Goal: Task Accomplishment & Management: Manage account settings

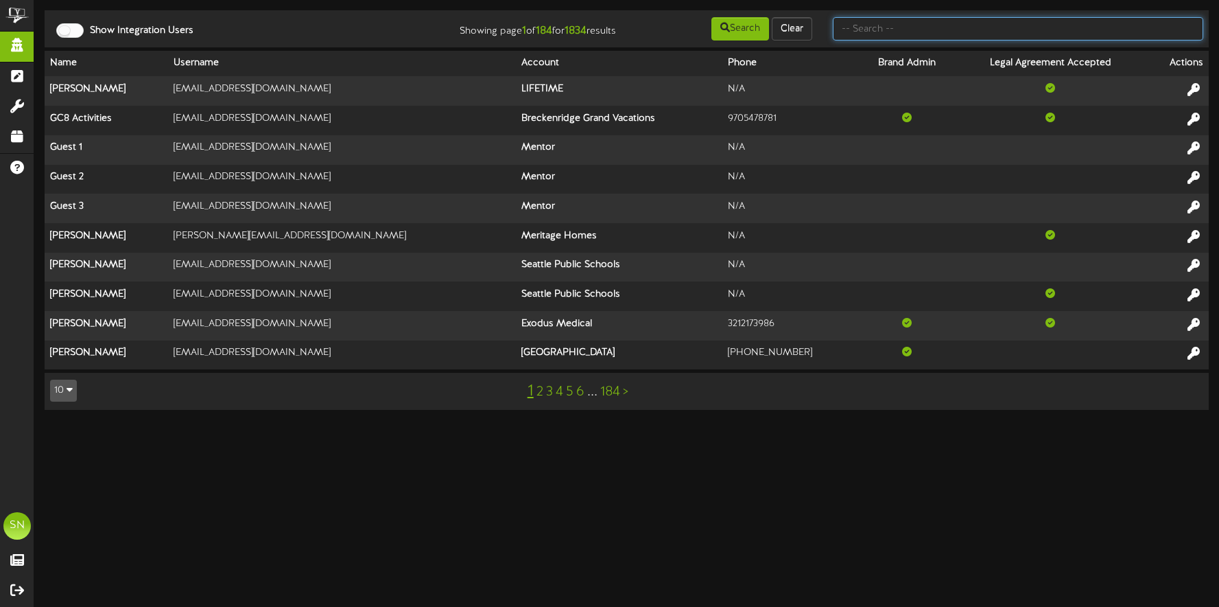
click at [873, 31] on input "text" at bounding box center [1018, 28] width 371 height 23
click at [863, 30] on input "text" at bounding box center [1018, 28] width 371 height 23
type input "bob short"
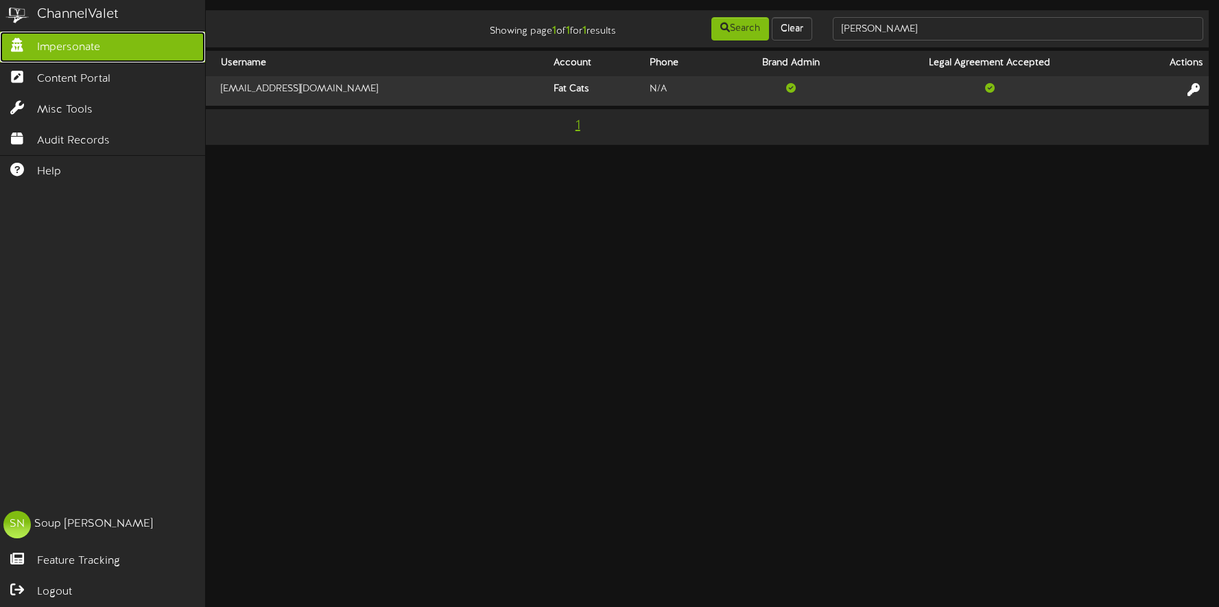
click at [52, 47] on span "Impersonate" at bounding box center [68, 48] width 63 height 16
click at [96, 47] on span "Impersonate" at bounding box center [68, 48] width 63 height 16
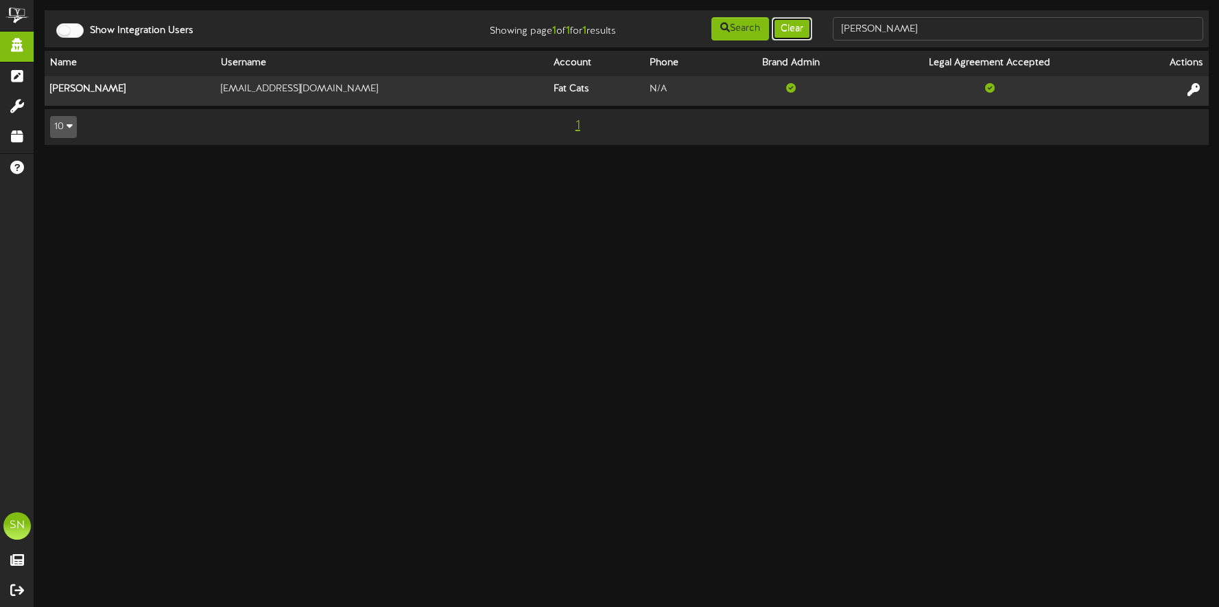
click at [797, 30] on button "Clear" at bounding box center [792, 28] width 40 height 23
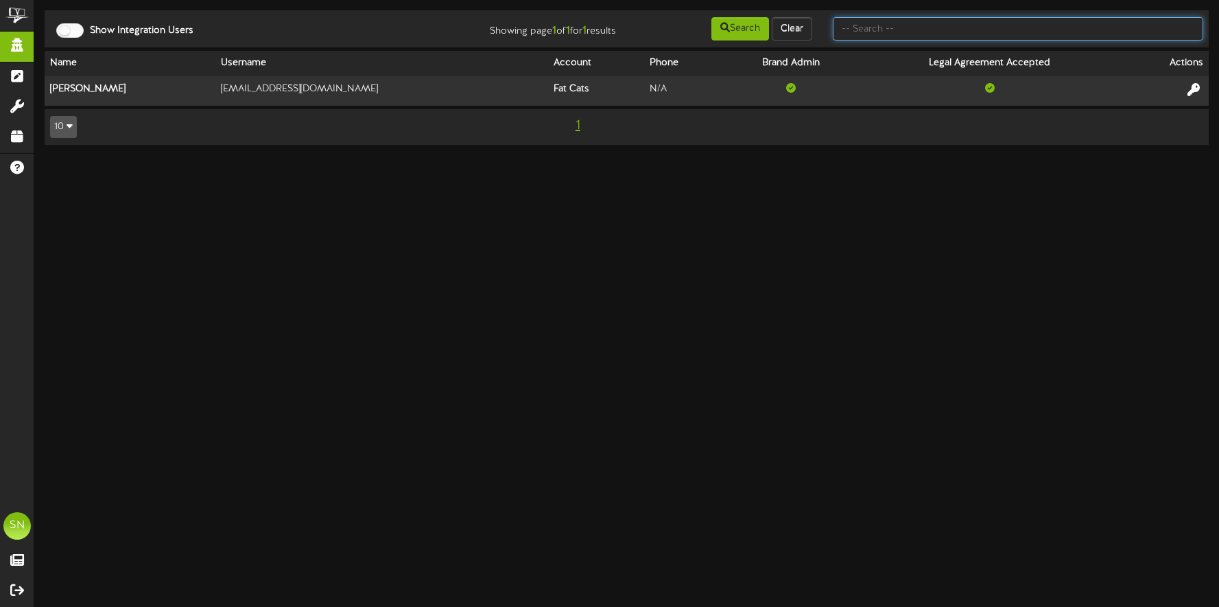
click at [904, 32] on input "text" at bounding box center [1018, 28] width 371 height 23
type input "d"
type input "fat cats"
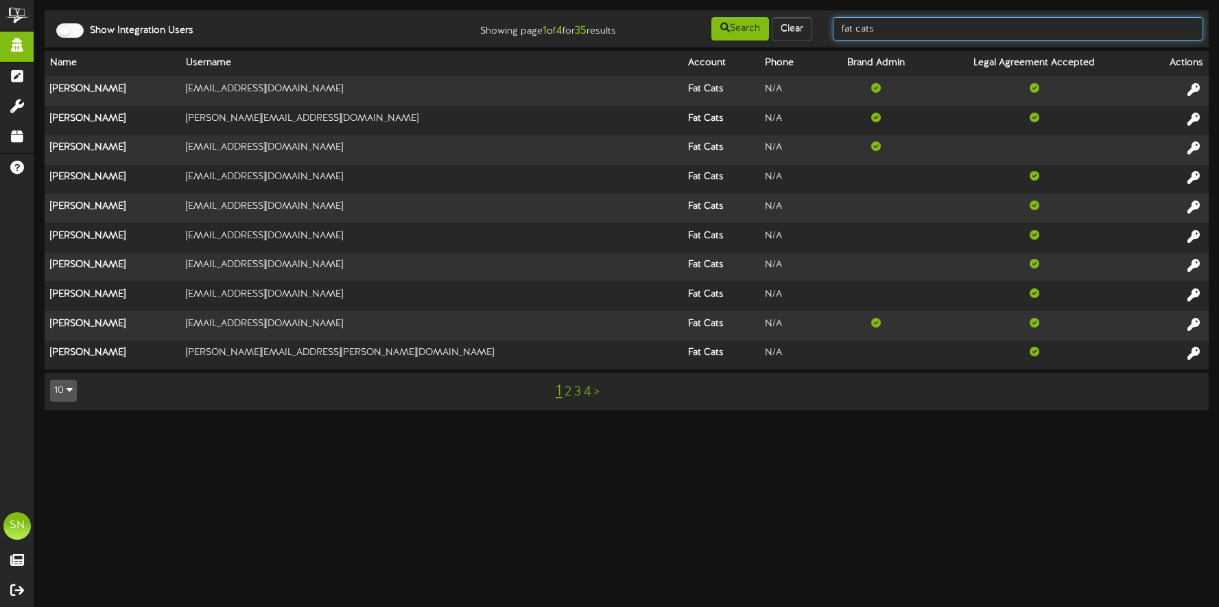
drag, startPoint x: 935, startPoint y: 30, endPoint x: 816, endPoint y: 25, distance: 118.8
click at [815, 25] on div "Show Integration Users Showing page 1 of 4 for 35 results Search Clear fat cats" at bounding box center [627, 29] width 1174 height 26
type input "the picklr"
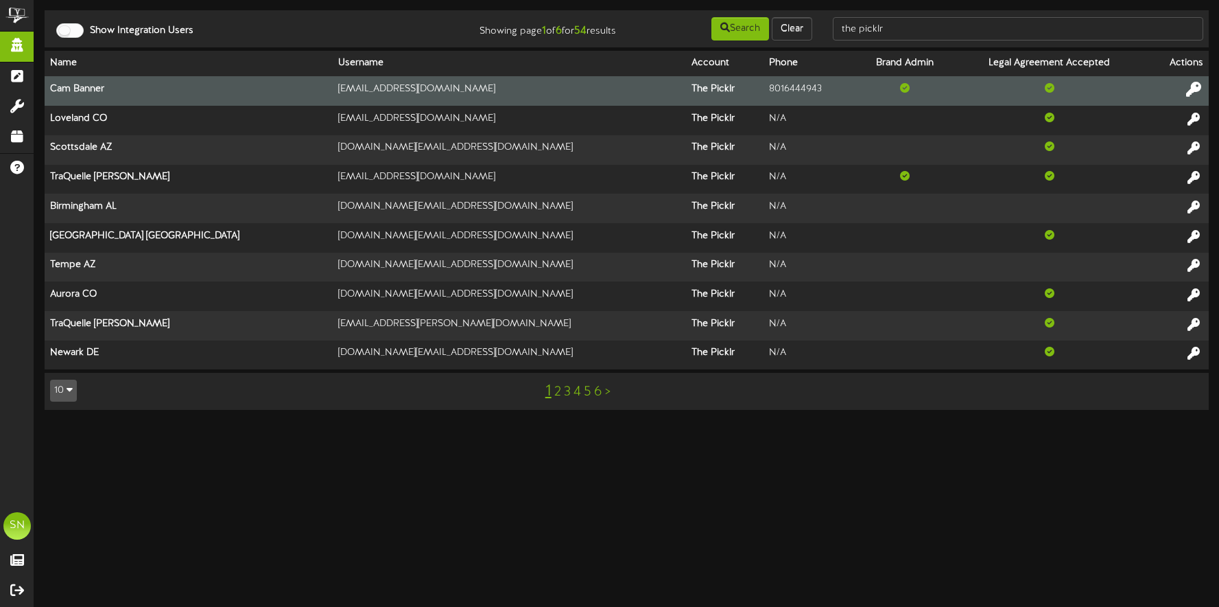
click at [1197, 91] on icon at bounding box center [1193, 89] width 15 height 15
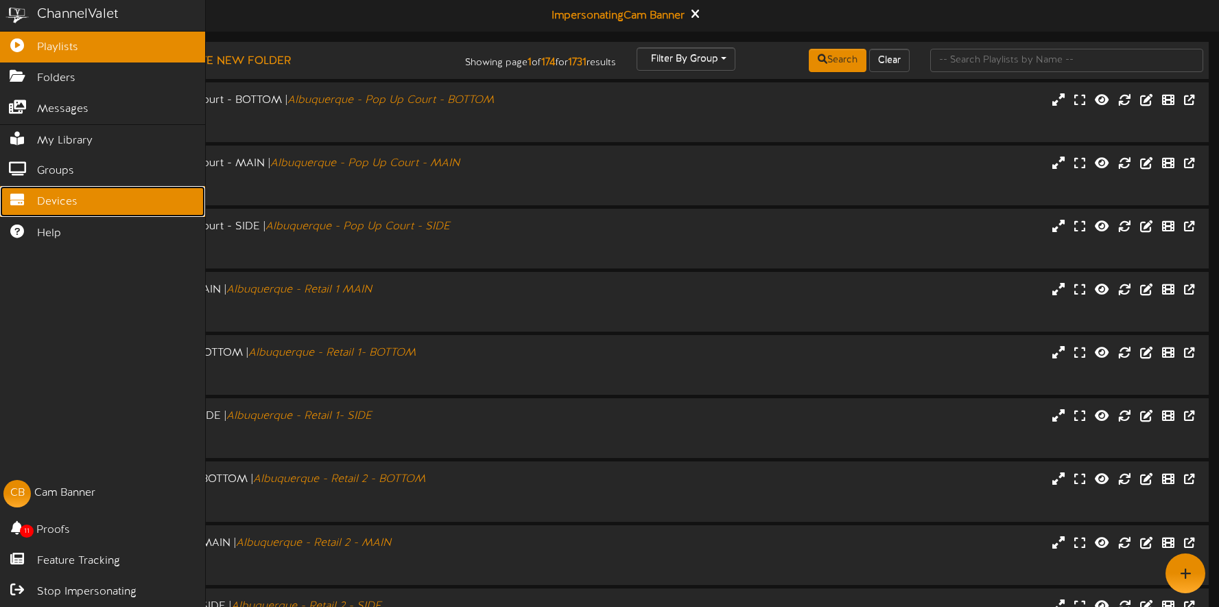
click at [58, 209] on span "Devices" at bounding box center [57, 202] width 40 height 16
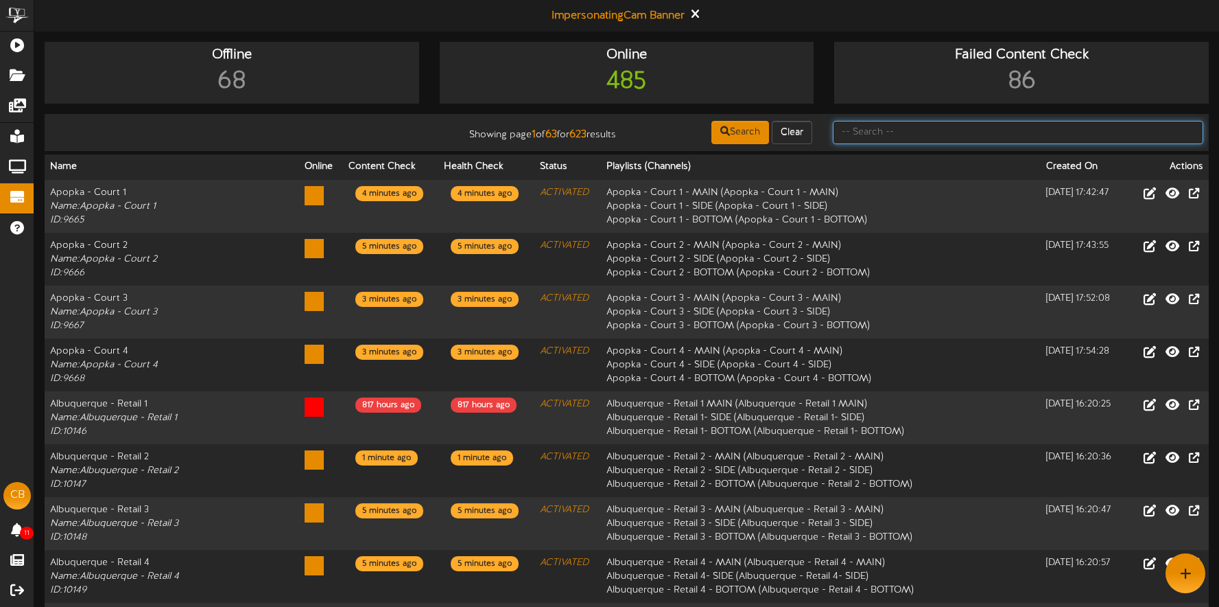
click at [943, 134] on input "text" at bounding box center [1018, 132] width 371 height 23
type input "common area"
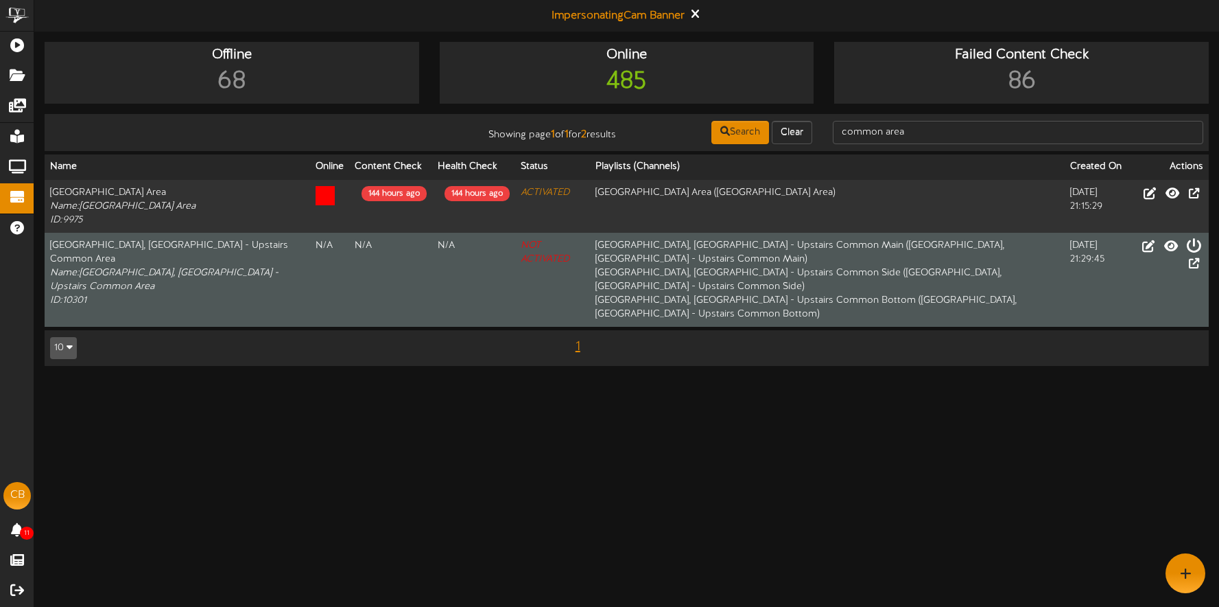
click at [1186, 248] on icon at bounding box center [1193, 244] width 15 height 15
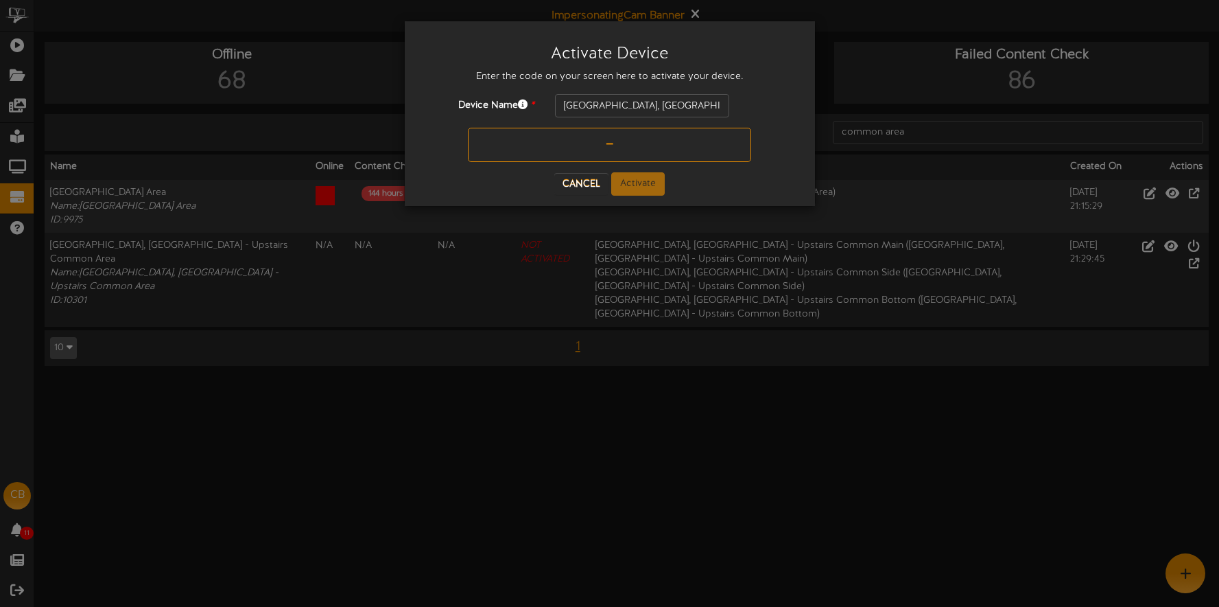
click at [604, 150] on input "text" at bounding box center [609, 145] width 283 height 34
type input "NVUT3K"
click at [646, 182] on button "Activate" at bounding box center [638, 183] width 54 height 23
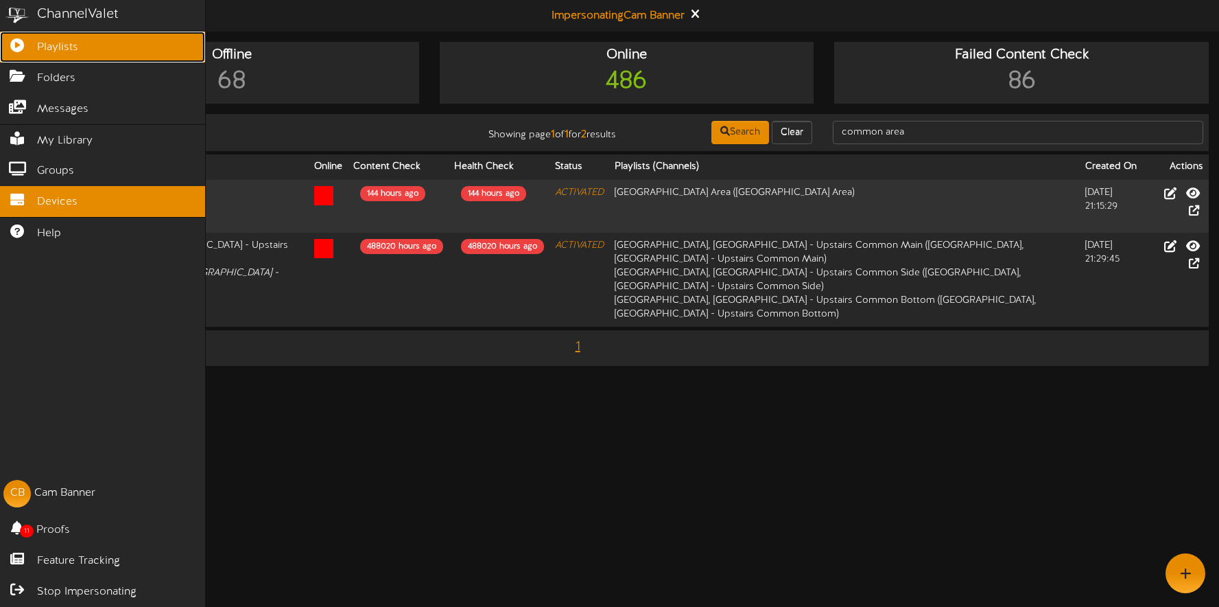
click at [26, 43] on icon at bounding box center [17, 43] width 34 height 10
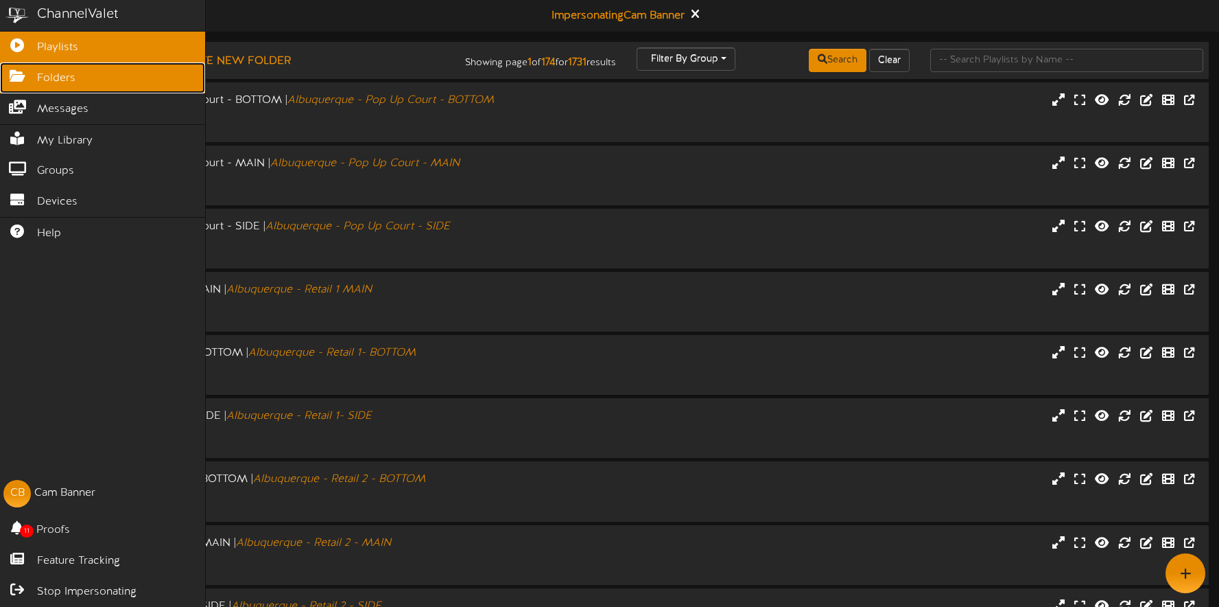
click at [26, 82] on link "Folders" at bounding box center [102, 77] width 205 height 31
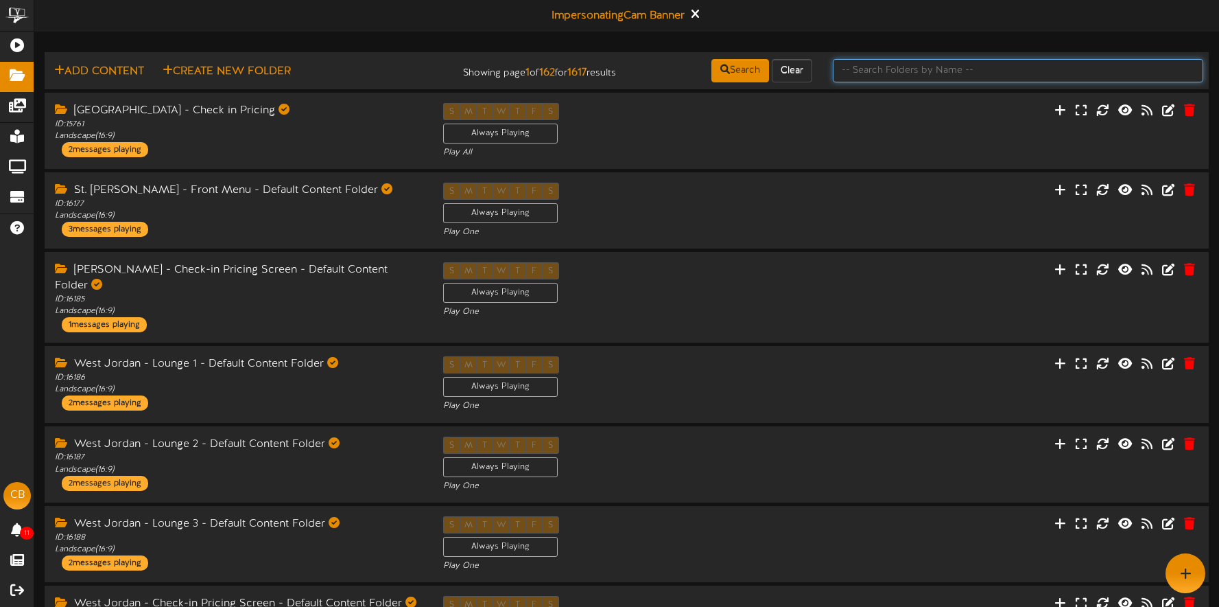
click at [867, 67] on input "text" at bounding box center [1018, 70] width 371 height 23
type input "main folder"
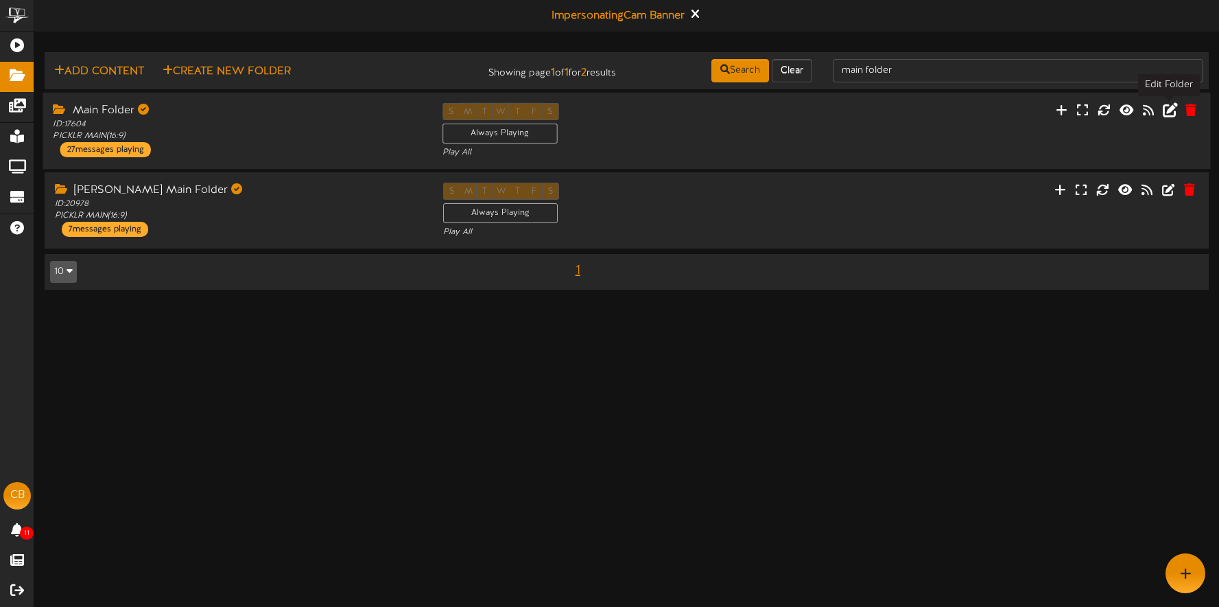
click at [1172, 112] on icon at bounding box center [1170, 109] width 15 height 15
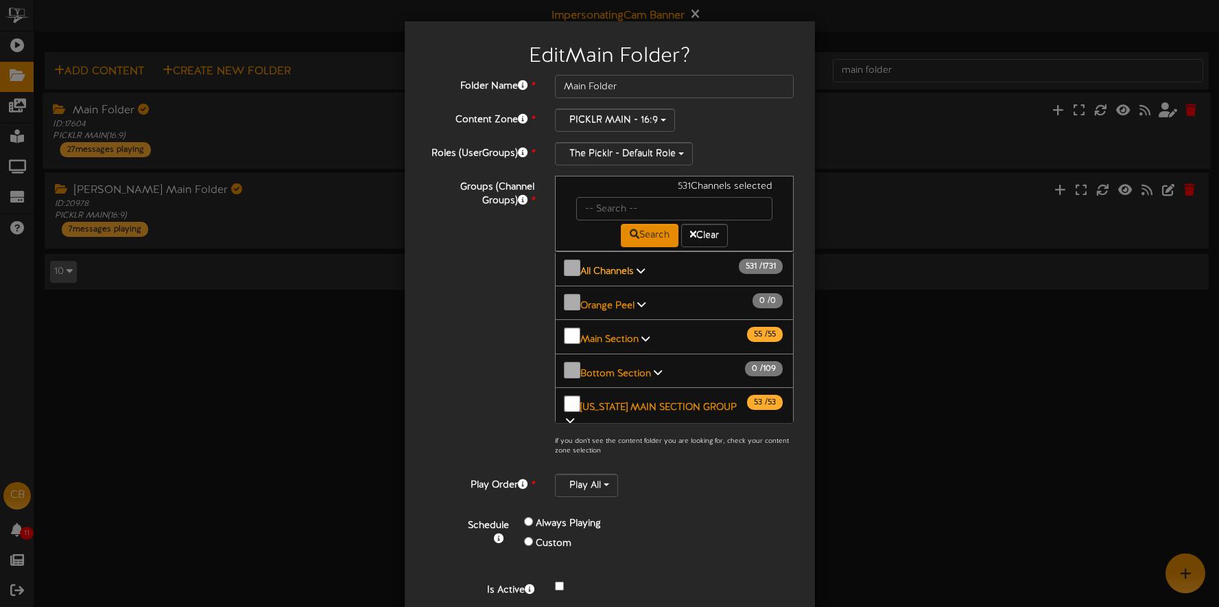
drag, startPoint x: 615, startPoint y: 268, endPoint x: 625, endPoint y: 270, distance: 9.8
click at [615, 268] on b "All Channels" at bounding box center [607, 271] width 54 height 10
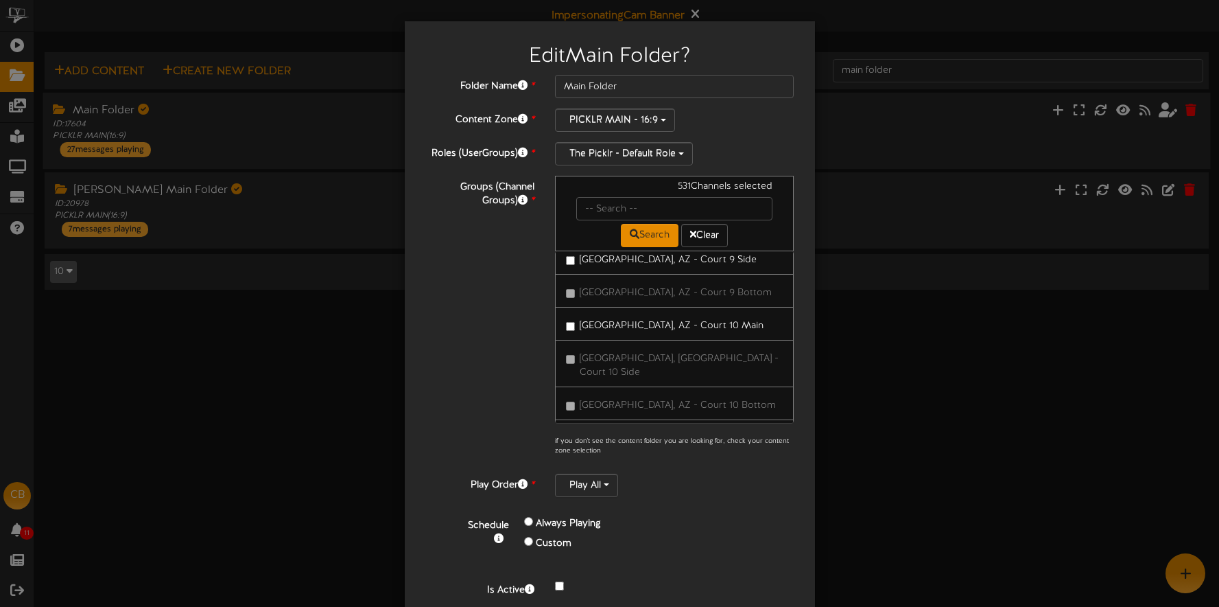
scroll to position [55221, 0]
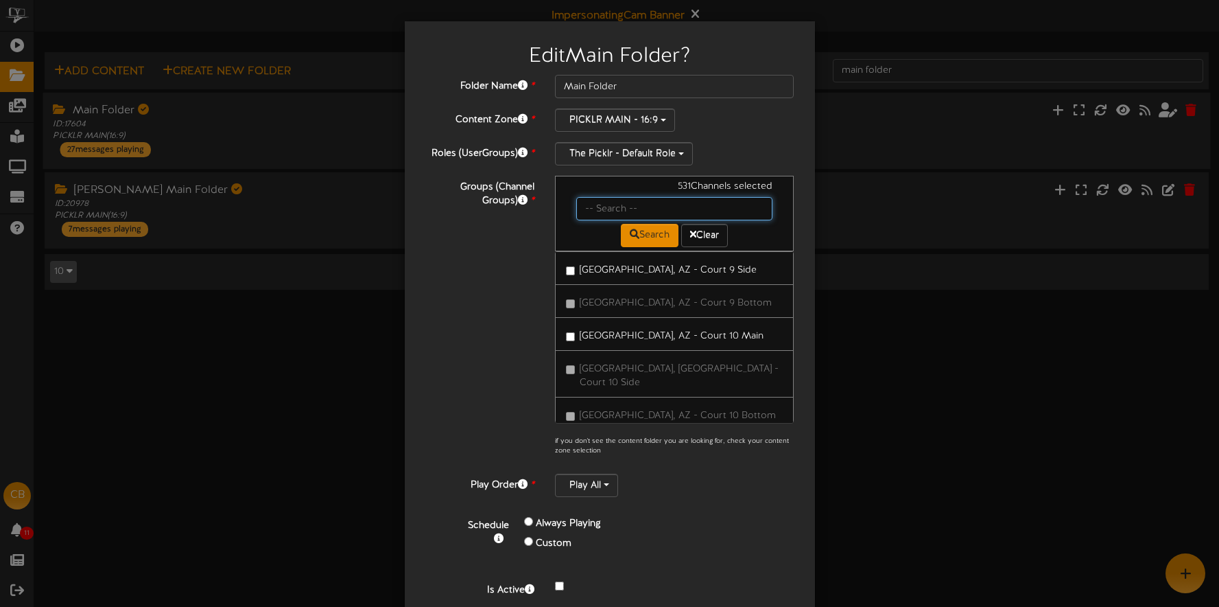
click at [613, 208] on input "text" at bounding box center [674, 208] width 197 height 23
type input "kaysville"
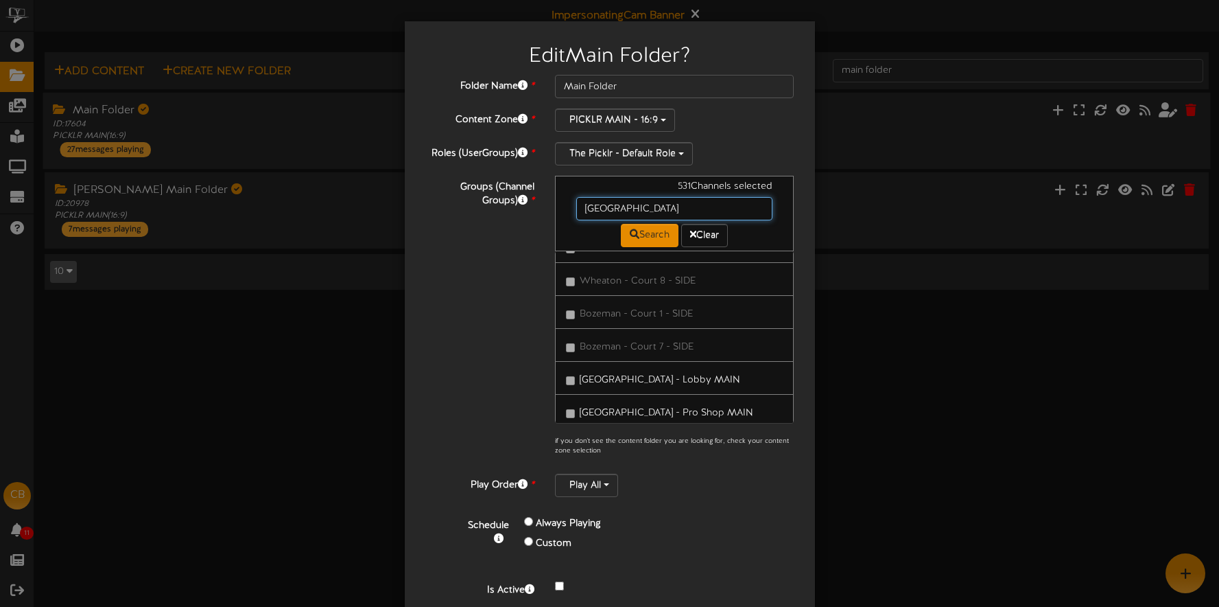
scroll to position [57420, 0]
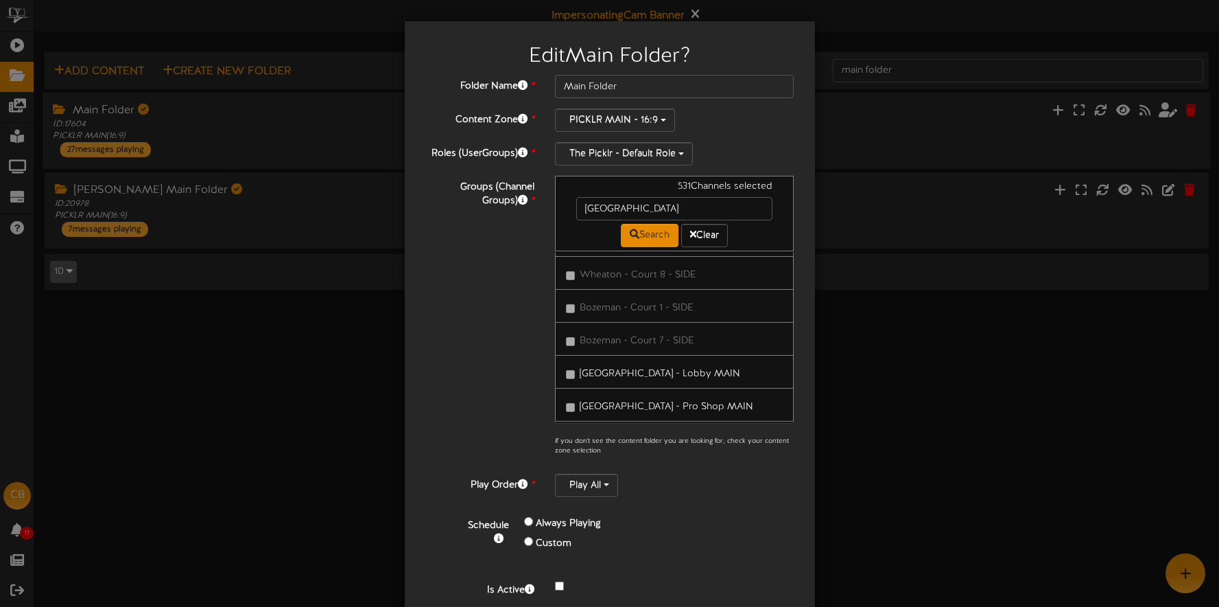
drag, startPoint x: 336, startPoint y: 354, endPoint x: 132, endPoint y: 259, distance: 225.6
click at [336, 354] on div "Edit Main Folder ? Folder Name * Main Folder Content Zone * PICKLR MAIN - 16:9 *" at bounding box center [609, 303] width 1219 height 607
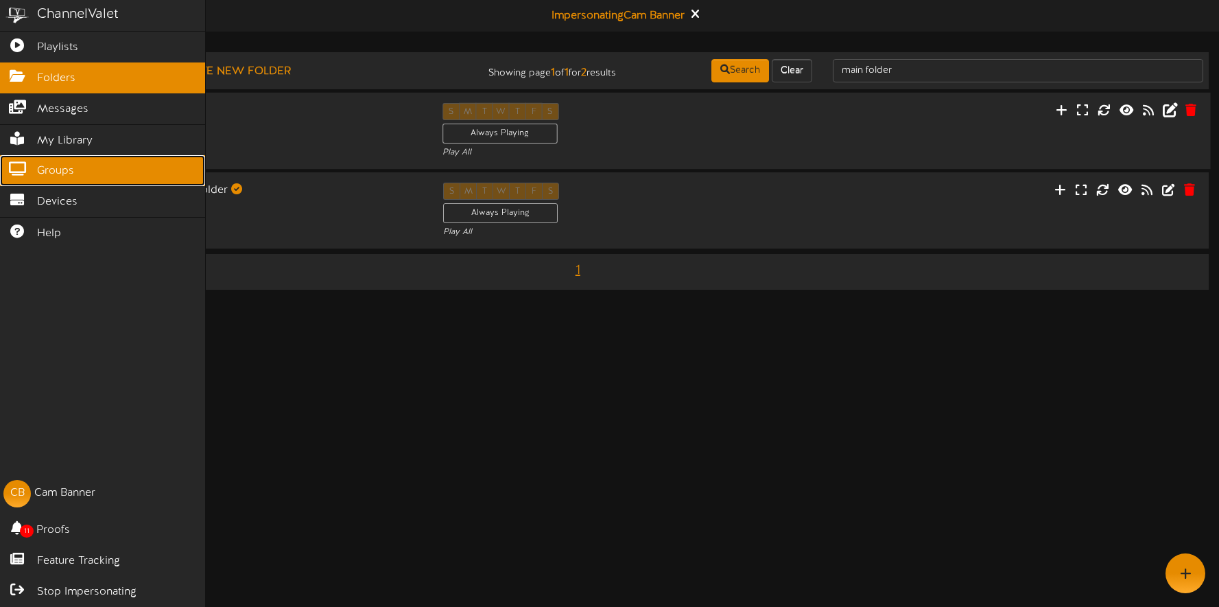
drag, startPoint x: 42, startPoint y: 172, endPoint x: 78, endPoint y: 174, distance: 36.5
click at [42, 172] on span "Groups" at bounding box center [55, 171] width 37 height 16
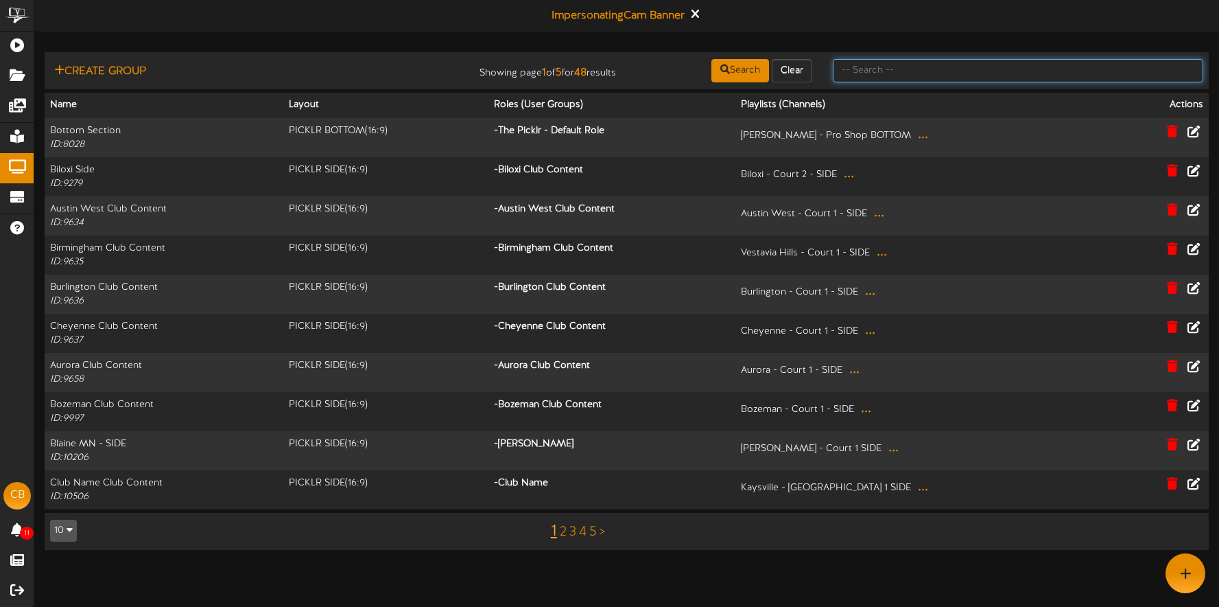
click at [861, 75] on input "text" at bounding box center [1018, 70] width 371 height 23
type input "kaysville"
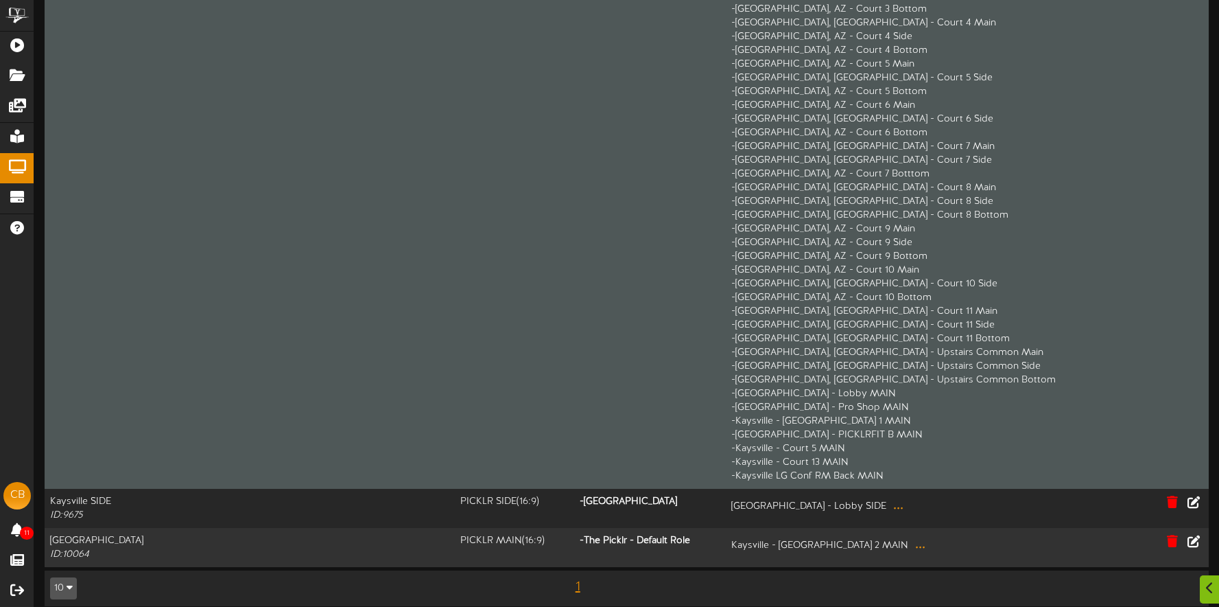
scroll to position [23425, 0]
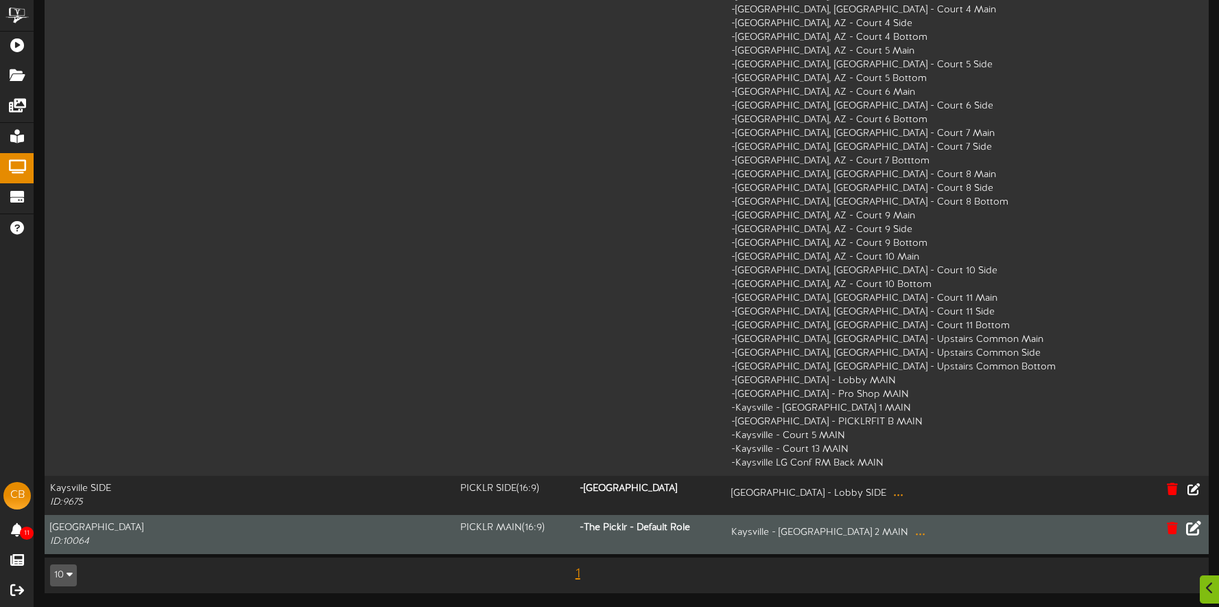
click at [1192, 529] on icon at bounding box center [1193, 526] width 15 height 15
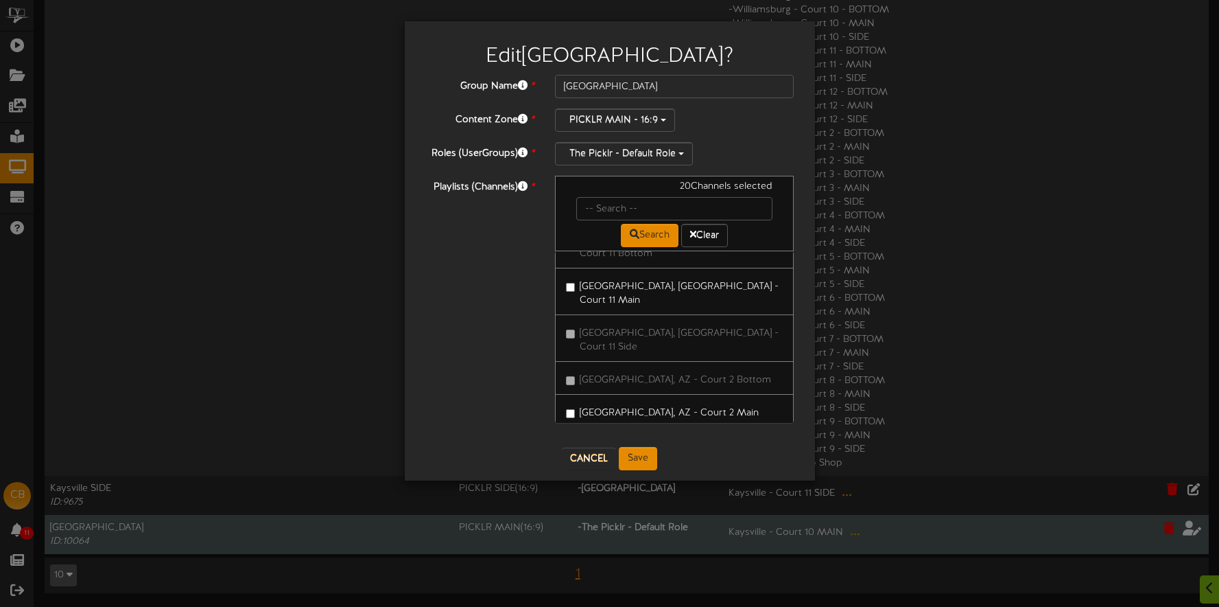
scroll to position [46901, 0]
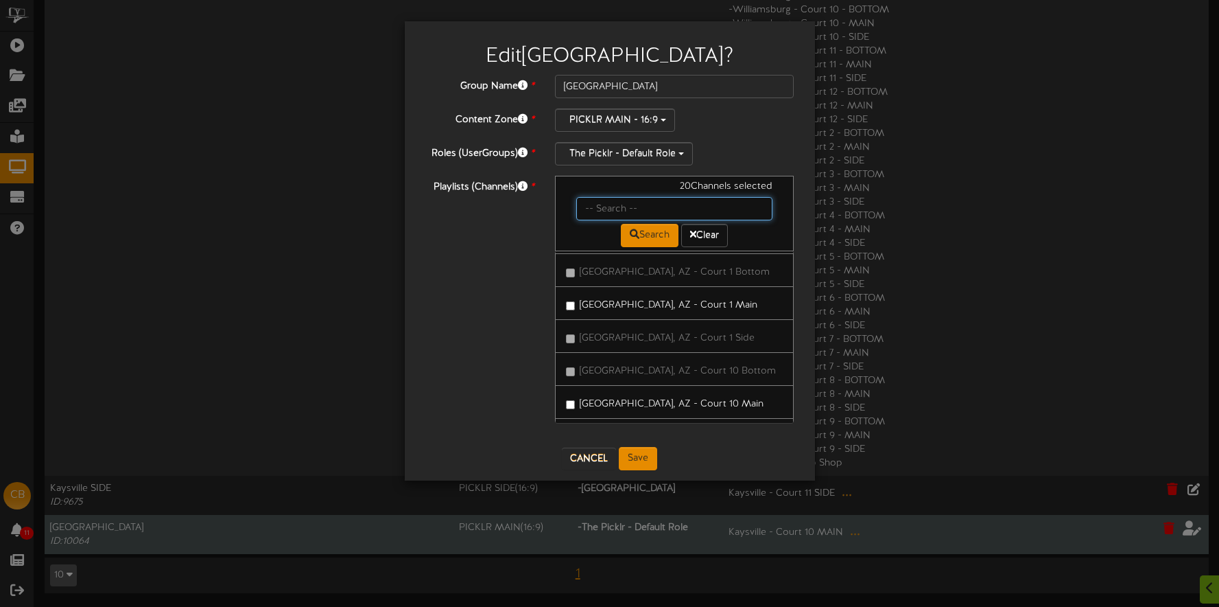
click at [647, 207] on input "text" at bounding box center [674, 208] width 197 height 23
type input "kaysville"
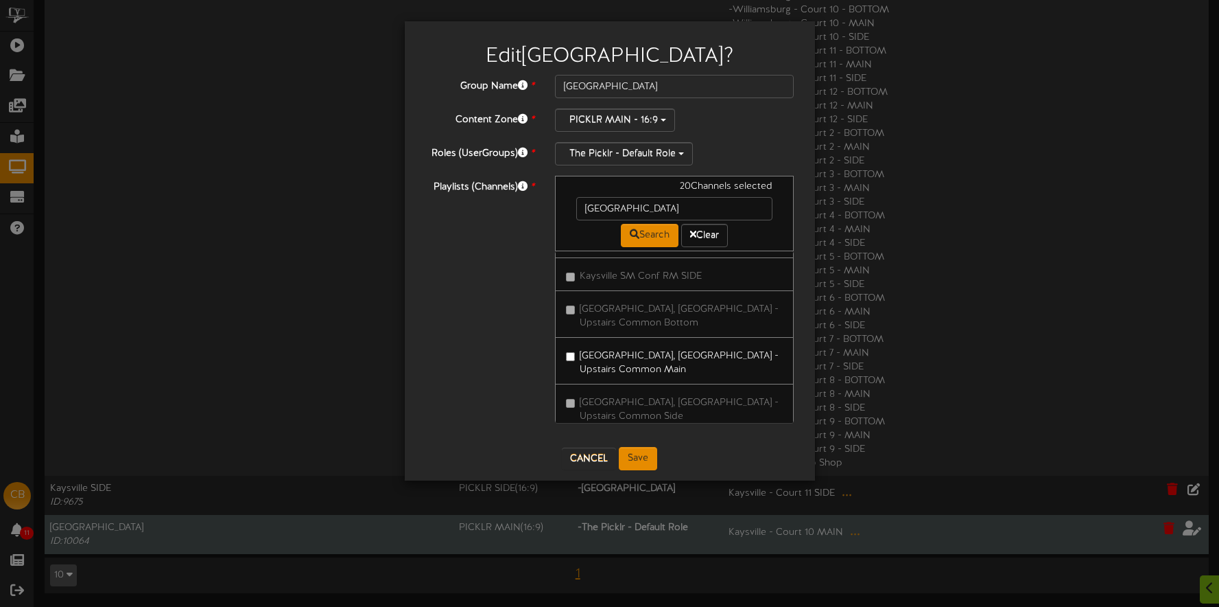
drag, startPoint x: 647, startPoint y: 342, endPoint x: 643, endPoint y: 334, distance: 8.6
click at [647, 344] on label "Kaysville, UT - Upstairs Common Main" at bounding box center [675, 360] width 218 height 32
click at [639, 460] on button "Save" at bounding box center [638, 458] width 38 height 23
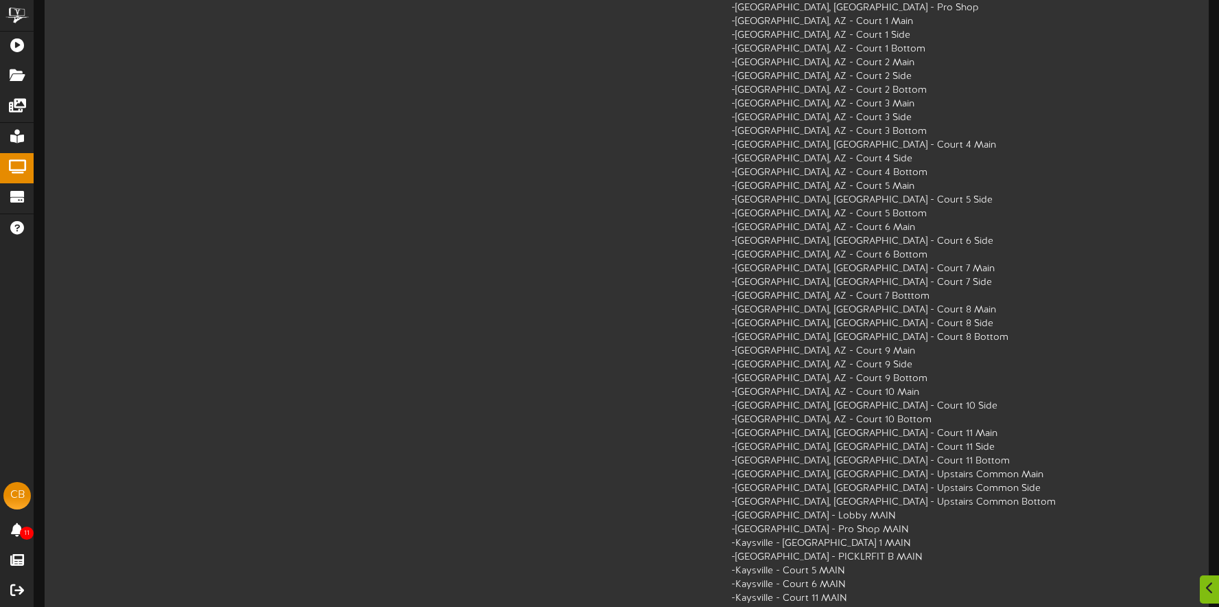
scroll to position [23425, 0]
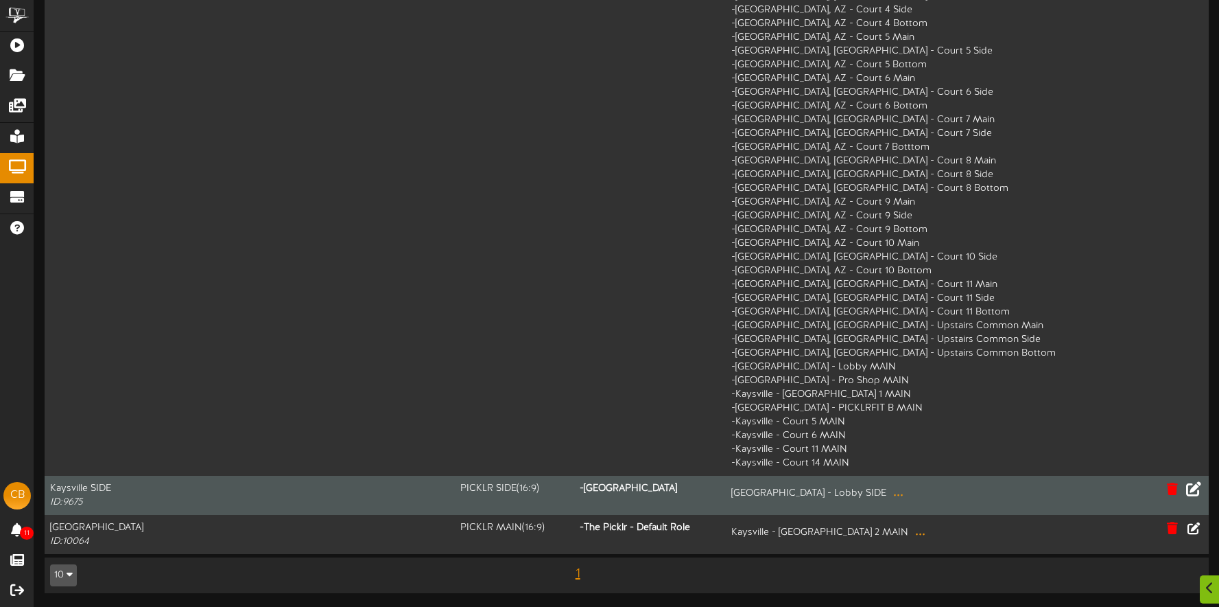
click at [1194, 489] on icon at bounding box center [1193, 487] width 15 height 15
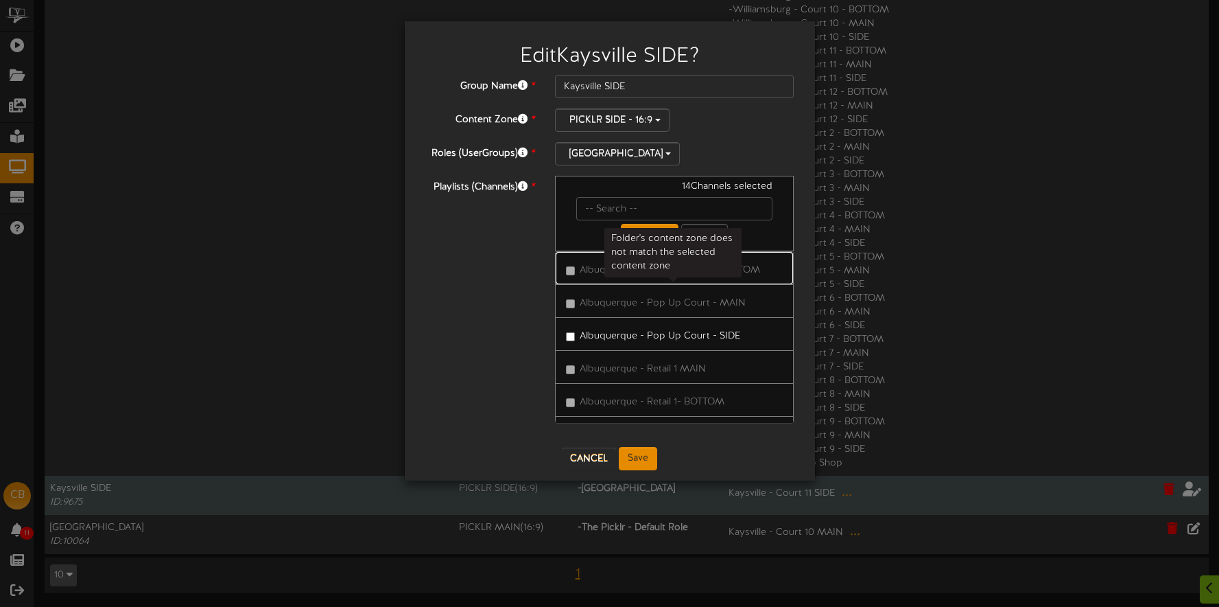
drag, startPoint x: 790, startPoint y: 257, endPoint x: 792, endPoint y: 265, distance: 7.8
click at [789, 309] on div "Albuquerque - Pop Up Court - BOTTOM Albuquerque - Pop Up Court - MAIN Albuquerq…" at bounding box center [674, 337] width 239 height 172
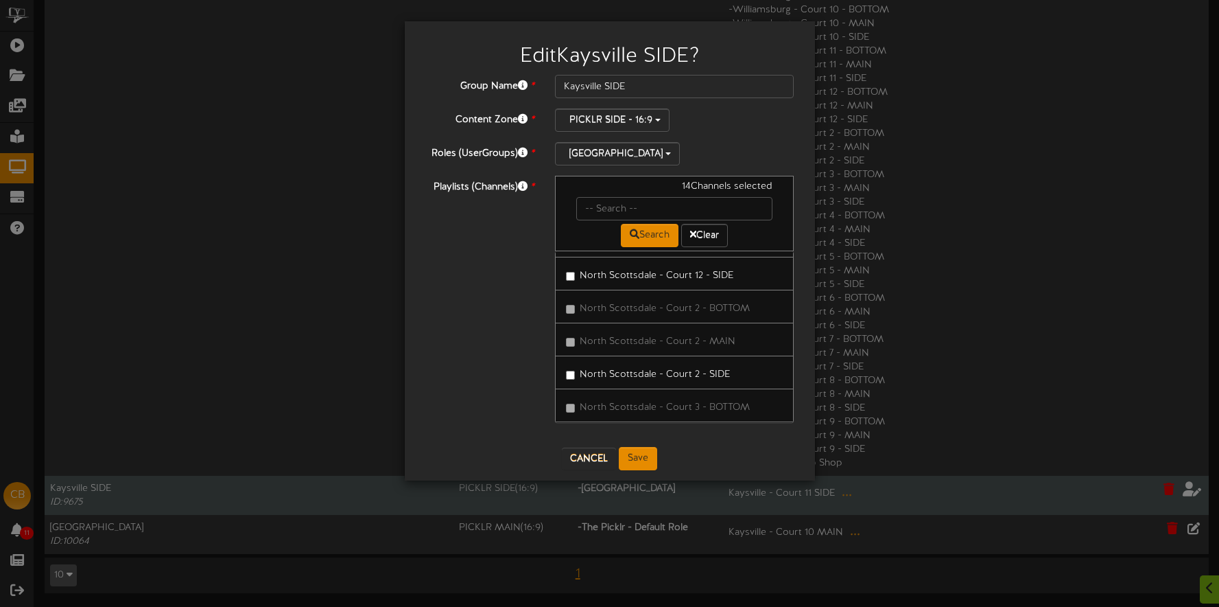
scroll to position [39611, 0]
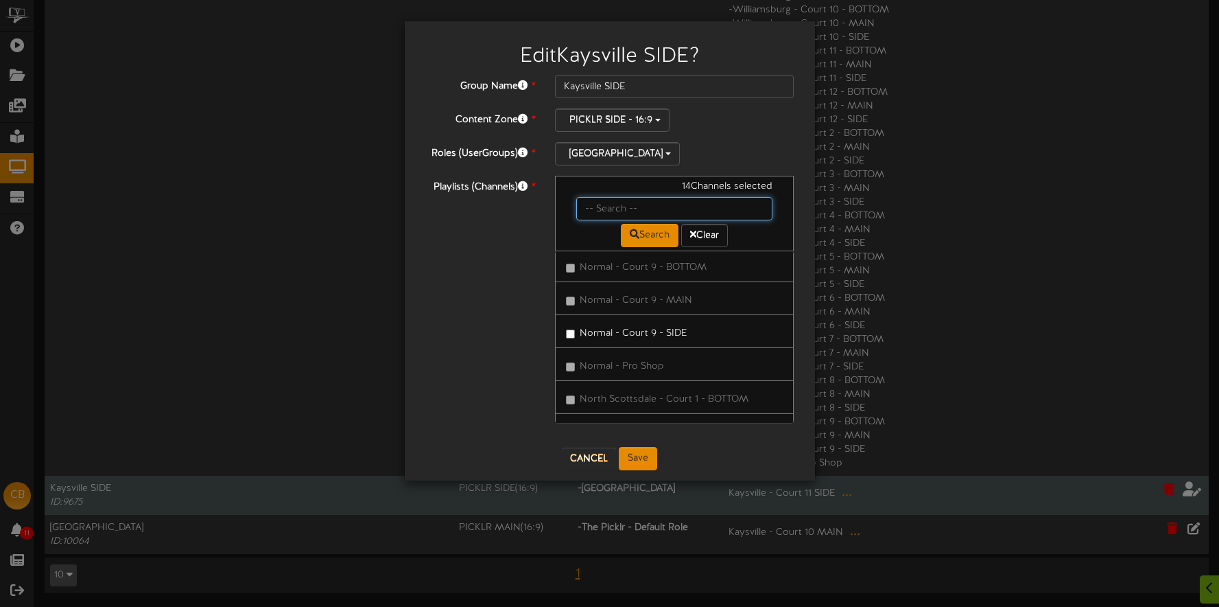
click at [635, 202] on input "text" at bounding box center [674, 208] width 197 height 23
type input "kaysville"
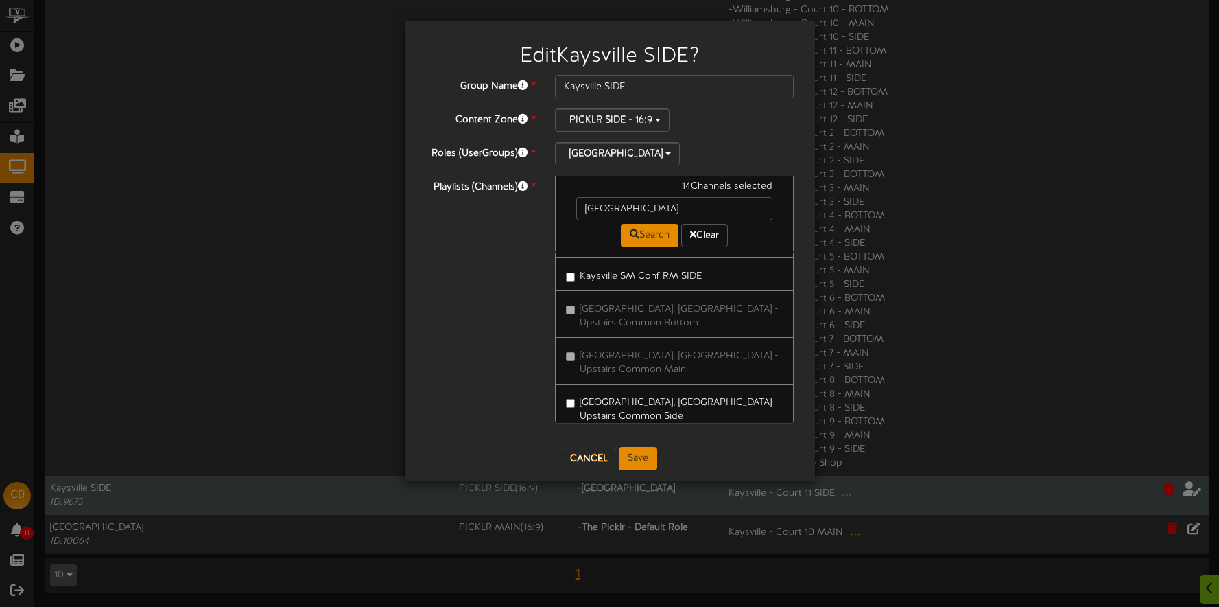
click at [667, 391] on label "Kaysville, UT - Upstairs Common Side" at bounding box center [675, 407] width 218 height 32
click at [642, 450] on button "Save" at bounding box center [638, 458] width 38 height 23
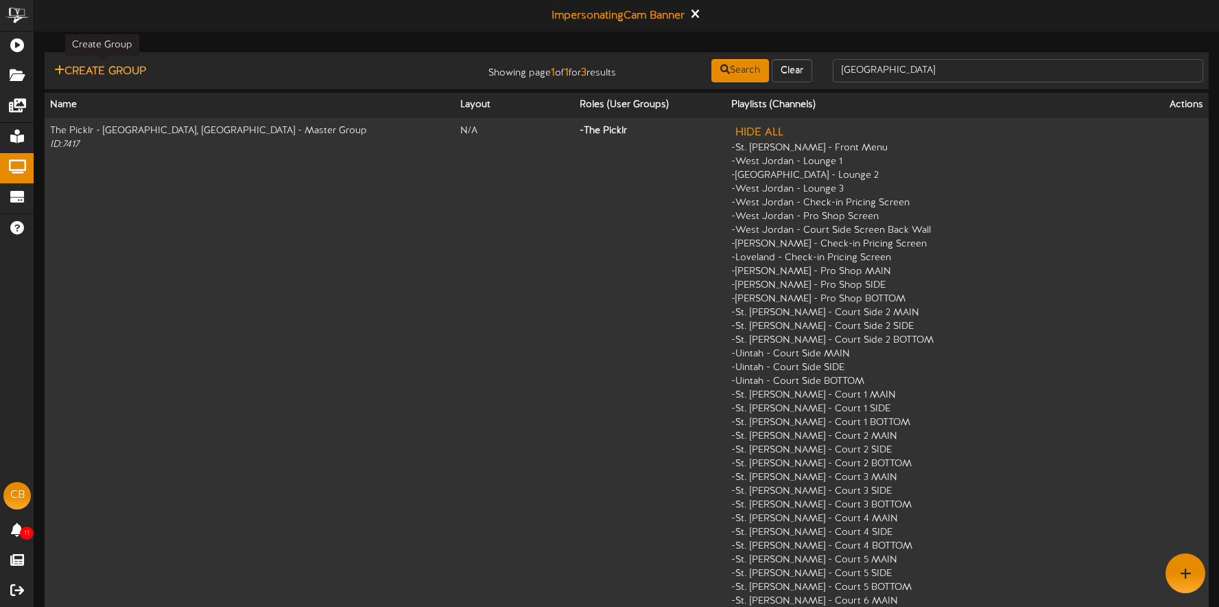
click at [130, 70] on button "Create Group" at bounding box center [100, 71] width 100 height 17
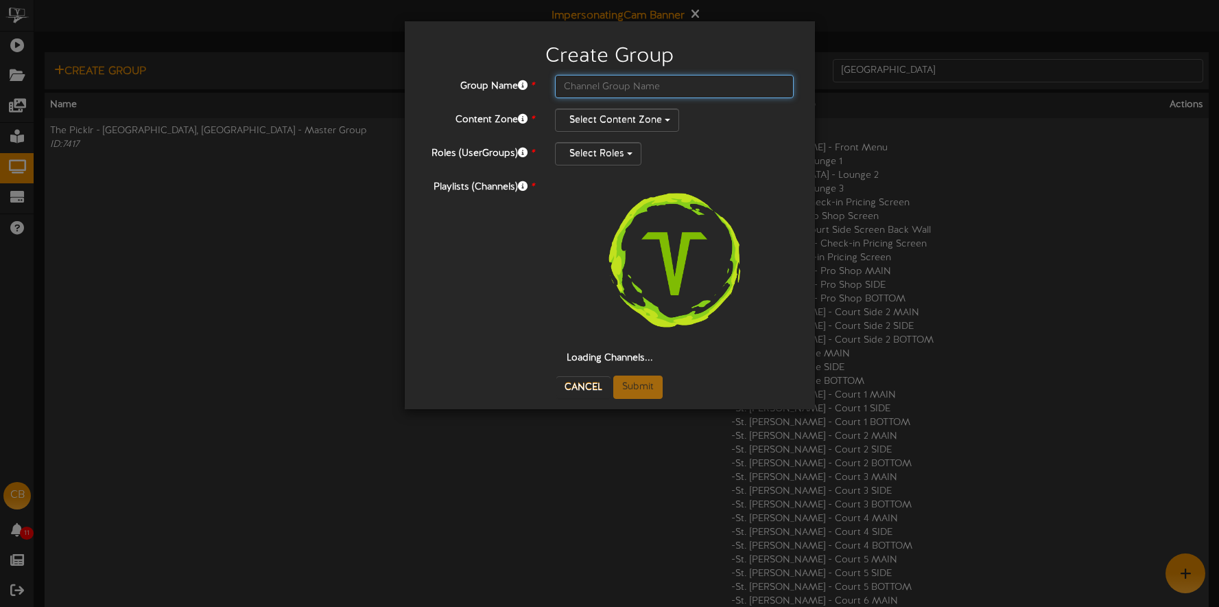
click at [624, 89] on input "text" at bounding box center [674, 86] width 239 height 23
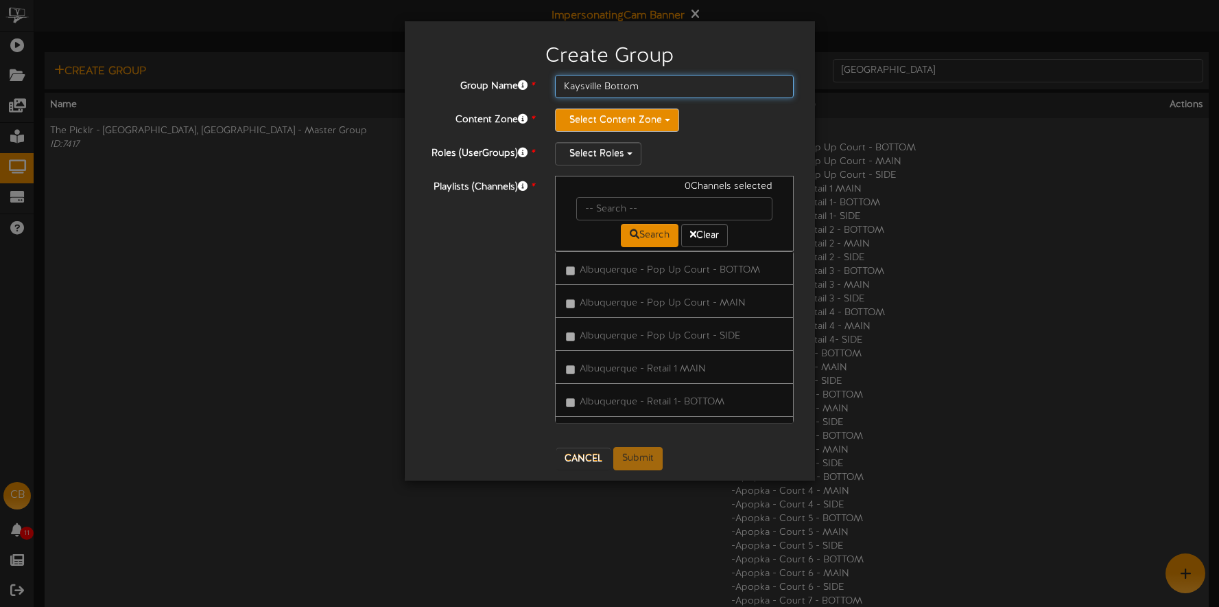
type input "Kaysville Bottom"
click at [619, 122] on button "Select Content Zone" at bounding box center [617, 119] width 124 height 23
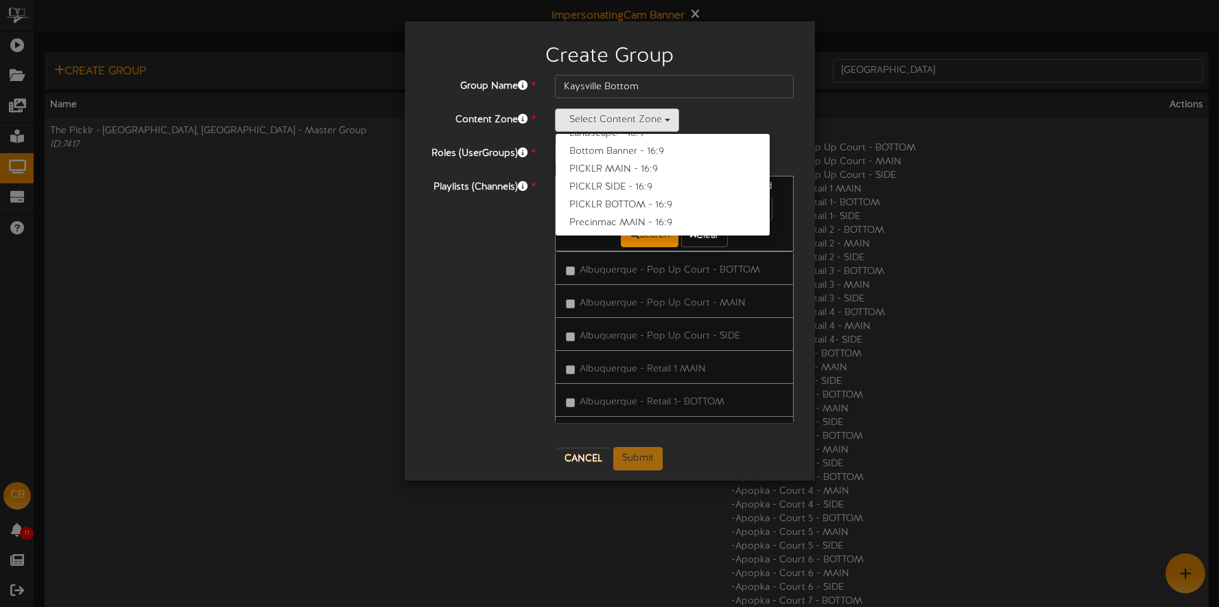
drag, startPoint x: 650, startPoint y: 203, endPoint x: 553, endPoint y: 200, distance: 96.8
click at [650, 203] on label "PICKLR BOTTOM - 16:9" at bounding box center [663, 205] width 214 height 18
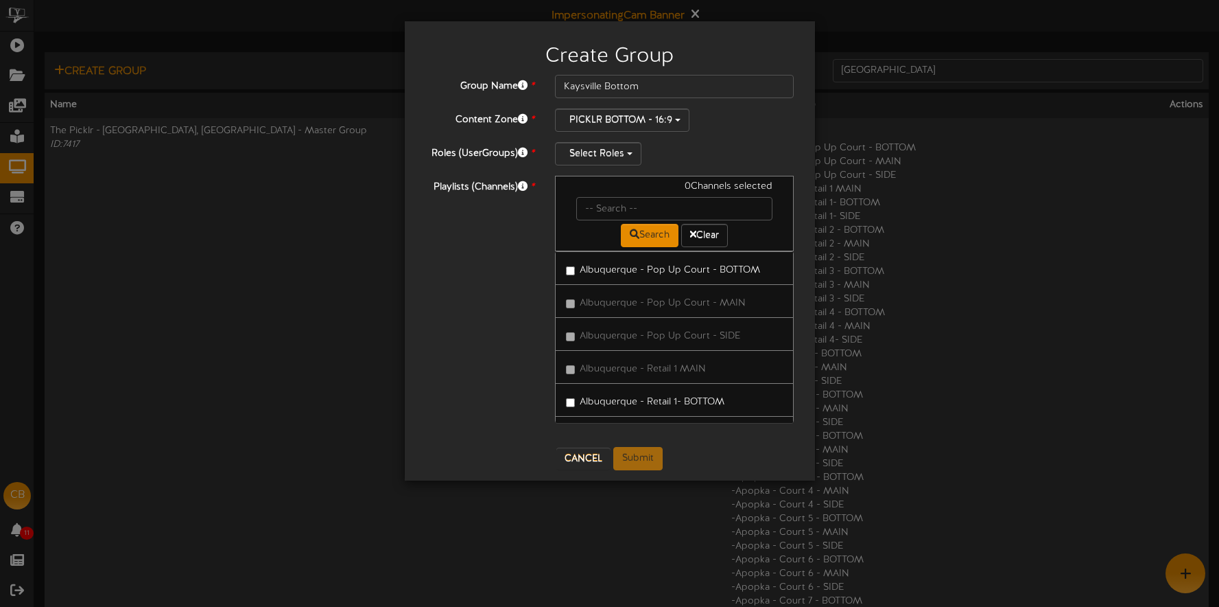
drag, startPoint x: 496, startPoint y: 233, endPoint x: 515, endPoint y: 220, distance: 22.7
click at [496, 233] on div "Playlists (Channels) * 0 Channels selected Search Clear Albuquerque - Pop Up Co…" at bounding box center [610, 306] width 390 height 261
click at [609, 152] on button "Select Roles" at bounding box center [598, 153] width 86 height 23
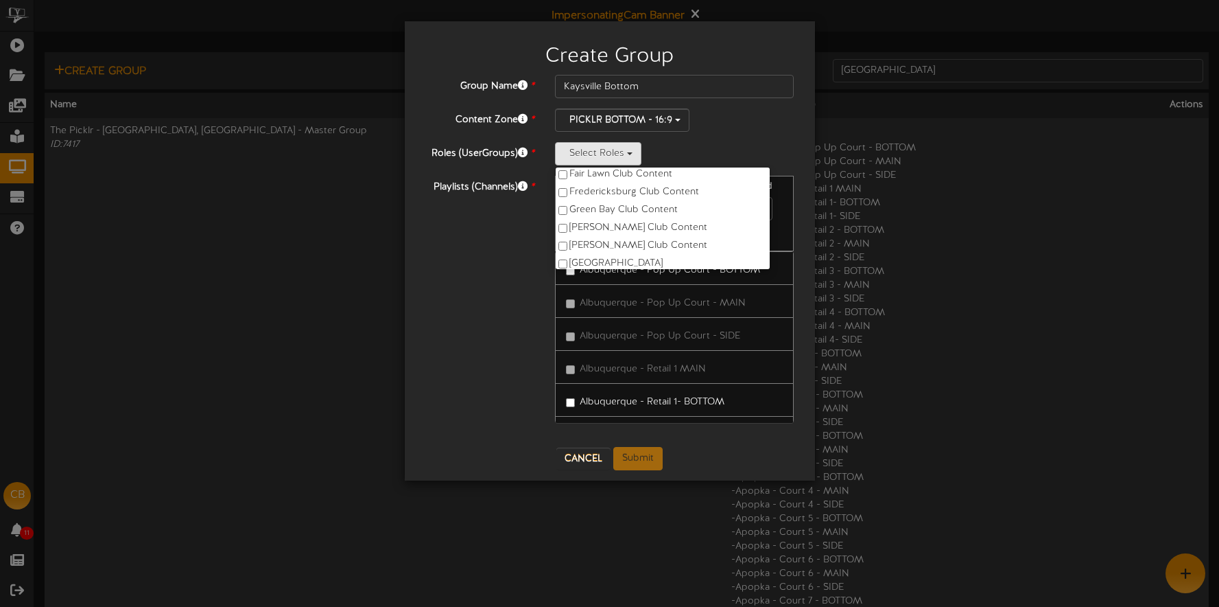
scroll to position [256, 0]
click at [604, 209] on label "Kaysville" at bounding box center [663, 215] width 214 height 18
click at [482, 264] on div "Playlists (Channels) * 0 Channels selected Search Clear Albuquerque - Pop Up Co…" at bounding box center [610, 306] width 390 height 261
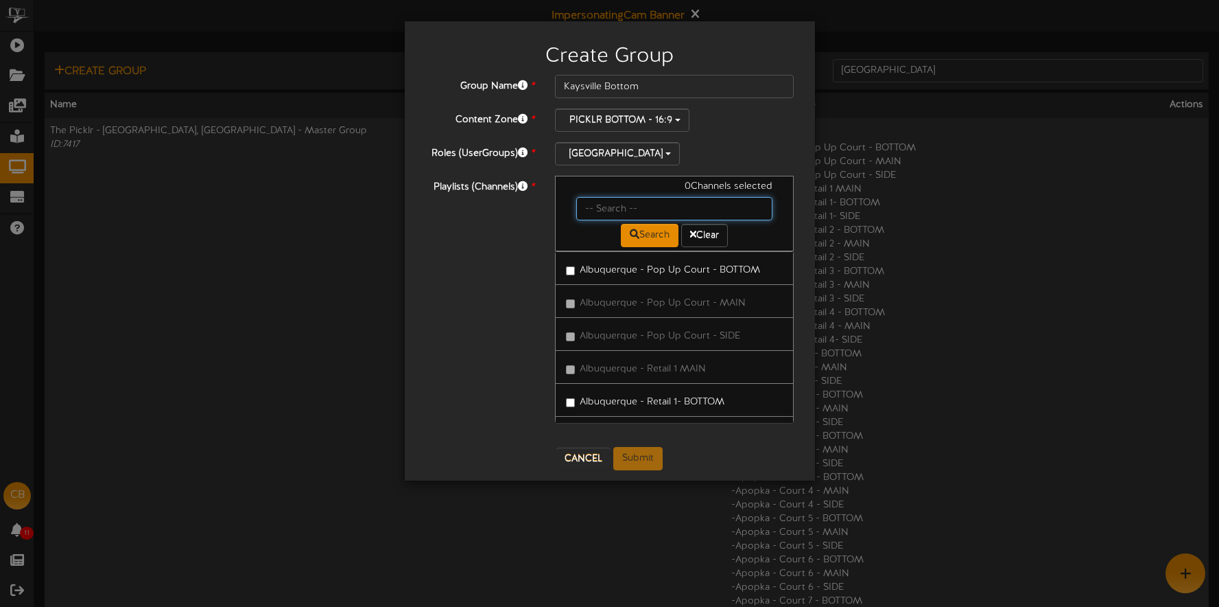
click at [639, 208] on input "text" at bounding box center [674, 208] width 197 height 23
type input "kaysville"
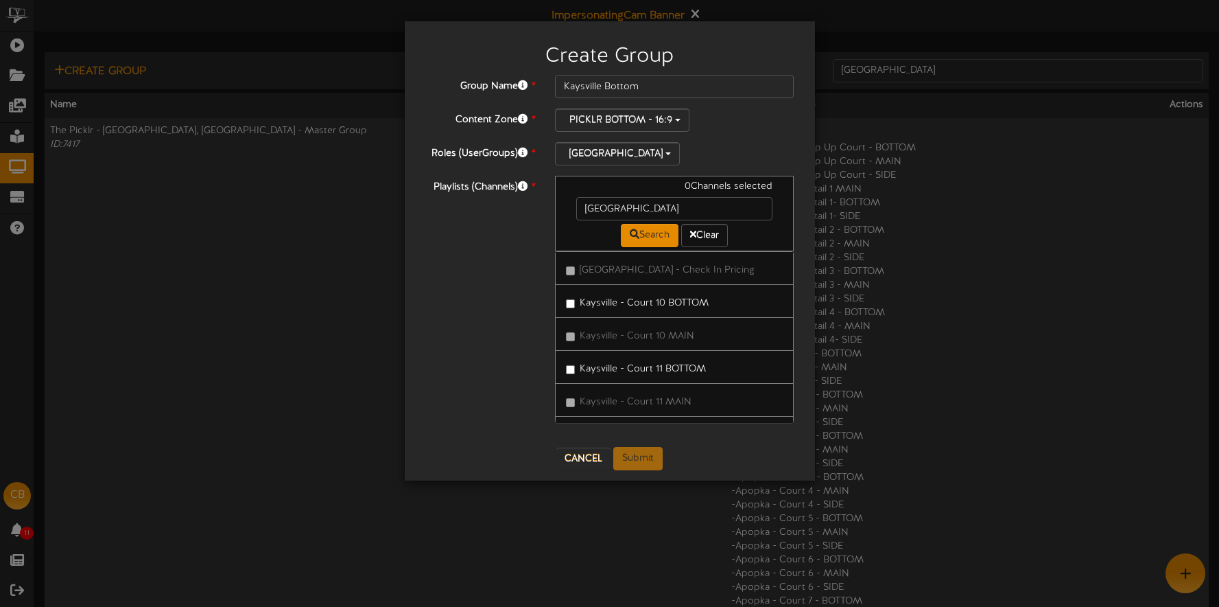
drag, startPoint x: 659, startPoint y: 302, endPoint x: 663, endPoint y: 296, distance: 7.3
click at [659, 302] on label "Kaysville - Court 10 BOTTOM" at bounding box center [637, 301] width 143 height 19
click at [662, 369] on label "Kaysville - Court 11 BOTTOM" at bounding box center [636, 366] width 140 height 19
drag, startPoint x: 658, startPoint y: 301, endPoint x: 662, endPoint y: 318, distance: 17.6
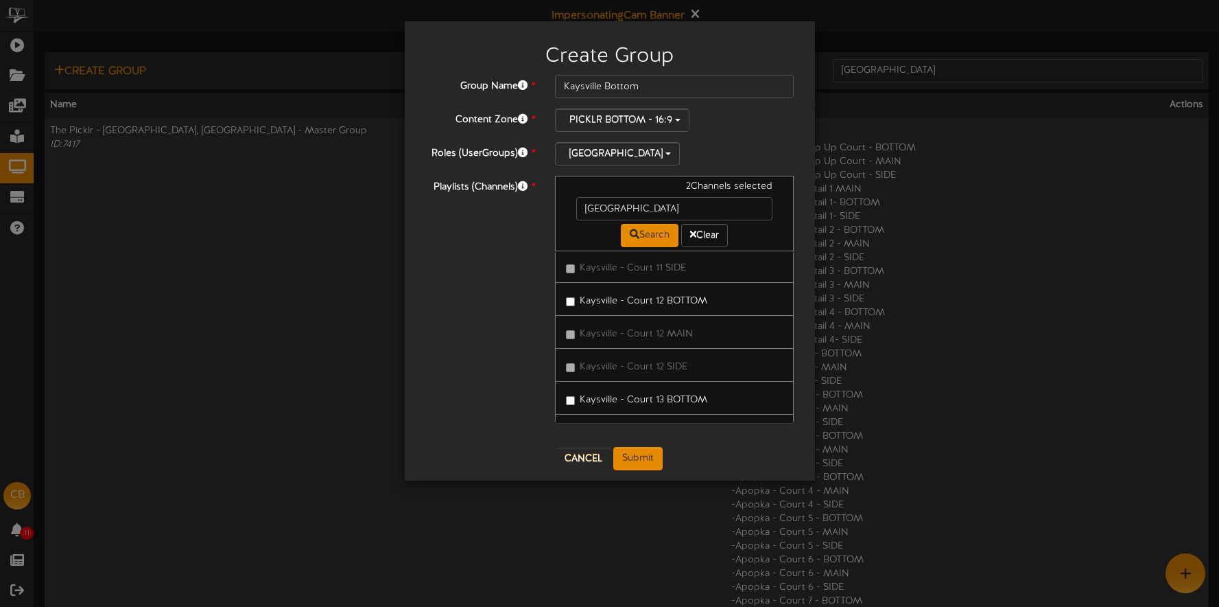
click at [658, 301] on label "Kaysville - Court 12 BOTTOM" at bounding box center [636, 299] width 141 height 19
drag, startPoint x: 671, startPoint y: 397, endPoint x: 685, endPoint y: 331, distance: 68.1
click at [671, 397] on label "Kaysville - Court 13 BOTTOM" at bounding box center [636, 397] width 141 height 19
click at [677, 355] on label "Kaysville - Court 14 BOTTOM" at bounding box center [637, 359] width 142 height 19
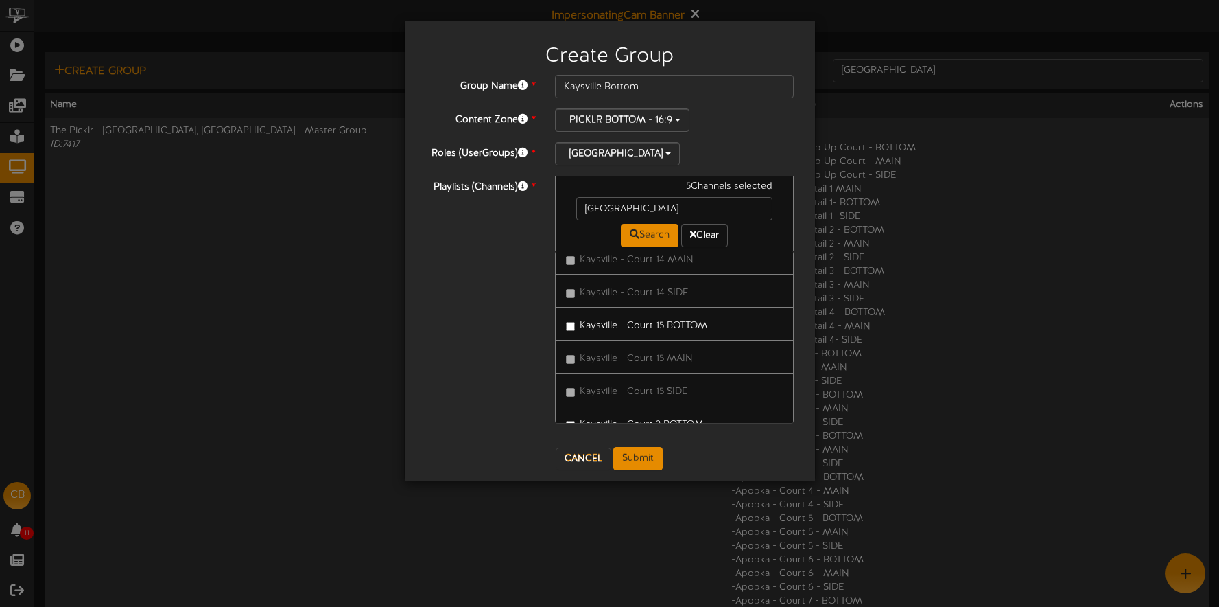
drag, startPoint x: 655, startPoint y: 322, endPoint x: 678, endPoint y: 327, distance: 23.3
click at [655, 322] on label "Kaysville - Court 15 BOTTOM" at bounding box center [636, 323] width 141 height 19
drag, startPoint x: 670, startPoint y: 372, endPoint x: 677, endPoint y: 368, distance: 8.6
click at [670, 372] on label "Kaysville - Court 2 BOTTOM" at bounding box center [635, 373] width 138 height 19
click at [677, 374] on label "Kaysville - Court 3 BOTTOM" at bounding box center [635, 373] width 138 height 19
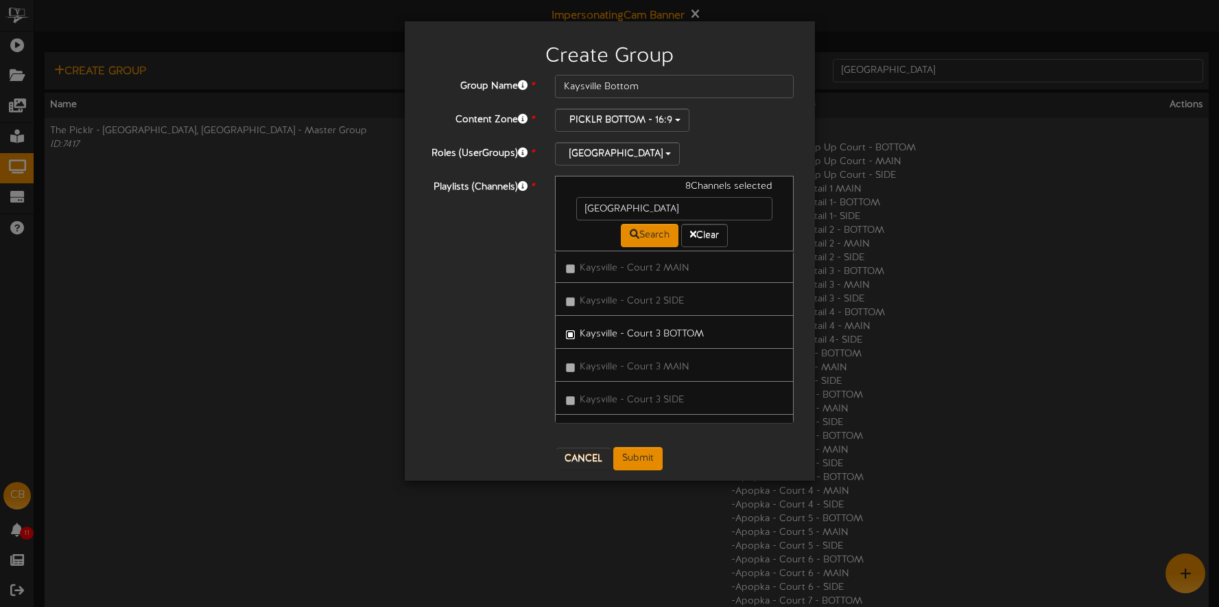
scroll to position [662, 0]
drag, startPoint x: 682, startPoint y: 390, endPoint x: 690, endPoint y: 384, distance: 10.3
click at [682, 390] on label "Kaysville - Court 4 BOTTOM" at bounding box center [635, 396] width 139 height 19
click at [679, 387] on label "Kaysville - Court 5 BOTTOM" at bounding box center [635, 387] width 138 height 19
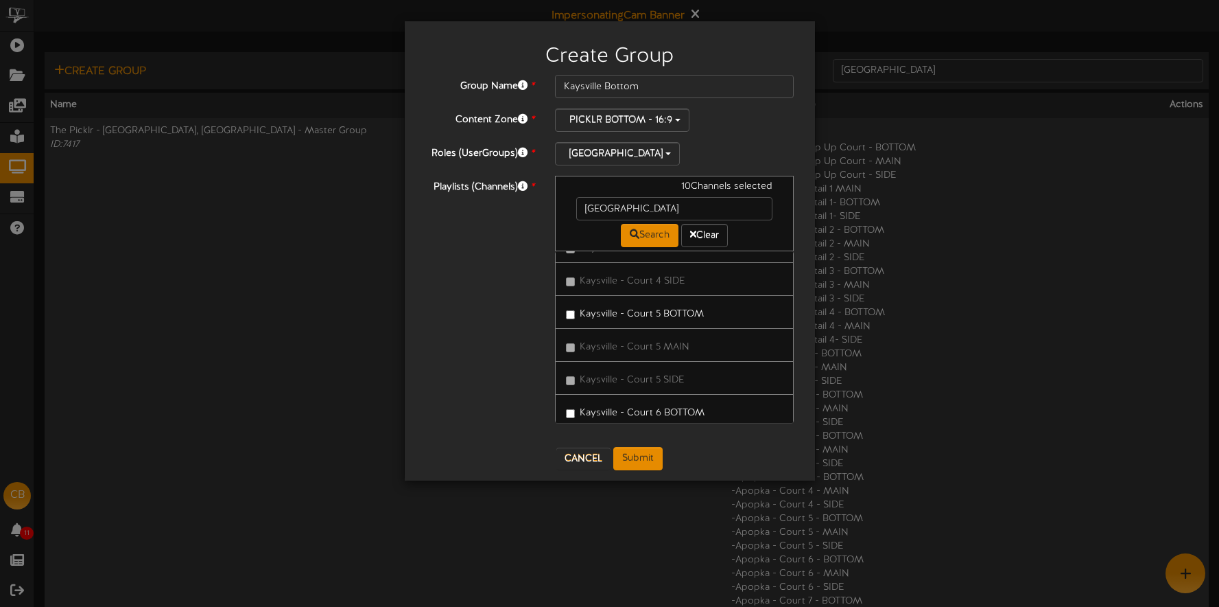
click at [687, 404] on label "Kaysville - Court 6 BOTTOM" at bounding box center [635, 410] width 139 height 19
click at [670, 303] on label "Kaysville - Courtside 1 BOTTOM" at bounding box center [668, 301] width 204 height 19
click at [687, 404] on label "Kaysville - Courtside 2 BOTTOM" at bounding box center [668, 400] width 205 height 19
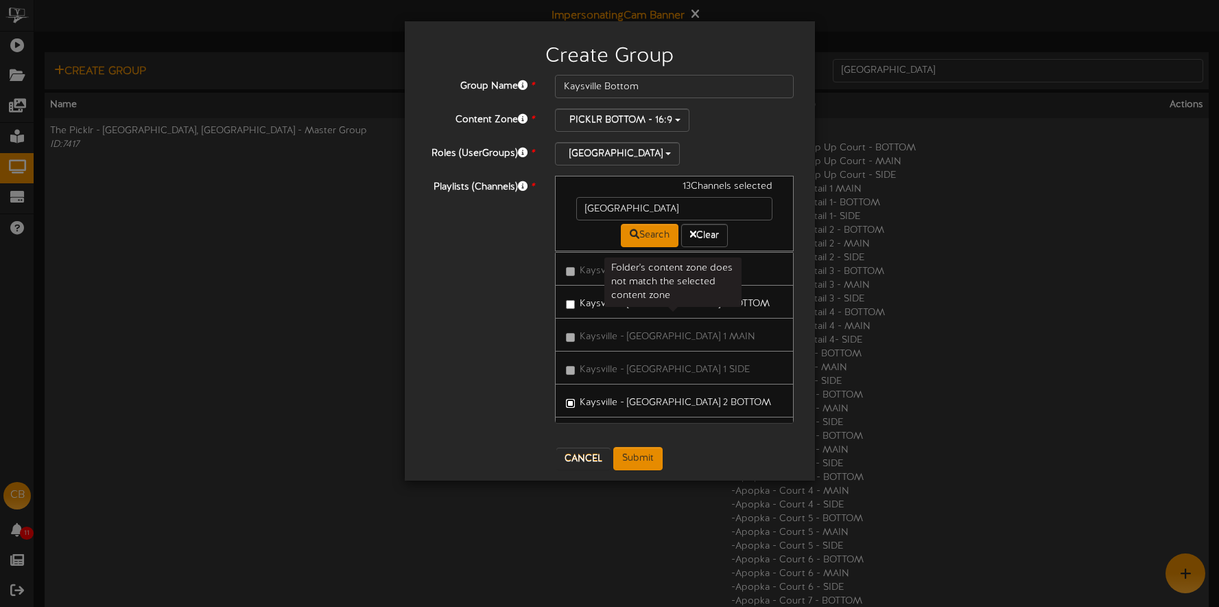
scroll to position [1185, 0]
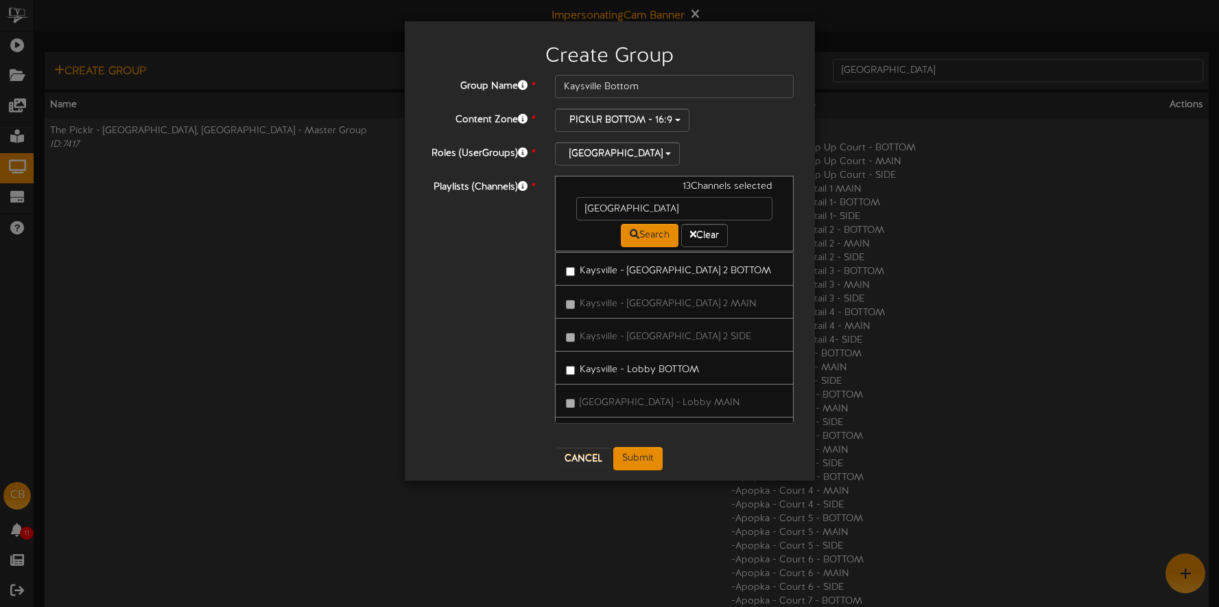
click at [672, 371] on label "Kaysville - Lobby BOTTOM" at bounding box center [632, 367] width 133 height 19
click at [692, 350] on label "Kaysville - PICKLRFIT A BOTTOM" at bounding box center [646, 351] width 160 height 19
drag, startPoint x: 678, startPoint y: 329, endPoint x: 683, endPoint y: 340, distance: 12.6
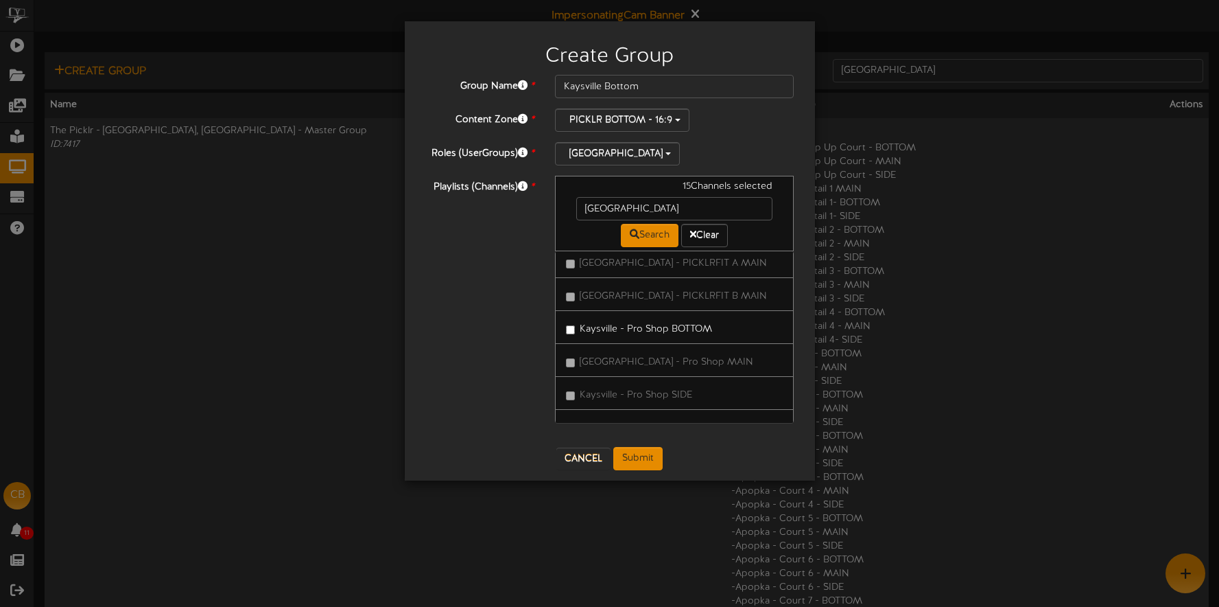
click at [678, 329] on label "Kaysville - Pro Shop BOTTOM" at bounding box center [639, 327] width 146 height 19
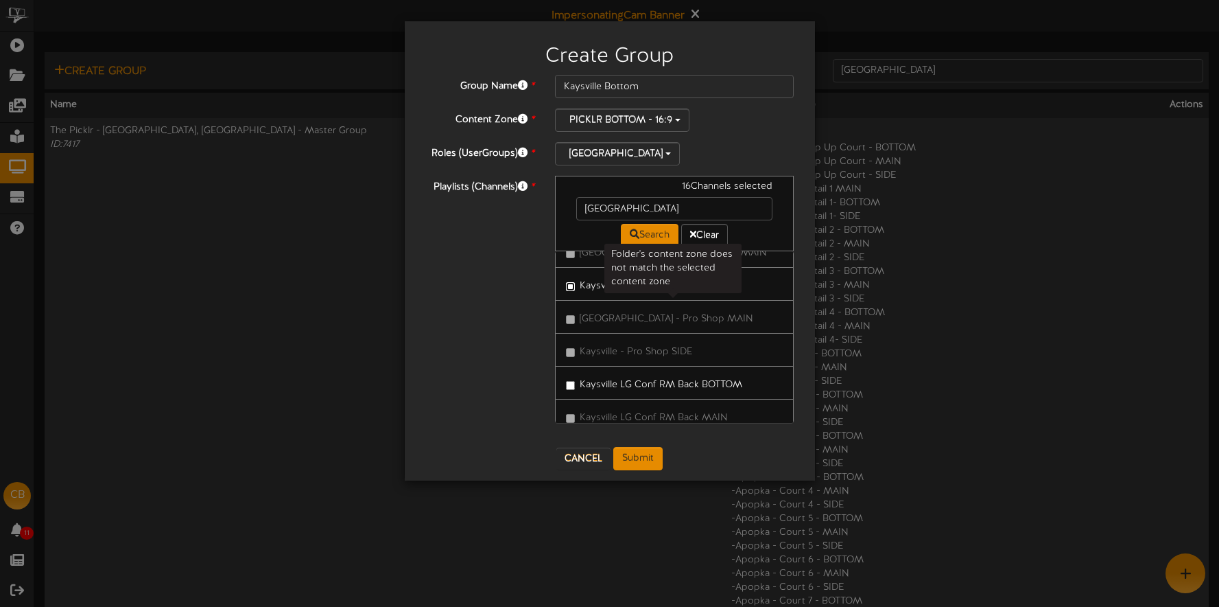
scroll to position [1502, 0]
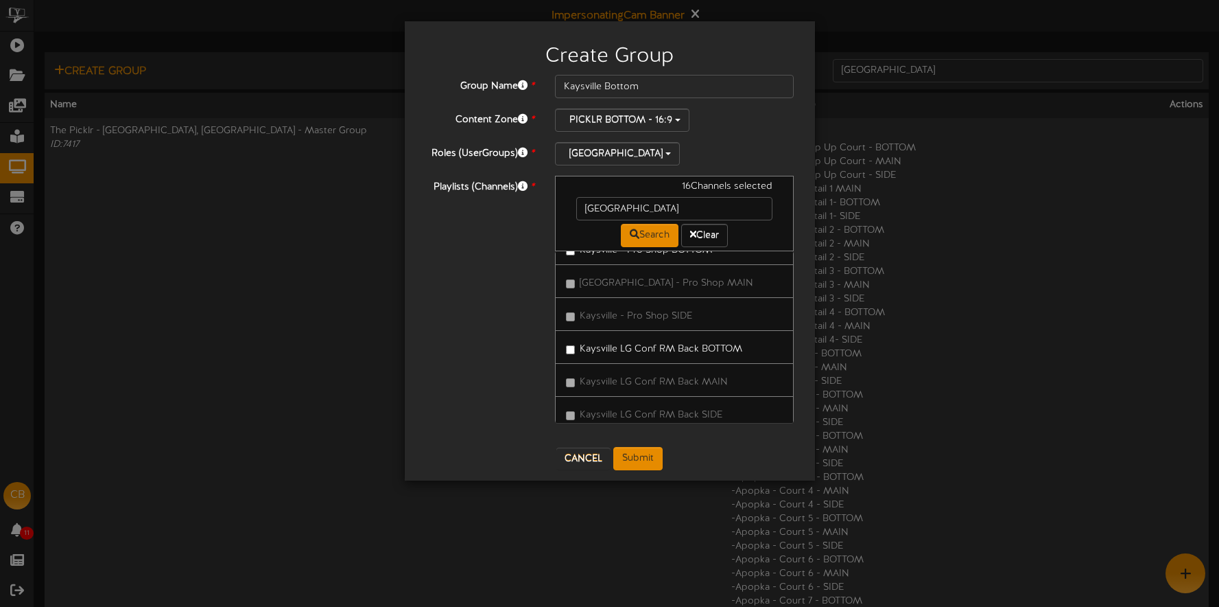
click at [683, 345] on label "Kaysville LG Conf RM Back BOTTOM" at bounding box center [654, 347] width 176 height 19
drag, startPoint x: 687, startPoint y: 392, endPoint x: 679, endPoint y: 363, distance: 30.5
click at [687, 392] on label "Kaysville LG Conf RM Front BOTTOM" at bounding box center [655, 387] width 179 height 19
click at [673, 379] on label "Kaysville, UT - Upstairs Common Bottom" at bounding box center [675, 387] width 218 height 32
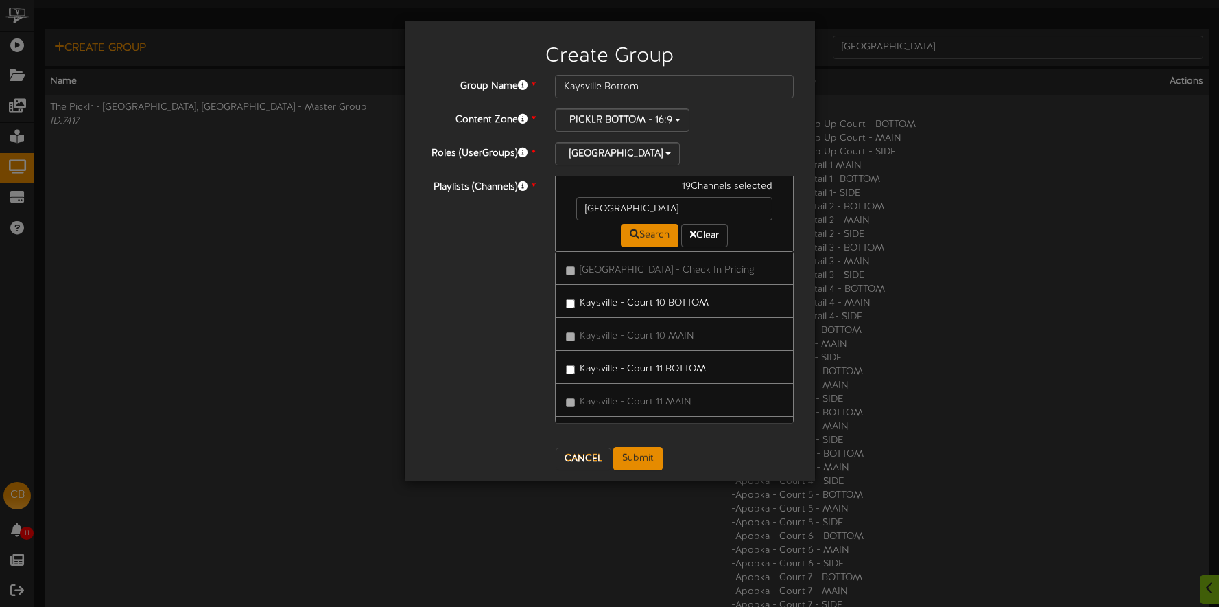
scroll to position [0, 0]
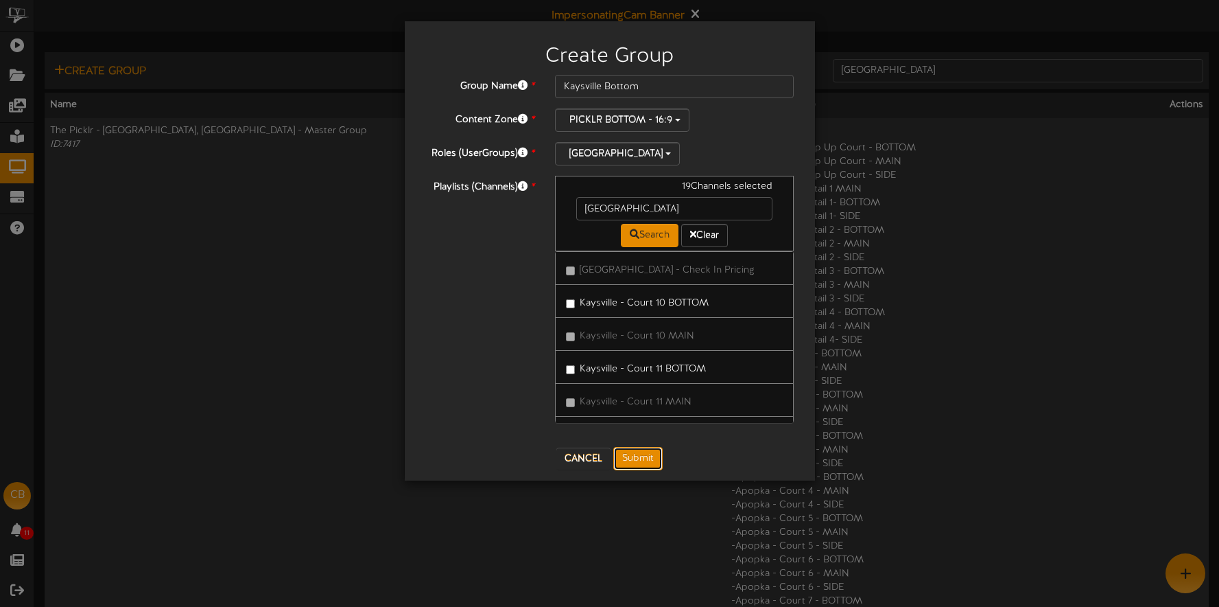
click at [653, 462] on button "Submit" at bounding box center [637, 458] width 49 height 23
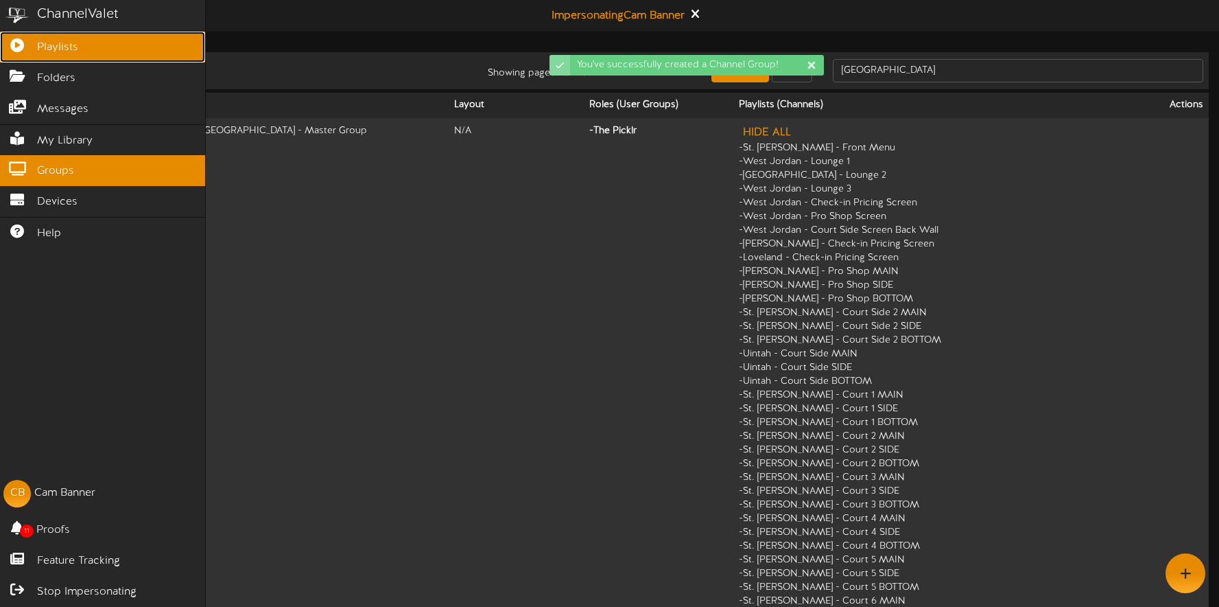
click at [27, 47] on icon at bounding box center [17, 43] width 34 height 10
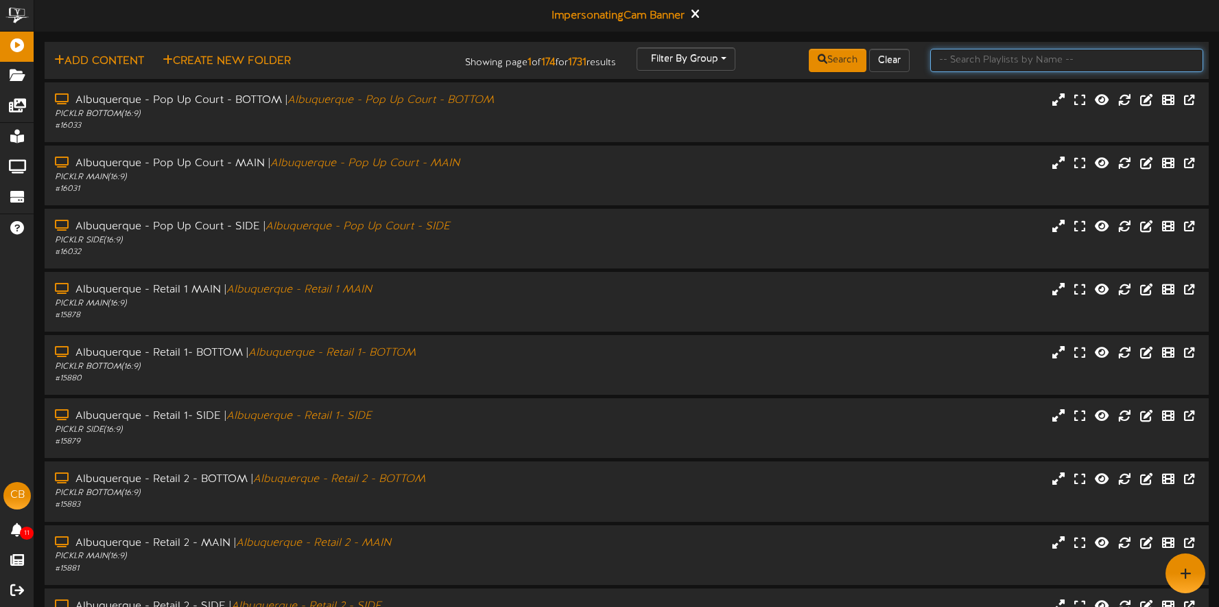
click at [963, 66] on input "text" at bounding box center [1066, 60] width 273 height 23
type input "kaysville"
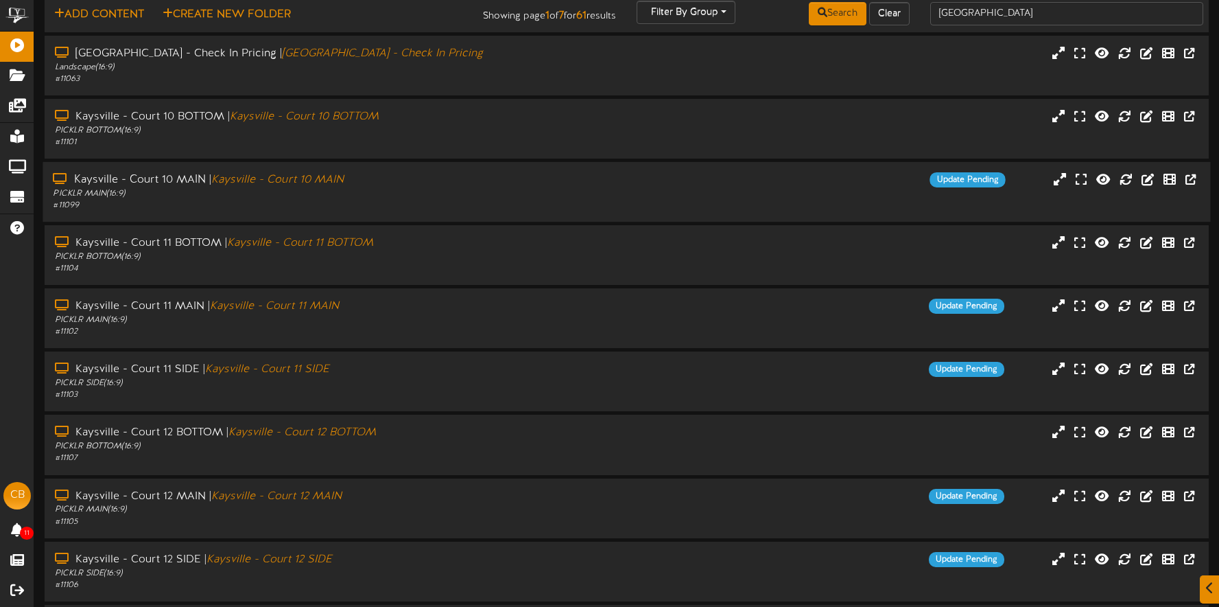
scroll to position [161, 0]
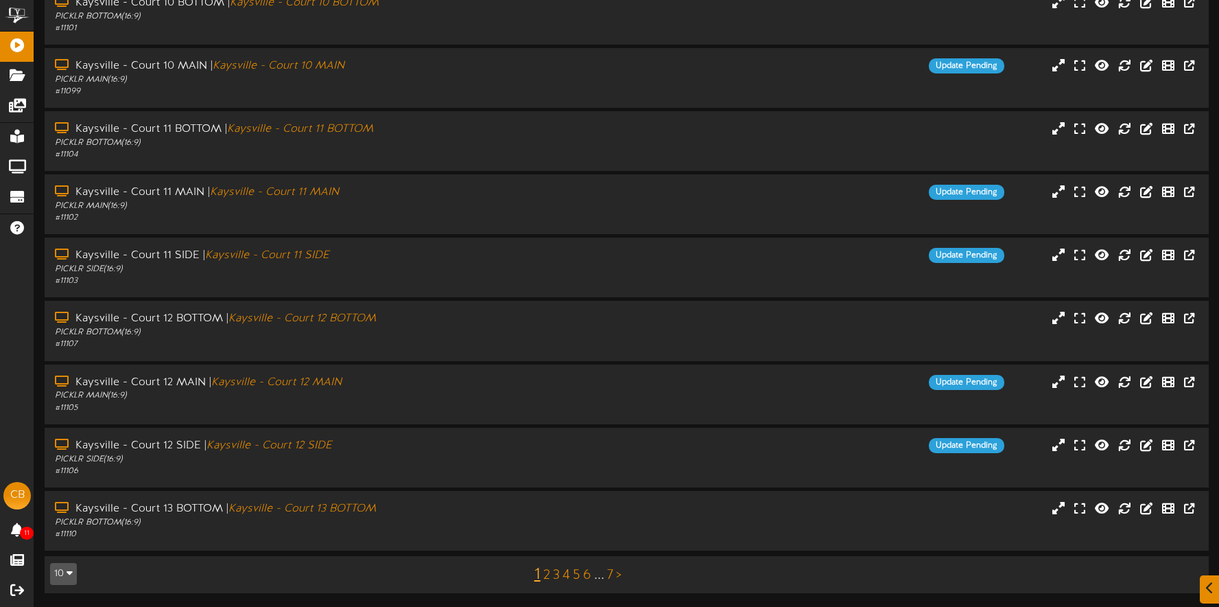
click at [611, 571] on link "7" at bounding box center [610, 574] width 6 height 15
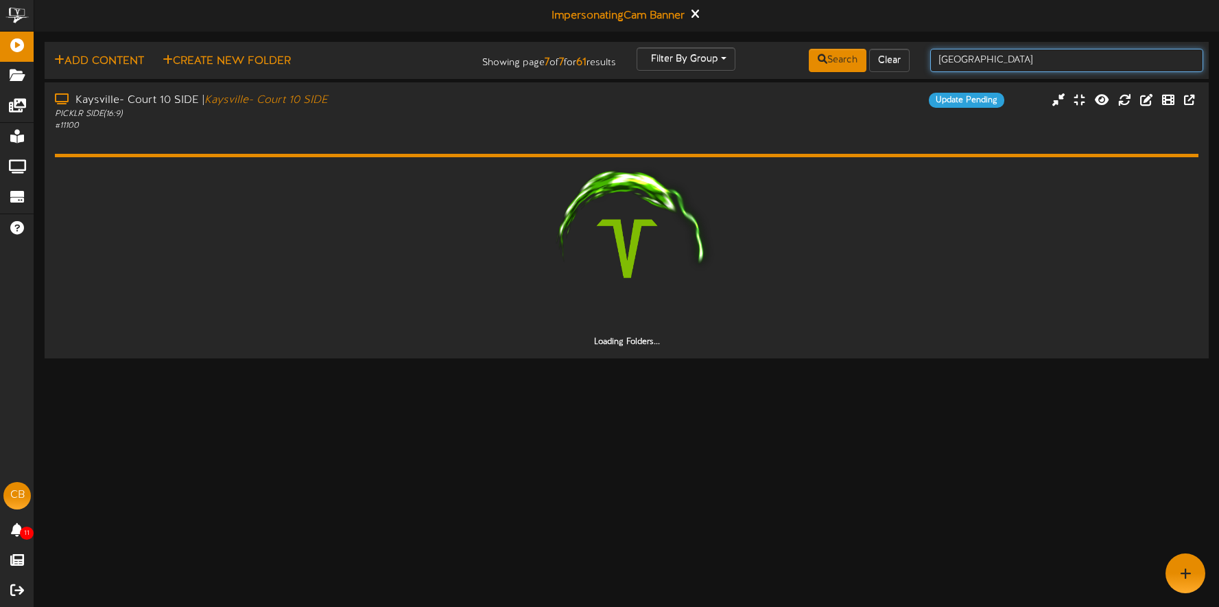
click at [1011, 61] on input "kaysville" at bounding box center [1066, 60] width 273 height 23
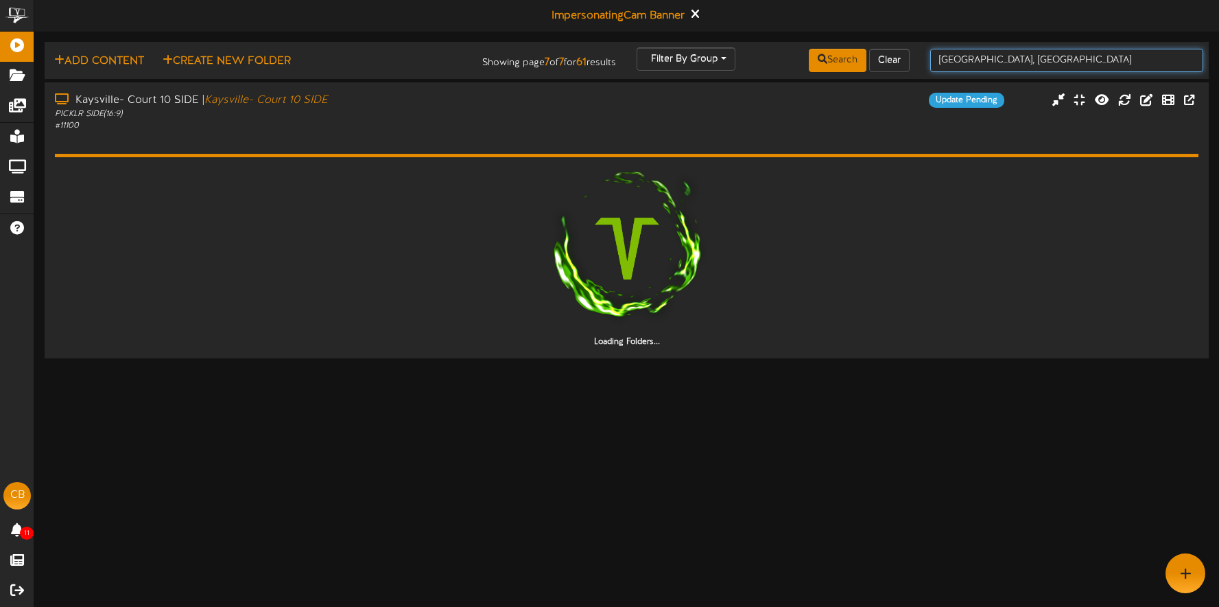
type input "kaysville, Ut"
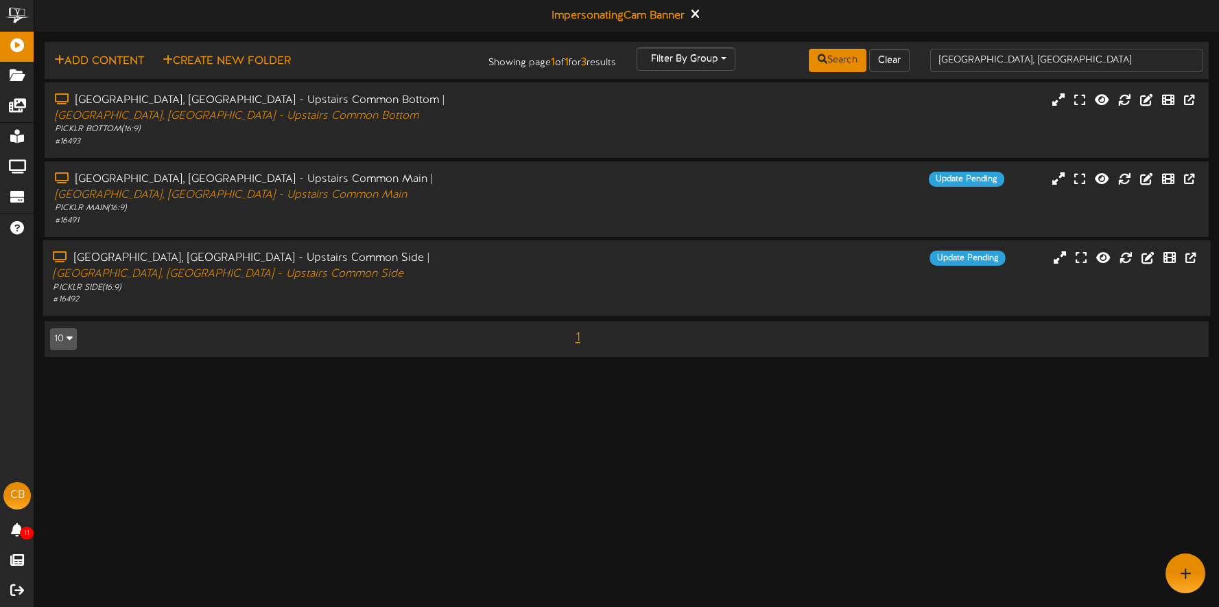
click at [587, 250] on div "Update Pending" at bounding box center [773, 257] width 486 height 15
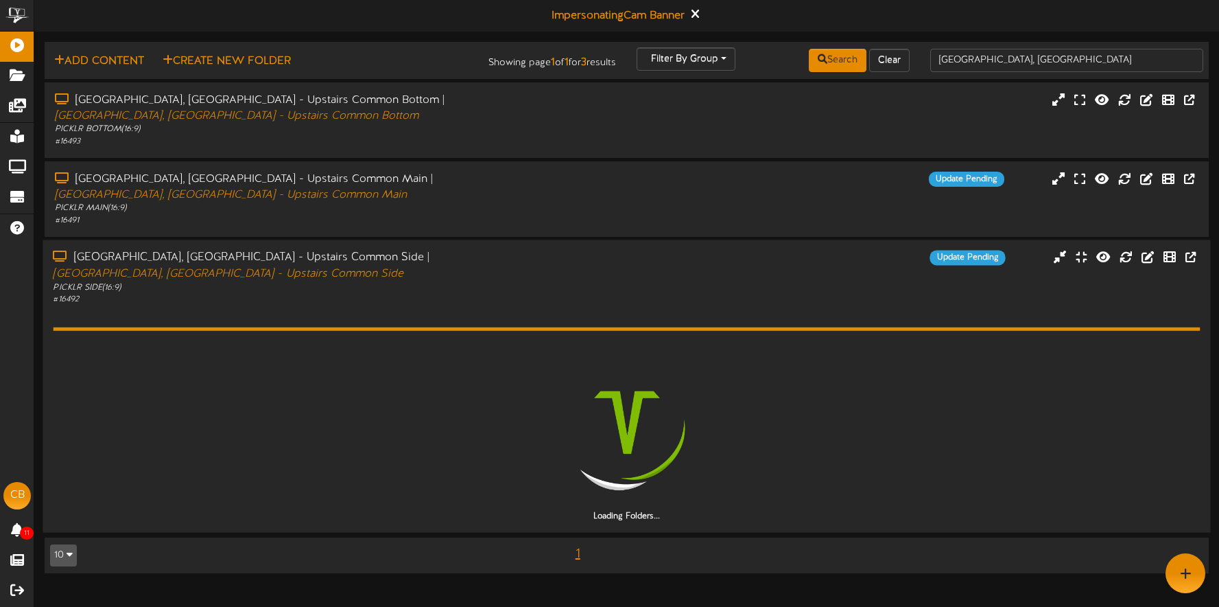
click at [591, 250] on div "Update Pending" at bounding box center [773, 257] width 486 height 15
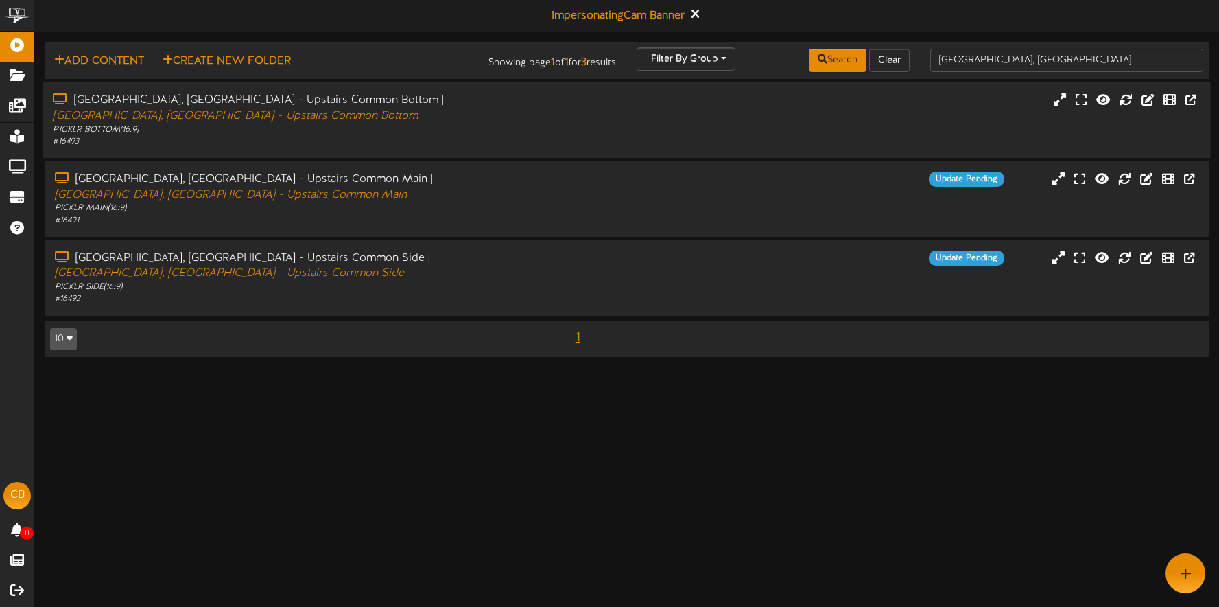
click at [712, 127] on div "Kaysville, UT - Upstairs Common Bottom | Kaysville, UT - Upstairs Common Bottom…" at bounding box center [627, 120] width 1168 height 55
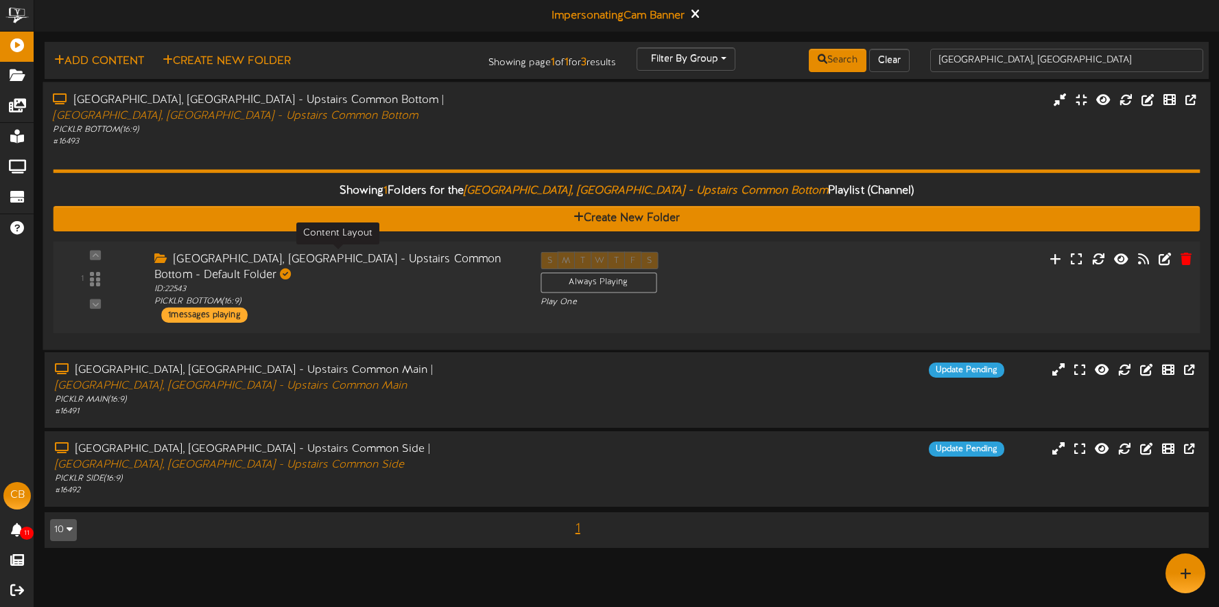
click at [423, 283] on div "ID: 22543 PICKLR BOTTOM ( 16:9 )" at bounding box center [337, 295] width 366 height 24
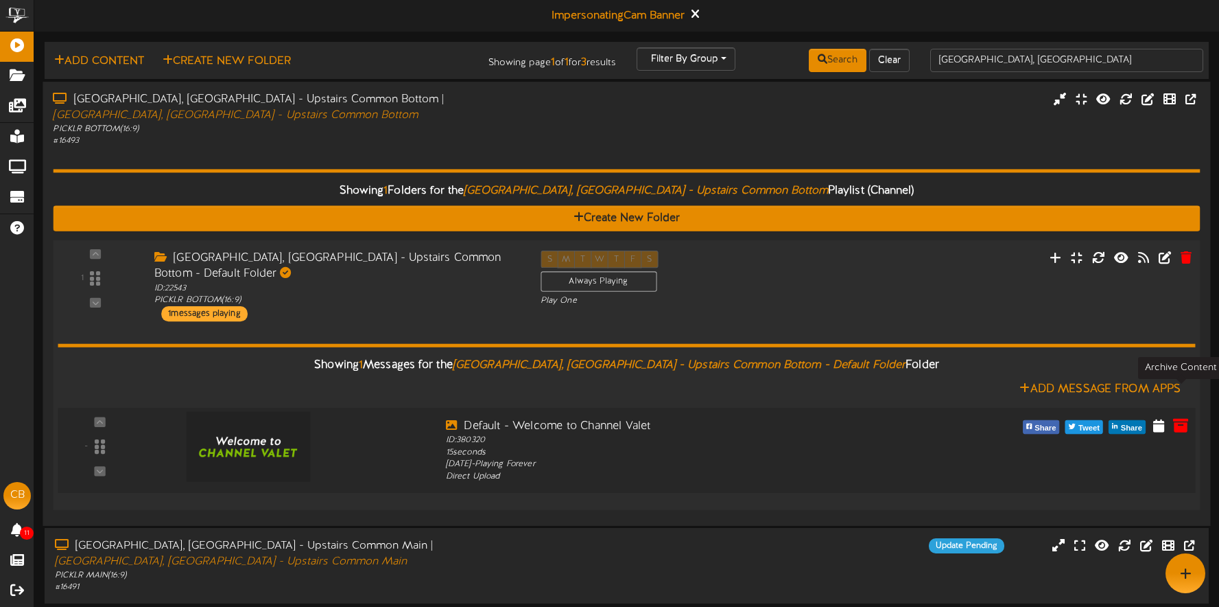
click at [1180, 416] on icon at bounding box center [1180, 423] width 15 height 15
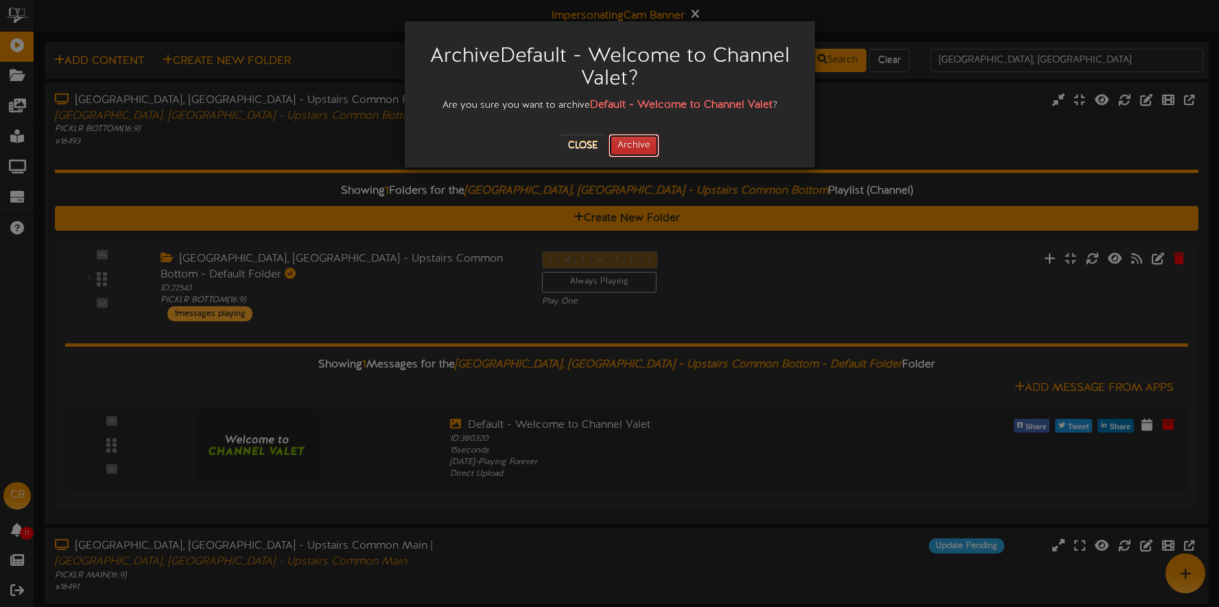
click at [647, 148] on button "Archive" at bounding box center [634, 145] width 51 height 23
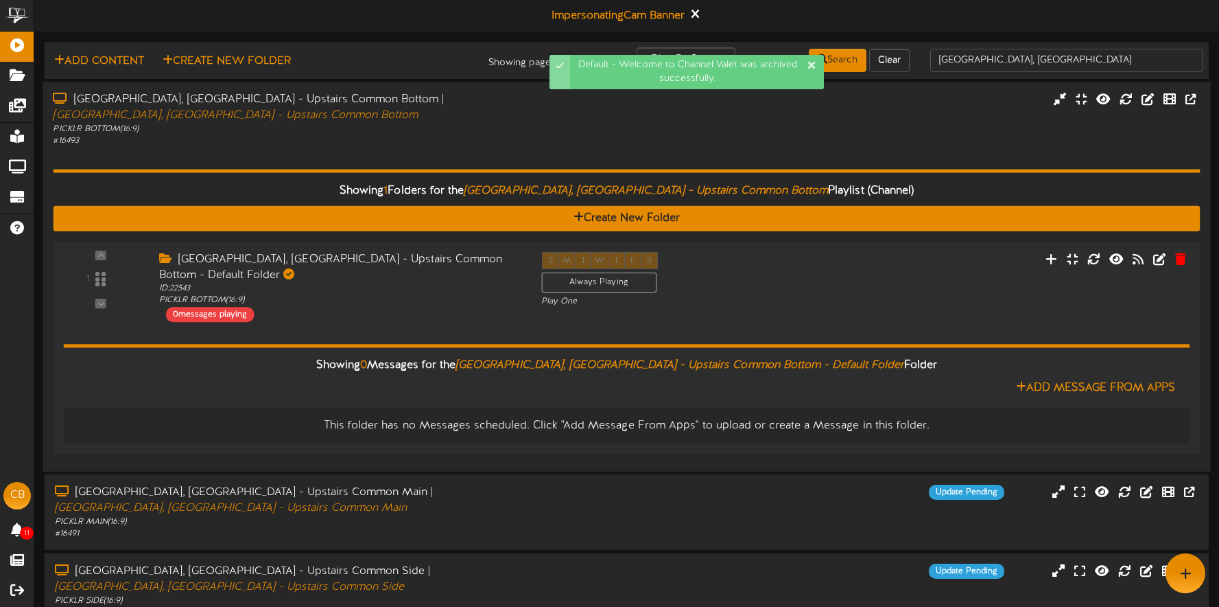
click at [348, 135] on div "# 16493" at bounding box center [286, 141] width 466 height 12
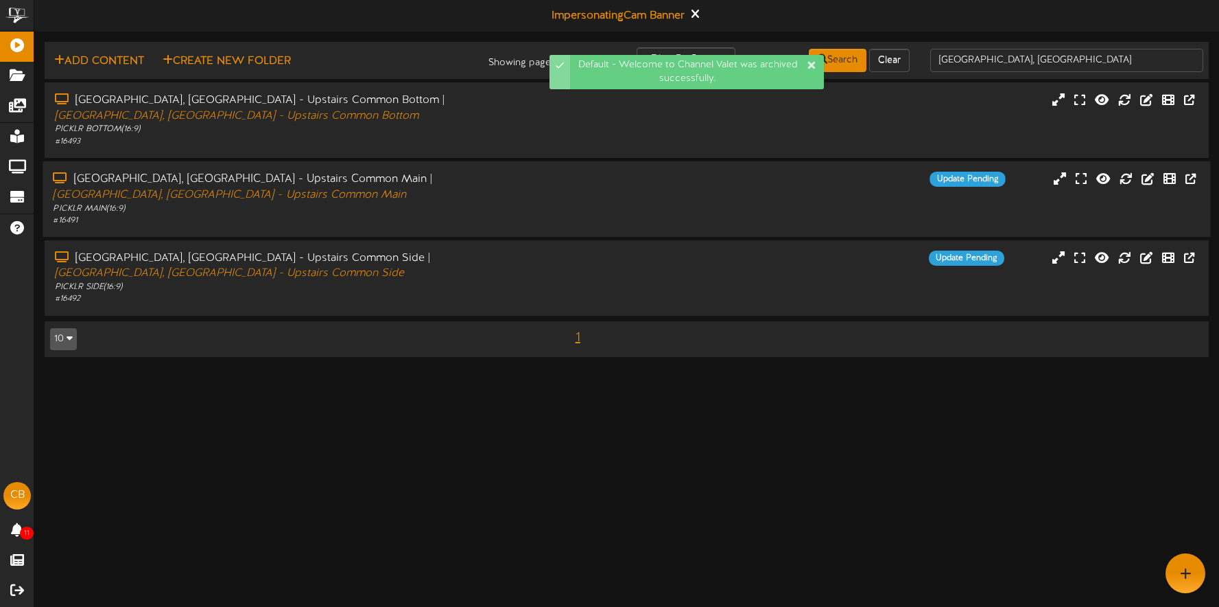
click at [434, 215] on div "# 16491" at bounding box center [286, 221] width 466 height 12
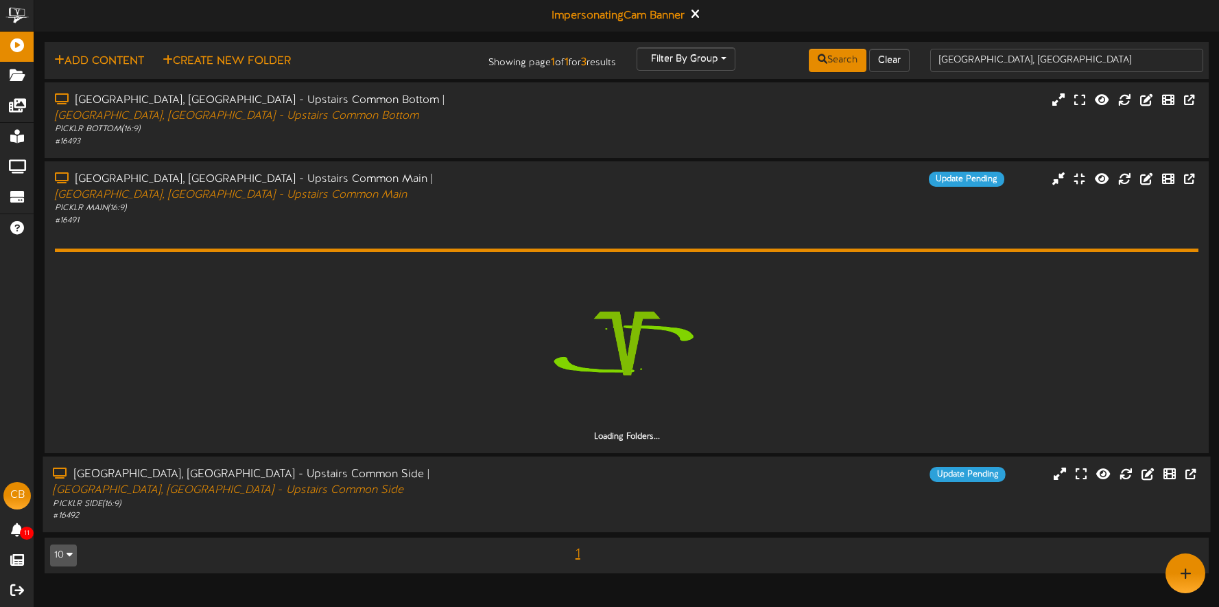
click at [513, 497] on div "PICKLR SIDE ( 16:9 )" at bounding box center [286, 503] width 466 height 12
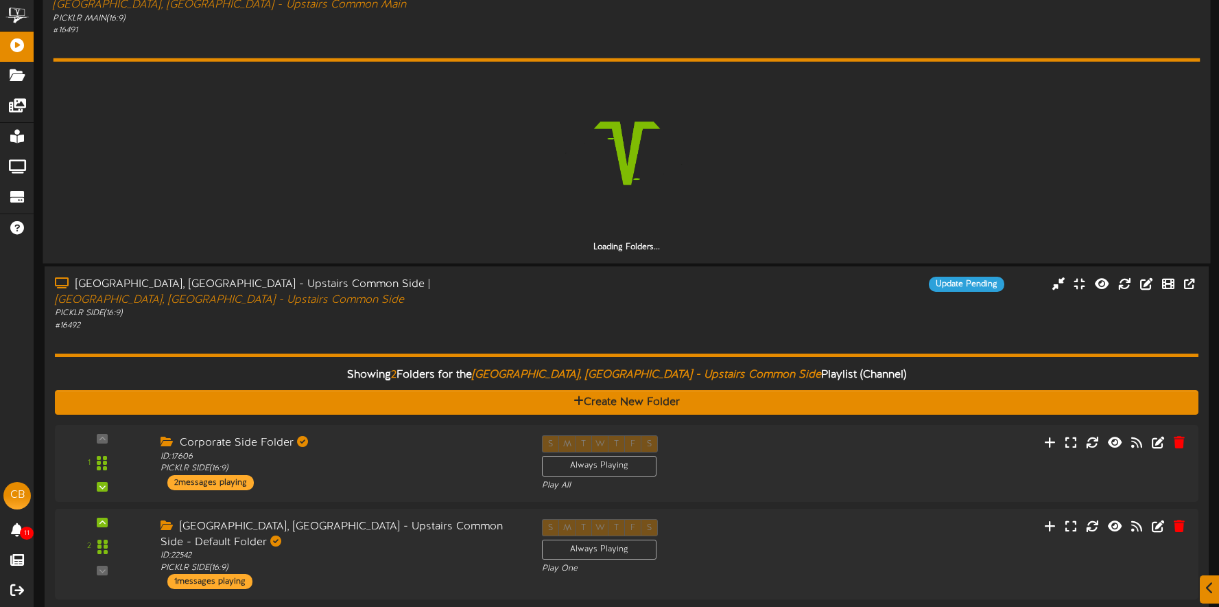
scroll to position [193, 0]
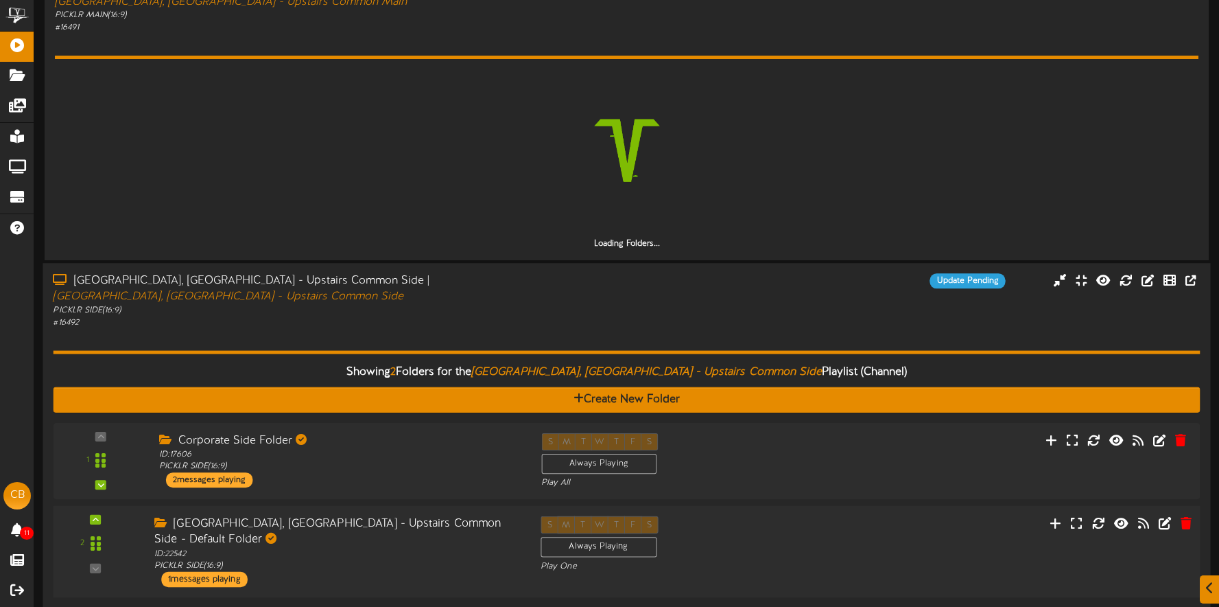
click at [731, 505] on div "2 ID: 22542" at bounding box center [626, 551] width 1159 height 92
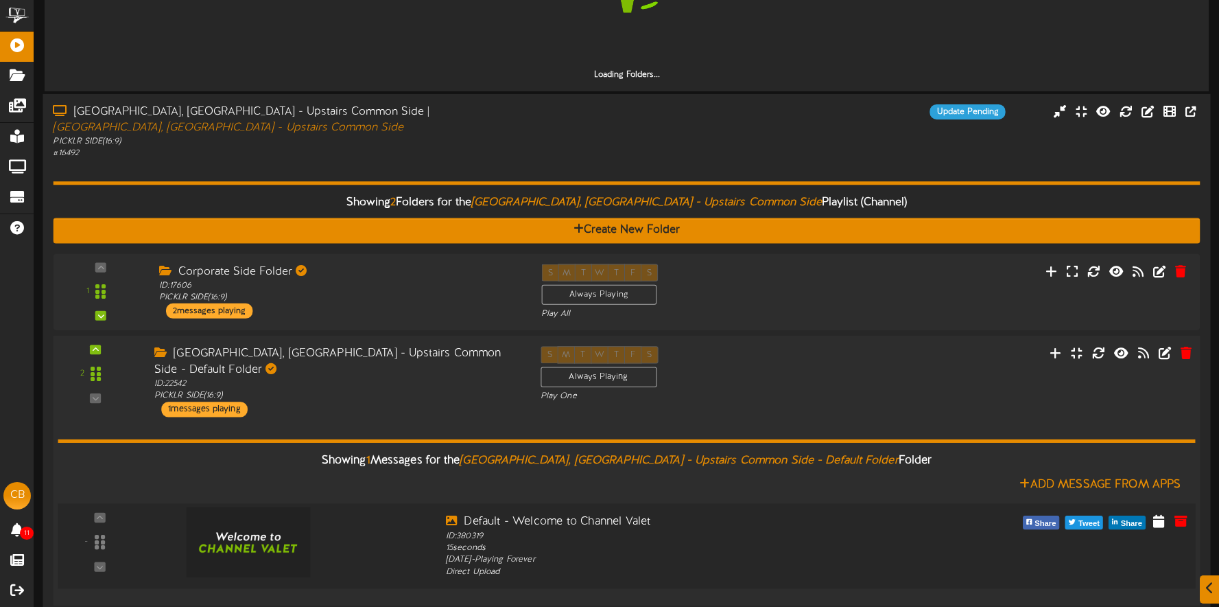
scroll to position [369, 0]
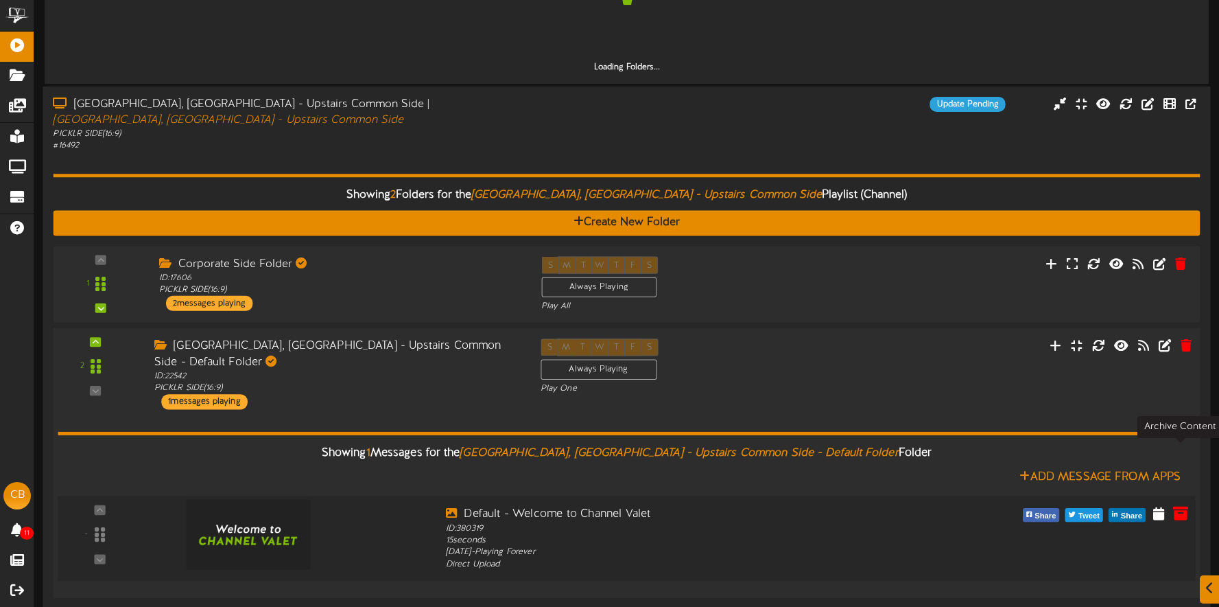
click at [1184, 505] on icon at bounding box center [1180, 512] width 15 height 15
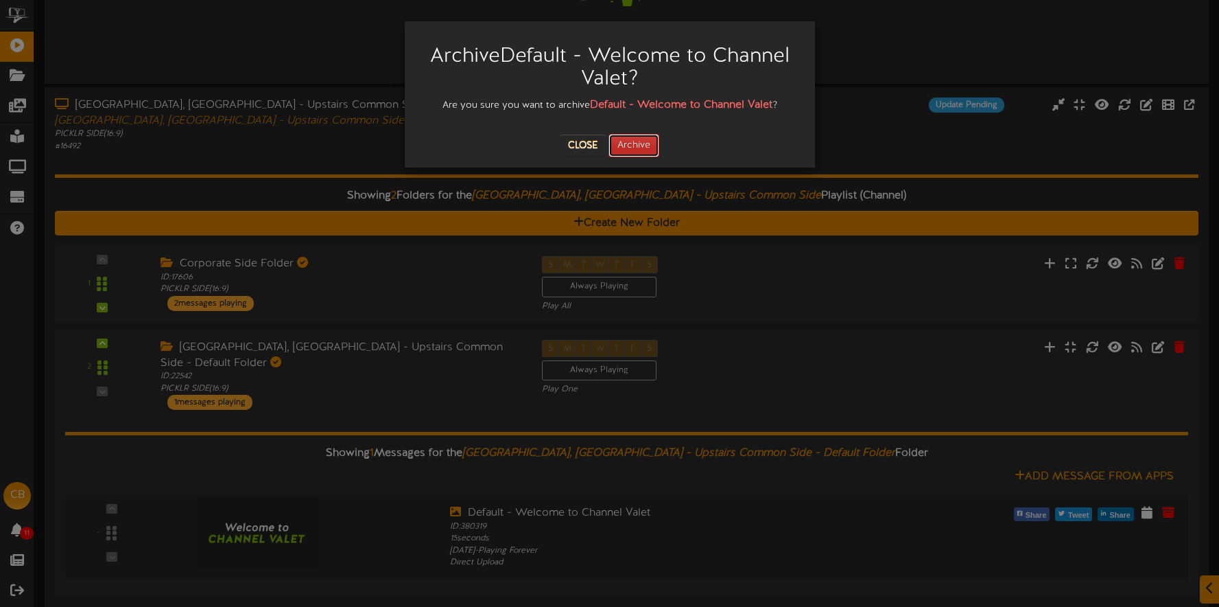
click at [649, 148] on button "Archive" at bounding box center [634, 145] width 51 height 23
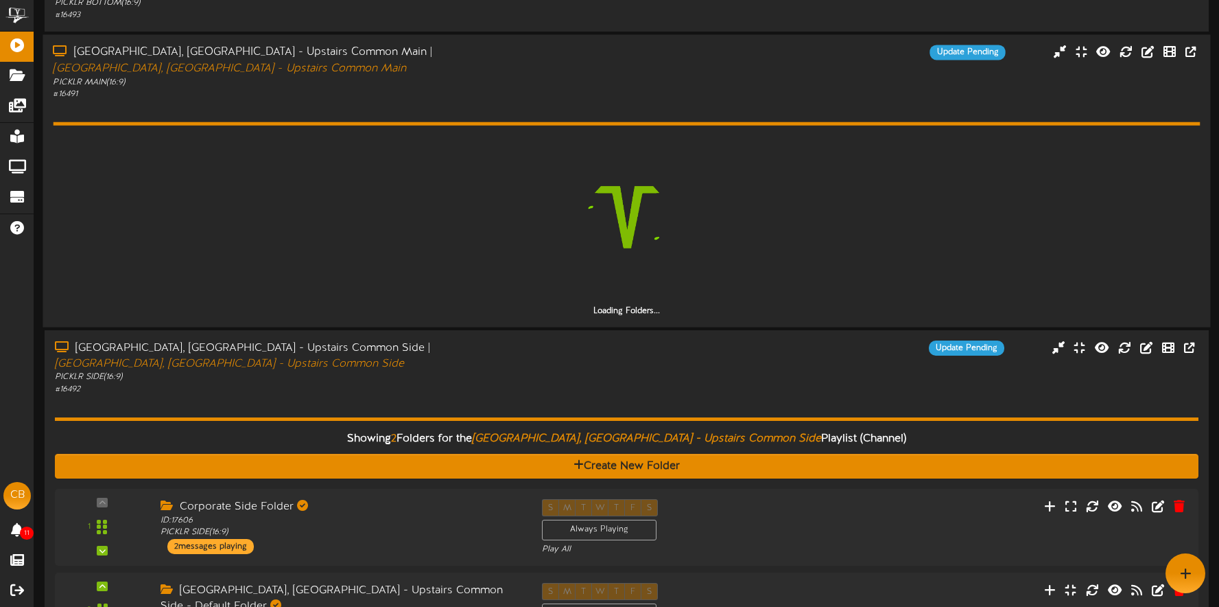
scroll to position [97, 0]
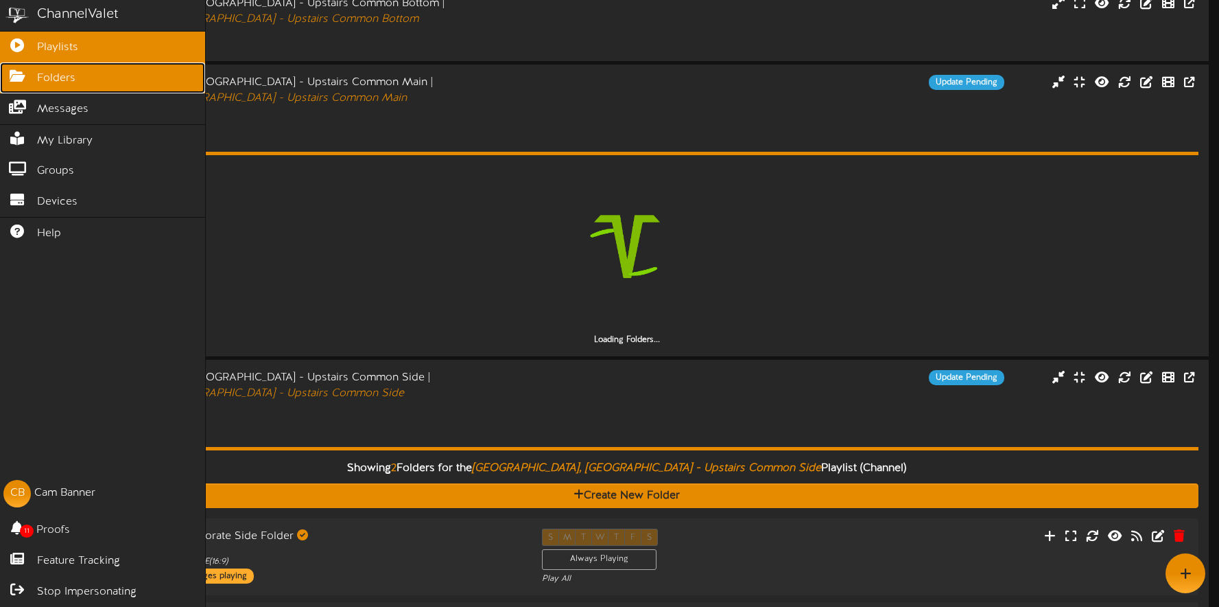
drag, startPoint x: 30, startPoint y: 79, endPoint x: 172, endPoint y: 91, distance: 141.8
click at [30, 79] on icon at bounding box center [17, 74] width 34 height 10
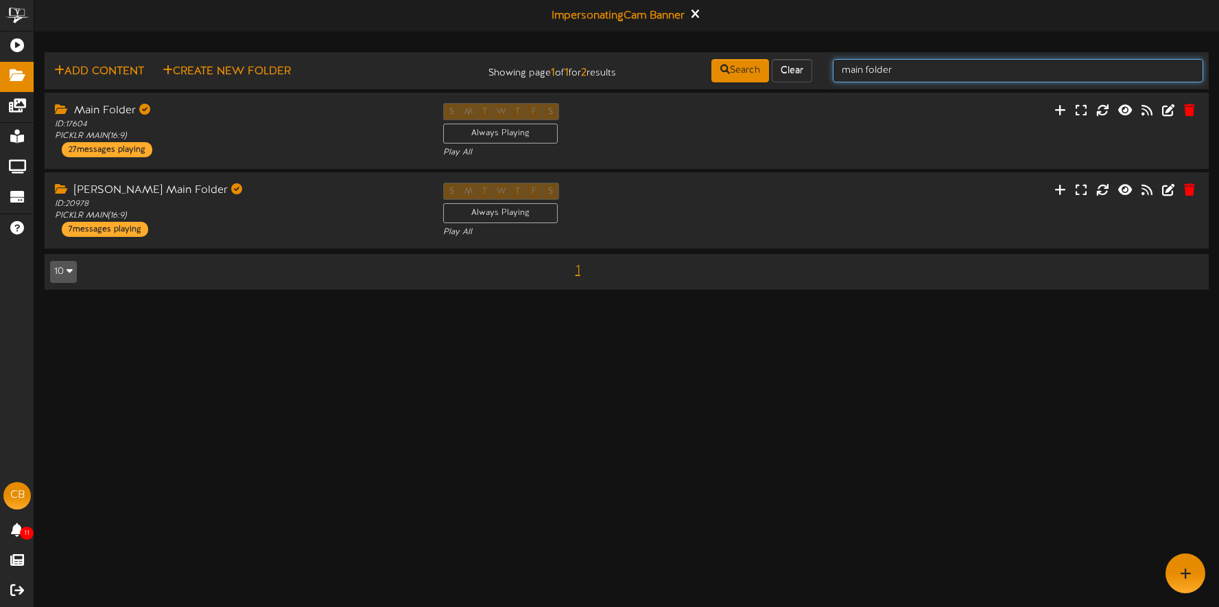
drag, startPoint x: 886, startPoint y: 69, endPoint x: 850, endPoint y: 69, distance: 35.7
click at [836, 67] on input "main folder" at bounding box center [1018, 70] width 371 height 23
type input "nptto, folers"
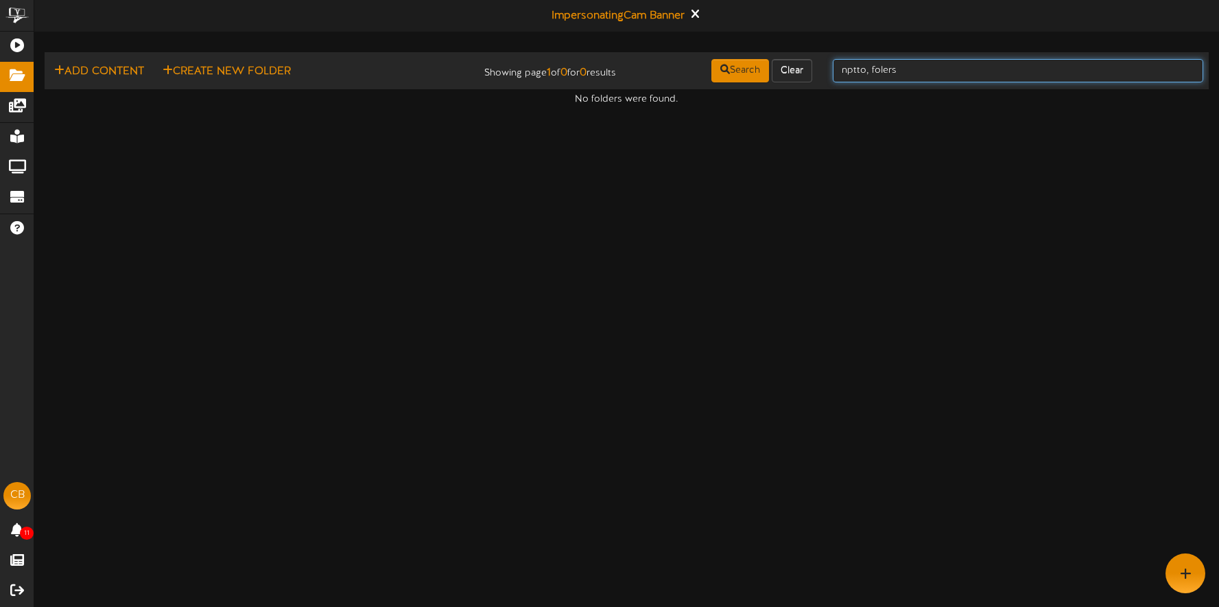
drag, startPoint x: 902, startPoint y: 77, endPoint x: 910, endPoint y: 71, distance: 10.8
click at [902, 75] on input "nptto, folers" at bounding box center [1018, 70] width 371 height 23
drag, startPoint x: 910, startPoint y: 71, endPoint x: 820, endPoint y: 69, distance: 90.6
click at [818, 69] on div "Add Content Create New Folder Showing page 1 of 0 for 0 results Search Clear np…" at bounding box center [627, 71] width 1174 height 26
type input "bottom"
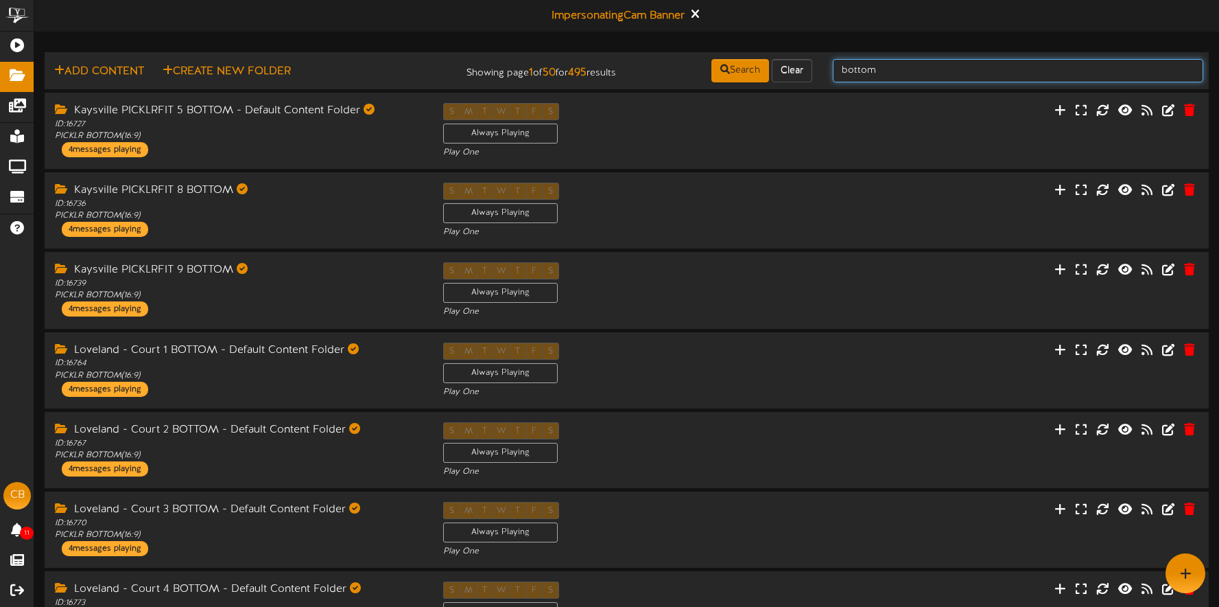
click at [920, 67] on input "bottom" at bounding box center [1018, 70] width 371 height 23
type input "bottom folder"
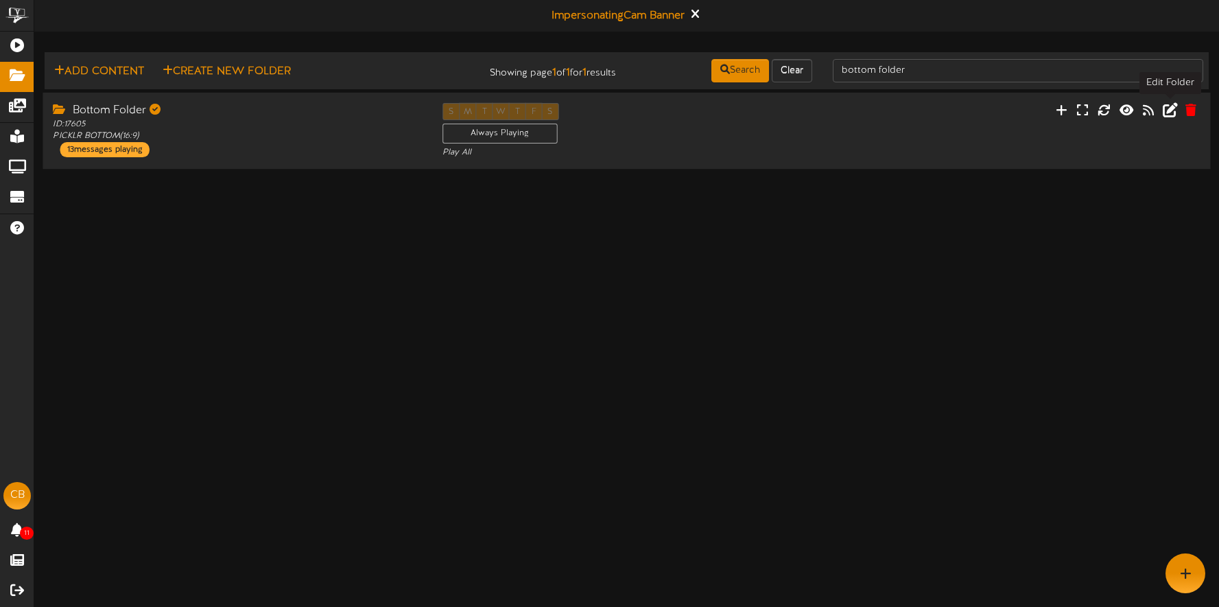
click at [1171, 111] on icon at bounding box center [1170, 109] width 15 height 15
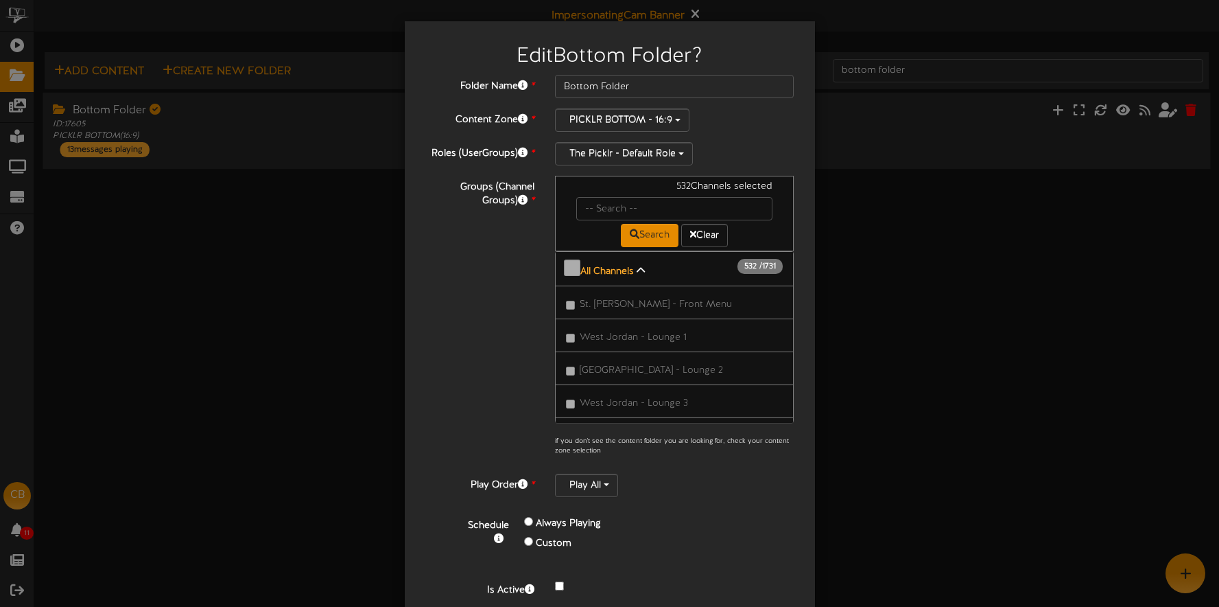
click at [628, 269] on b "All Channels" at bounding box center [607, 271] width 54 height 10
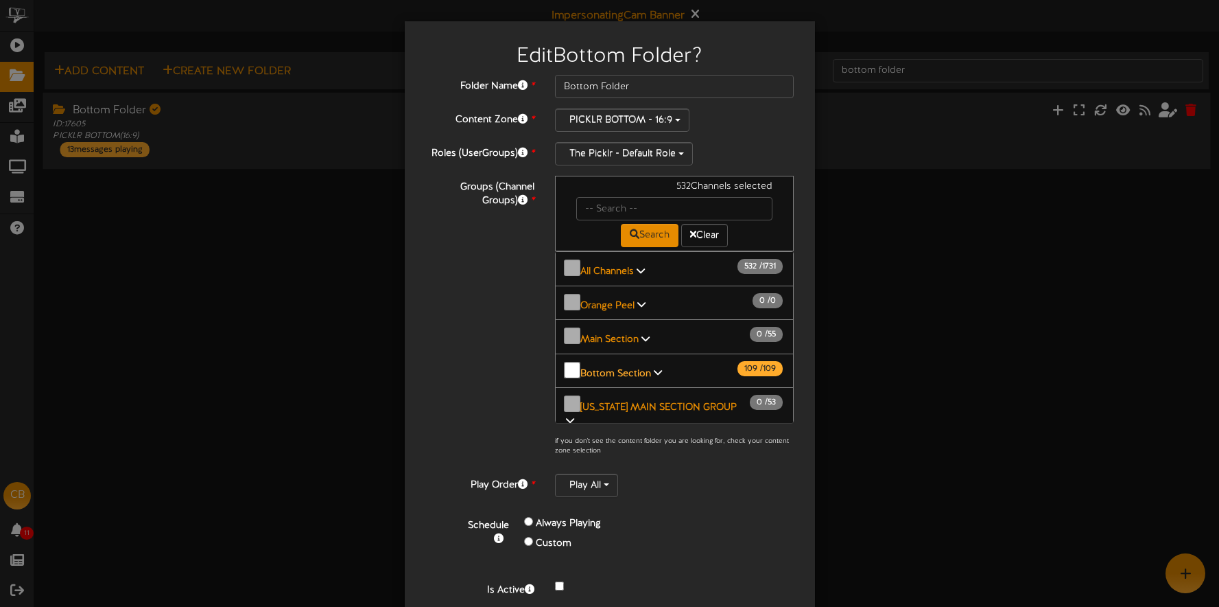
click at [642, 368] on b "Bottom Section" at bounding box center [615, 373] width 71 height 10
click at [637, 368] on b "Bottom Section" at bounding box center [615, 373] width 71 height 10
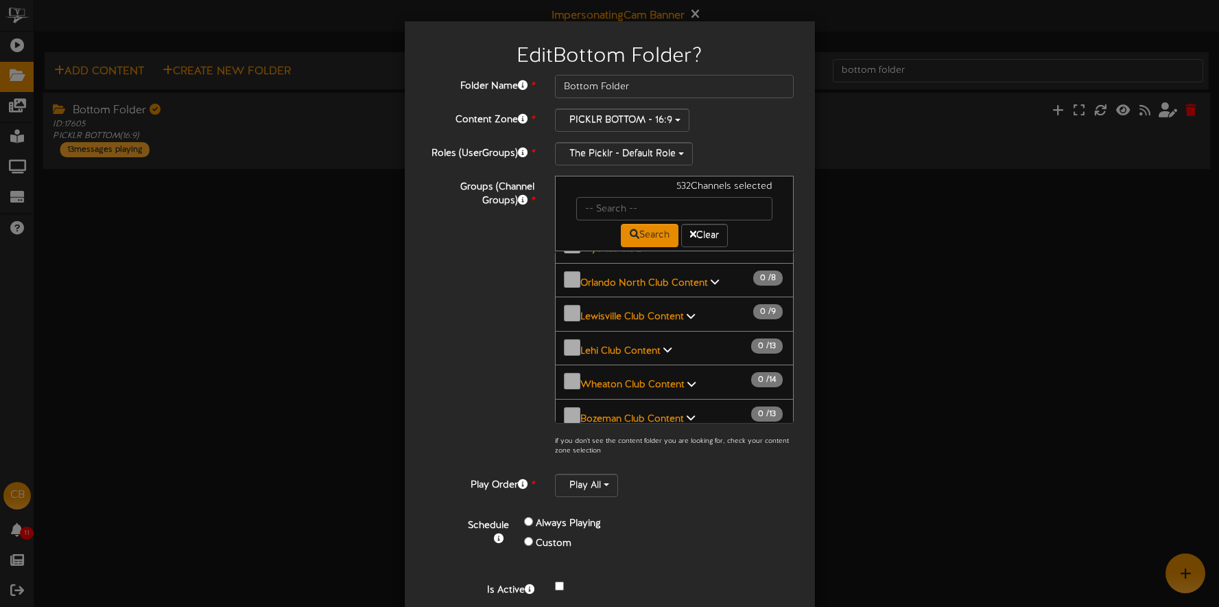
scroll to position [56, 0]
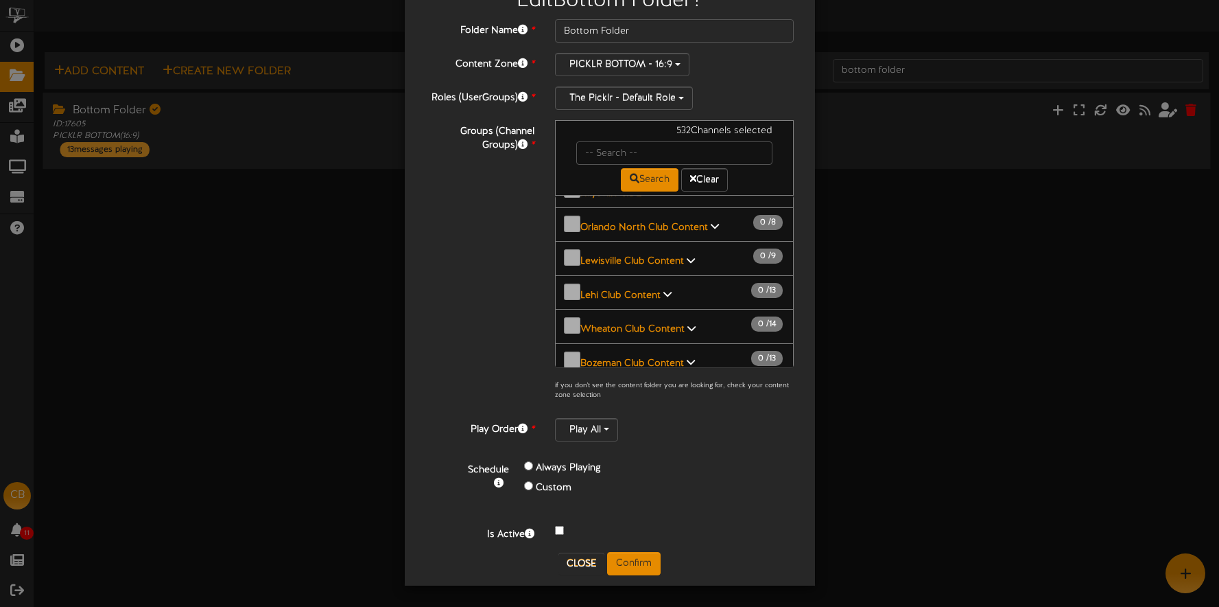
click at [653, 528] on link "Kaysville Bottom 16 / 19" at bounding box center [619, 533] width 78 height 10
click at [637, 528] on b "Kaysville Bottom" at bounding box center [617, 533] width 75 height 10
click at [591, 528] on b "Kaysville Bottom" at bounding box center [617, 533] width 75 height 10
click at [644, 528] on b "Kaysville Bottom" at bounding box center [617, 533] width 75 height 10
click at [693, 513] on button "Kaysville Bottom 16 / 19" at bounding box center [674, 530] width 239 height 35
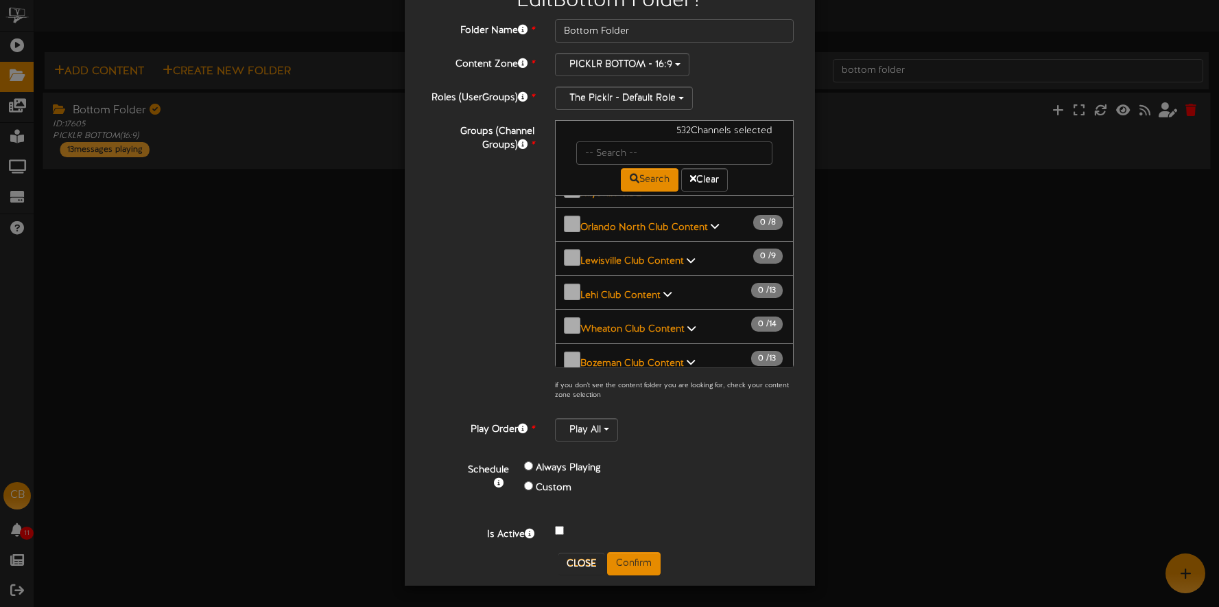
click at [693, 513] on button "Kaysville Bottom 16 / 19" at bounding box center [674, 530] width 239 height 35
click at [646, 528] on b "Kaysville Bottom" at bounding box center [617, 533] width 75 height 10
drag, startPoint x: 642, startPoint y: 559, endPoint x: 717, endPoint y: 403, distance: 172.8
click at [642, 559] on button "Confirm" at bounding box center [634, 563] width 54 height 23
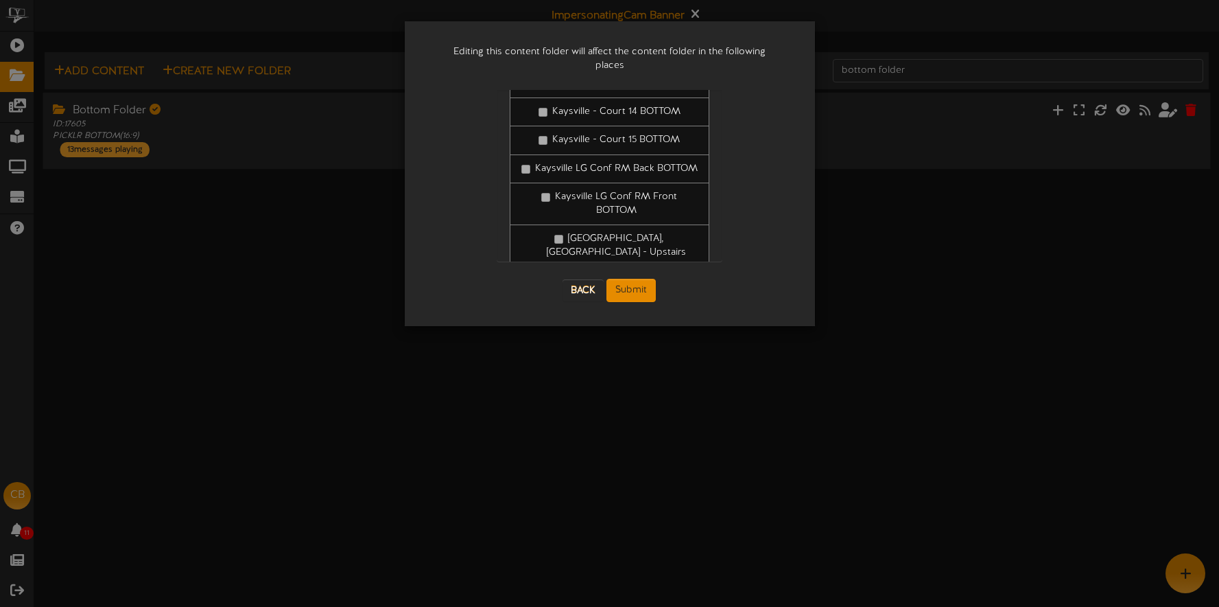
scroll to position [383, 0]
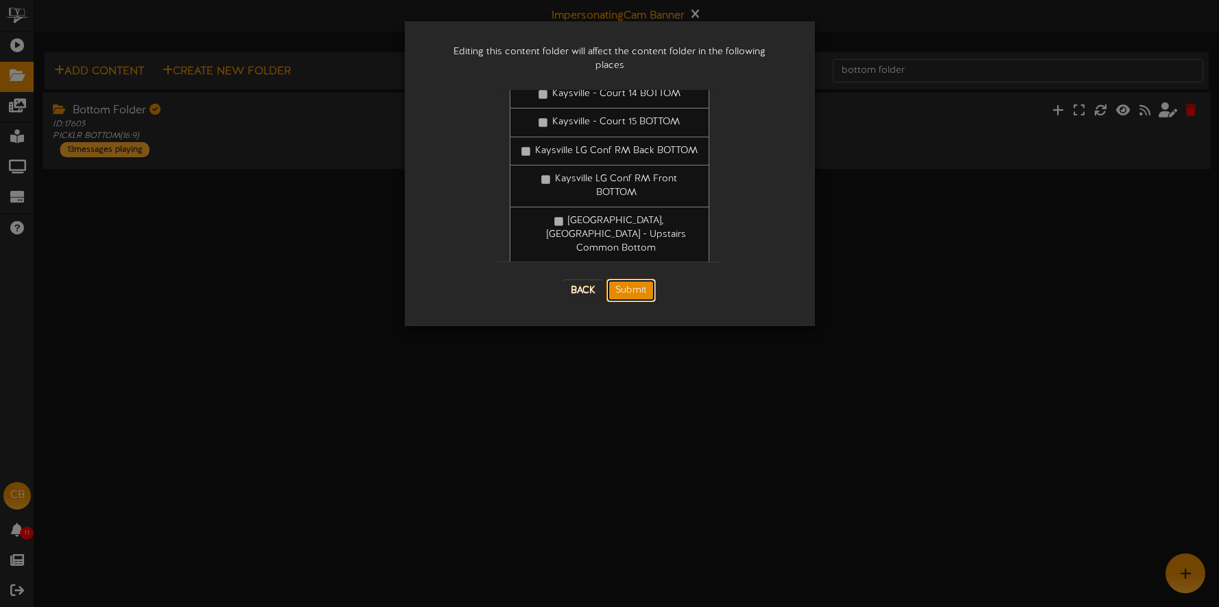
click at [639, 279] on button "Submit" at bounding box center [631, 290] width 49 height 23
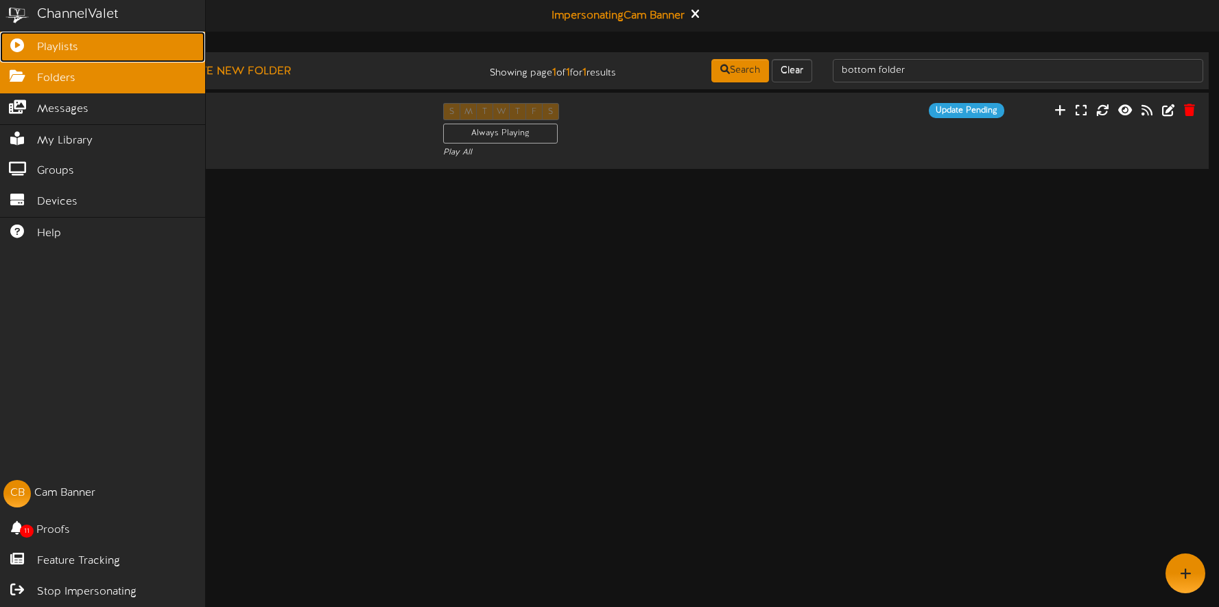
click at [23, 43] on icon at bounding box center [17, 43] width 34 height 10
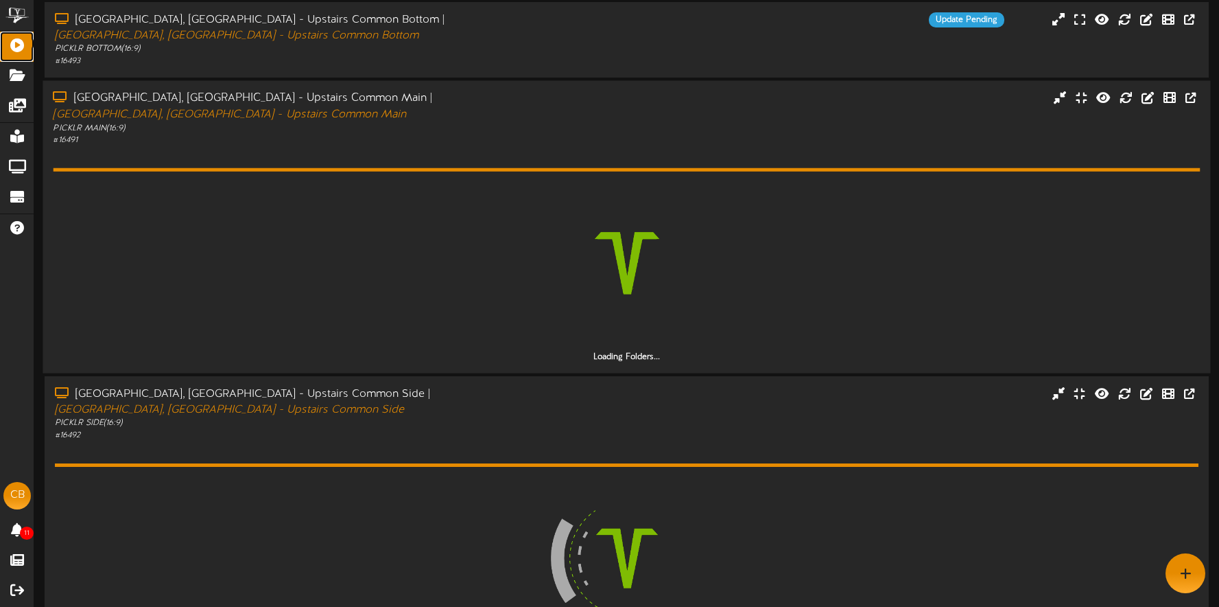
scroll to position [22, 0]
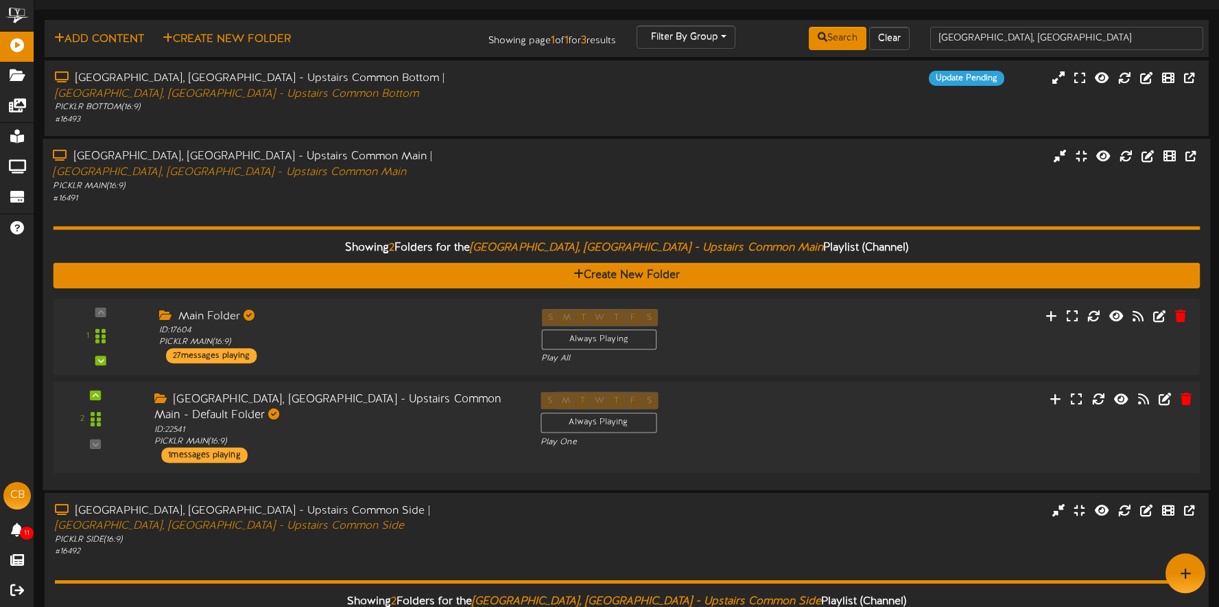
click at [736, 397] on div "S M T W T F S Always Playing Play One" at bounding box center [675, 419] width 290 height 56
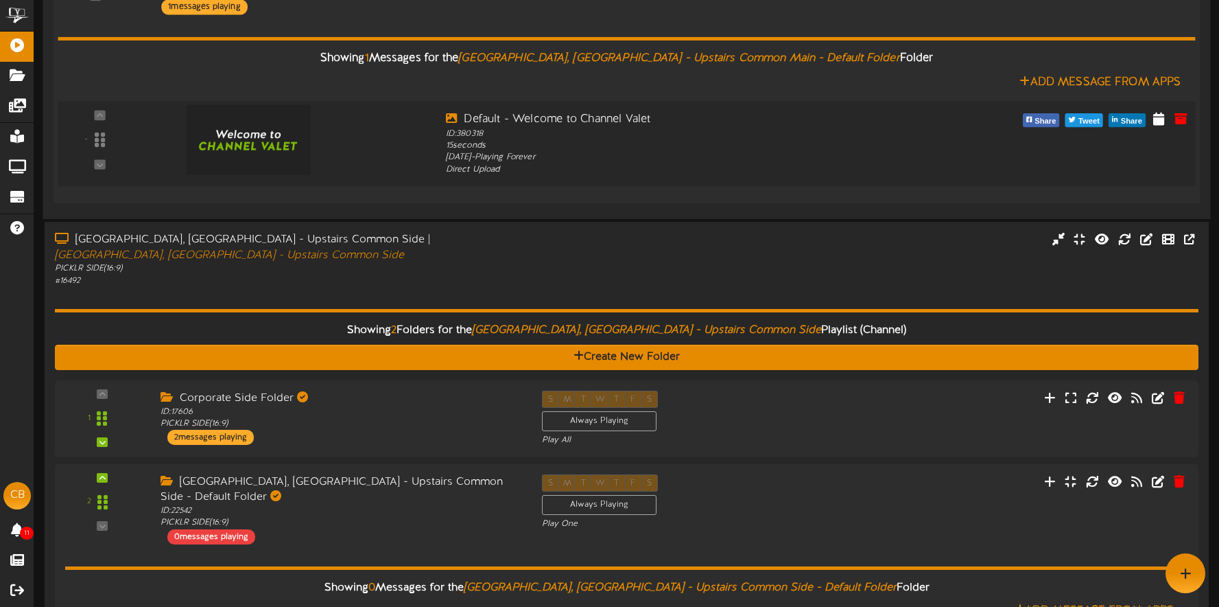
scroll to position [454, 0]
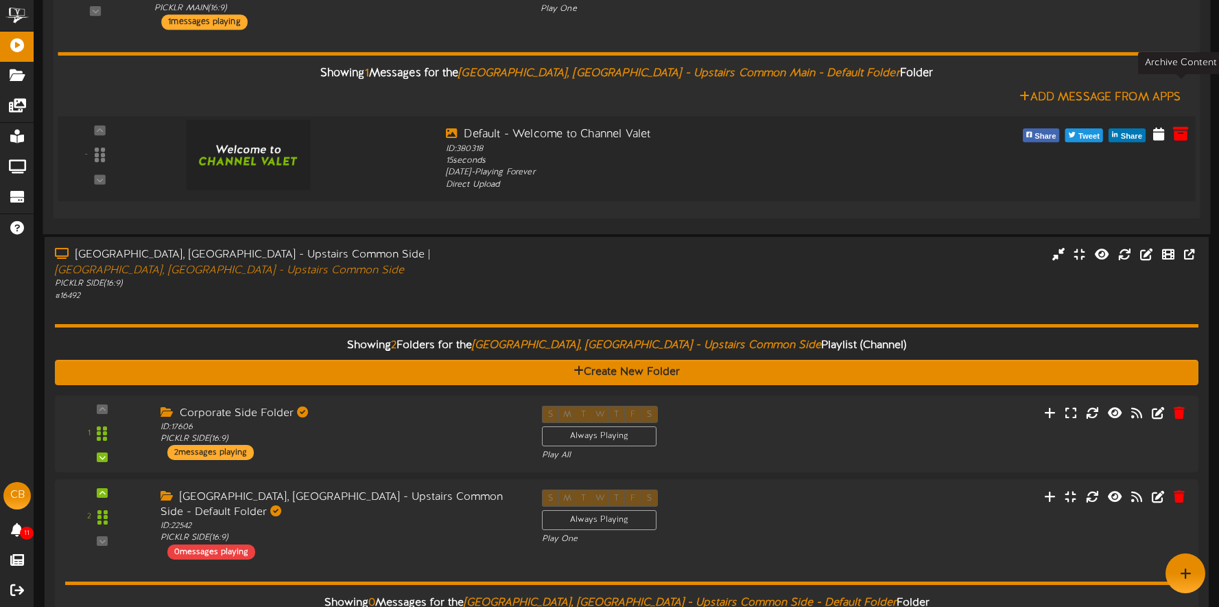
click at [1188, 126] on icon at bounding box center [1180, 133] width 15 height 15
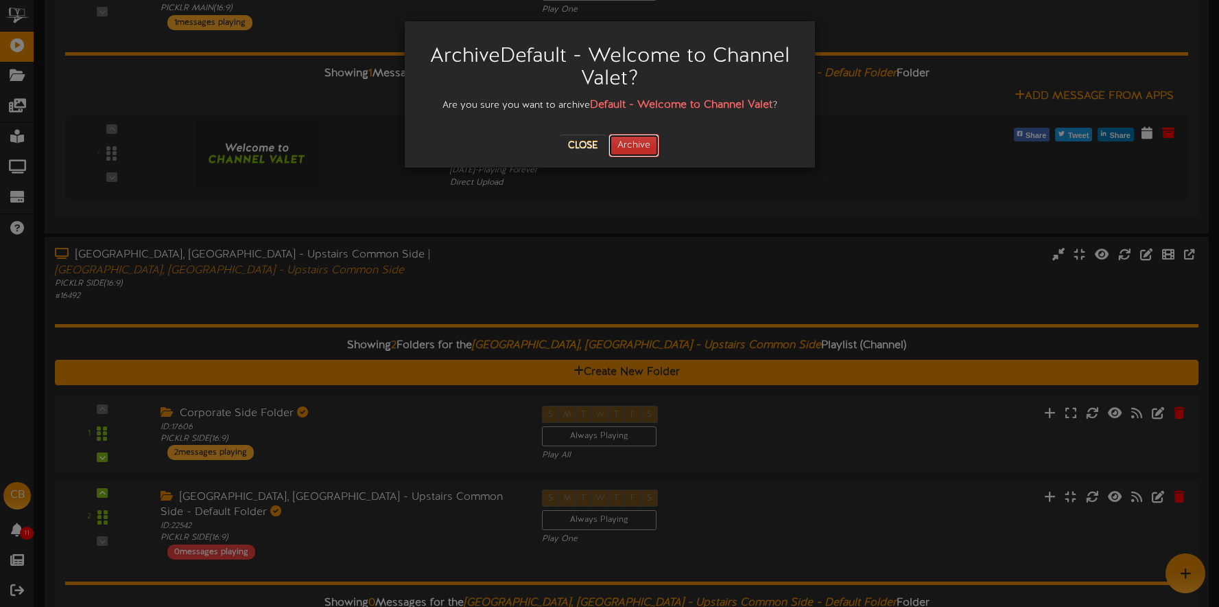
click at [641, 141] on button "Archive" at bounding box center [634, 145] width 51 height 23
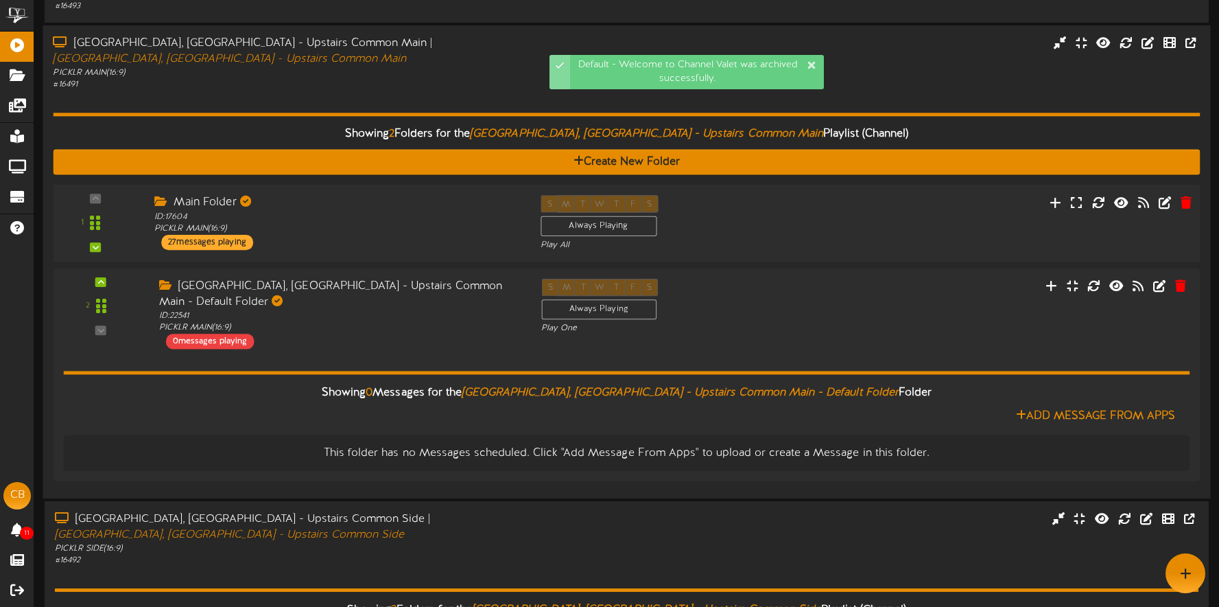
scroll to position [6, 0]
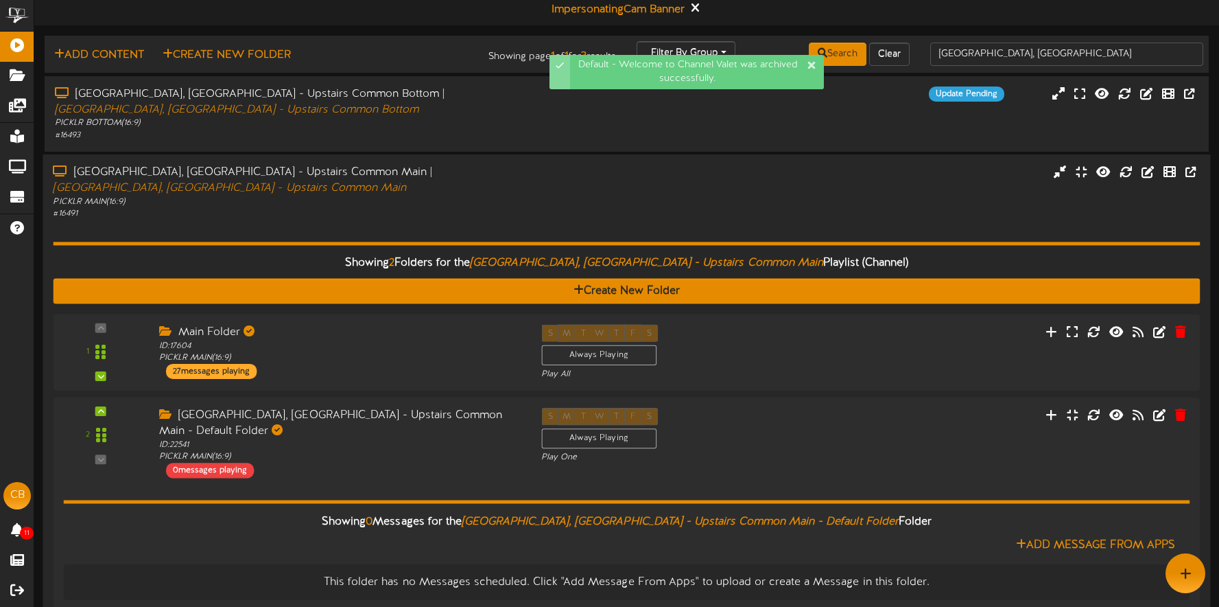
drag, startPoint x: 410, startPoint y: 189, endPoint x: 418, endPoint y: 184, distance: 9.5
click at [410, 220] on div "Showing 2 Folders for the Kaysville, UT - Upstairs Common Main Playlist (Channe…" at bounding box center [626, 418] width 1147 height 397
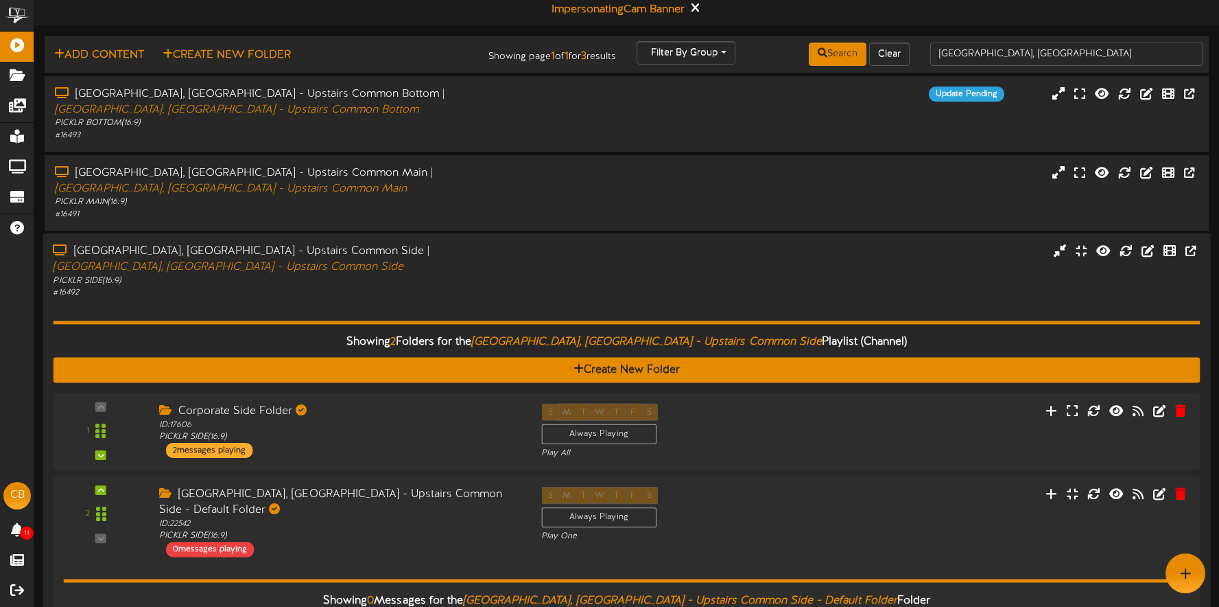
drag, startPoint x: 534, startPoint y: 234, endPoint x: 533, endPoint y: 222, distance: 12.4
click at [534, 244] on div "Kaysville, UT - Upstairs Common Side | Kaysville, UT - Upstairs Common Side PIC…" at bounding box center [627, 271] width 1168 height 55
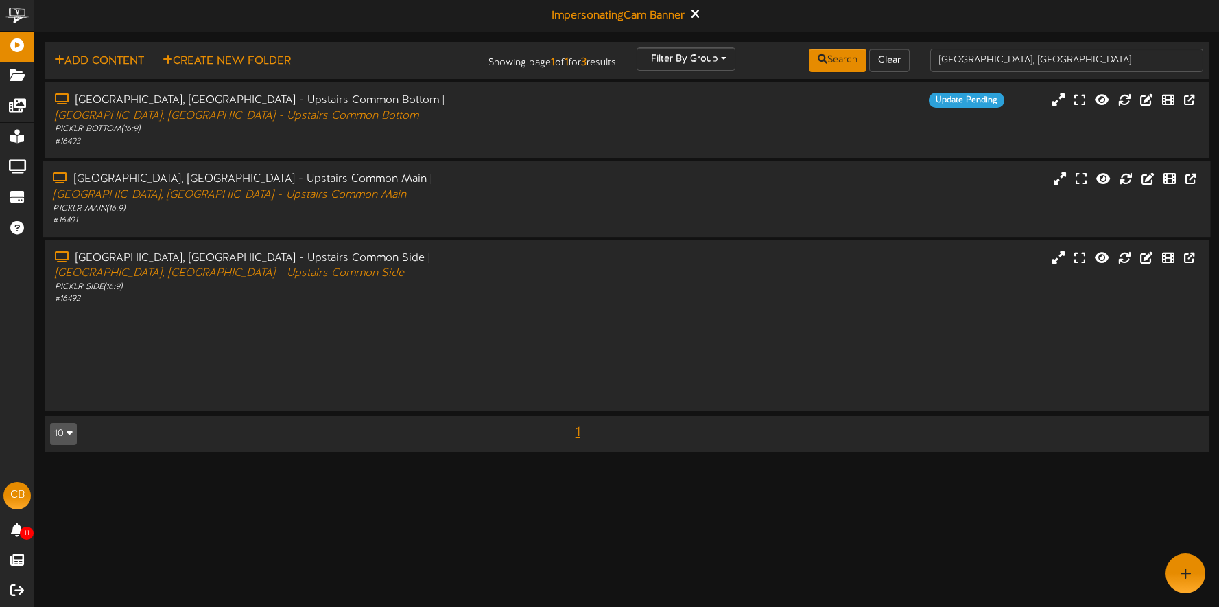
scroll to position [0, 0]
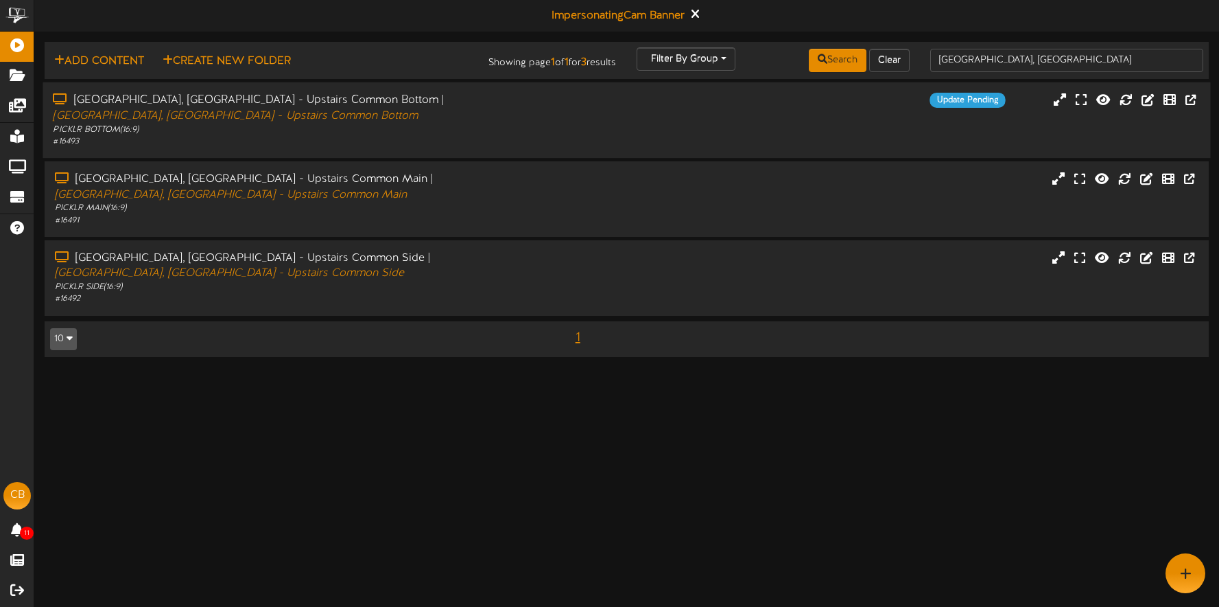
click at [520, 131] on div "Kaysville, UT - Upstairs Common Bottom | Kaysville, UT - Upstairs Common Bottom…" at bounding box center [286, 120] width 486 height 55
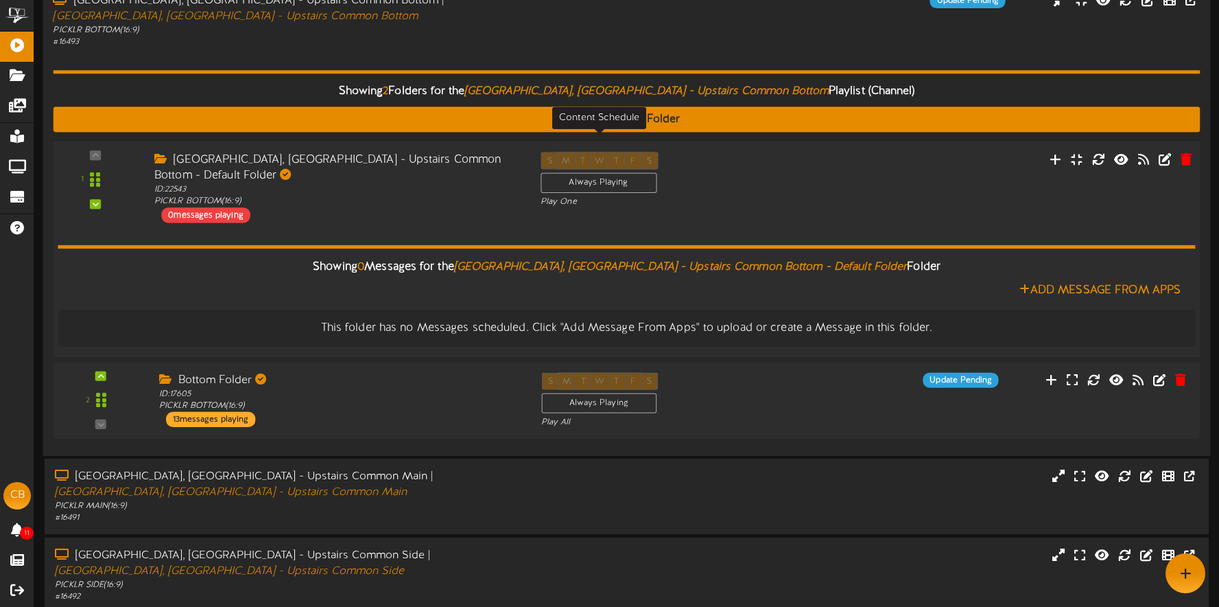
scroll to position [75, 0]
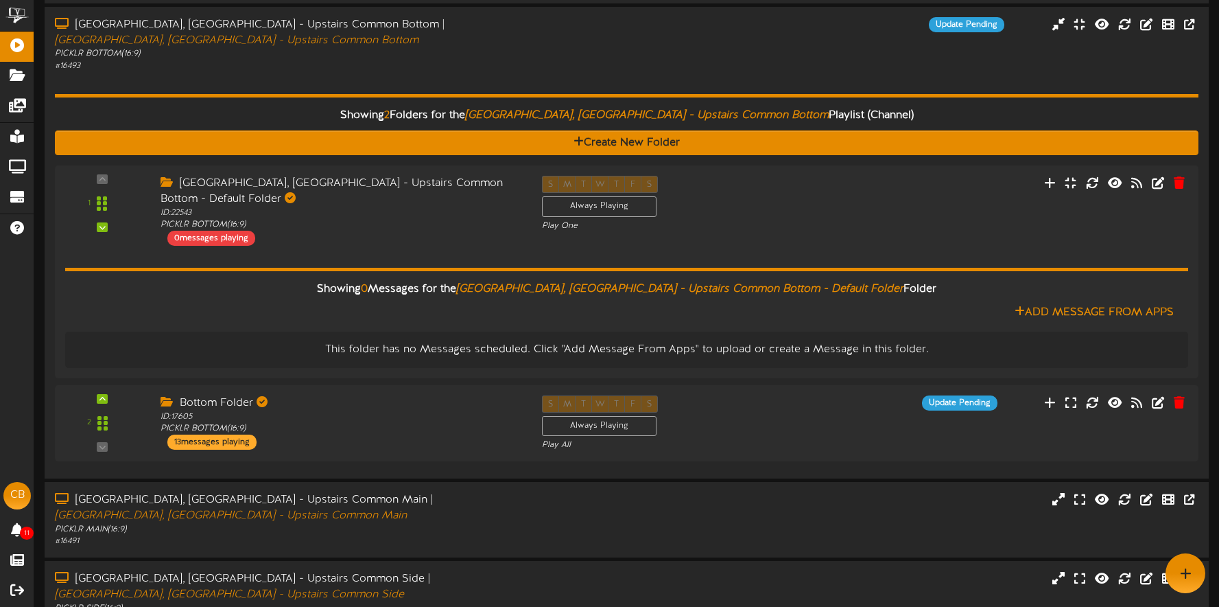
click at [537, 72] on div "Showing 2 Folders for the Kaysville, UT - Upstairs Common Bottom Playlist (Chan…" at bounding box center [627, 270] width 1144 height 396
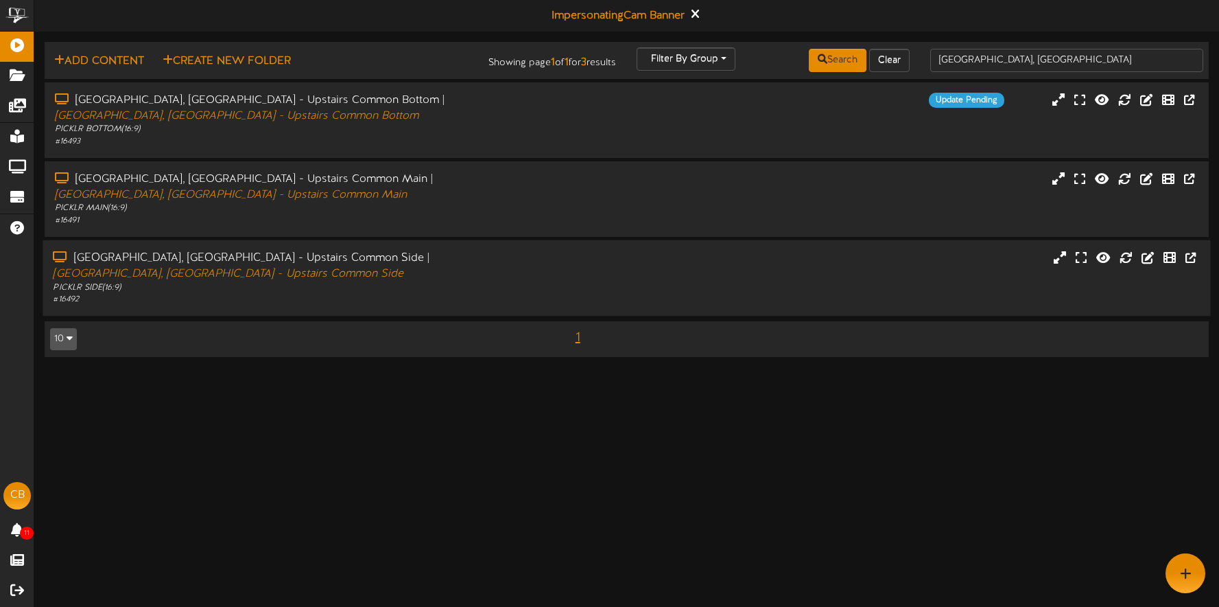
click at [480, 294] on div "# 16492" at bounding box center [286, 300] width 466 height 12
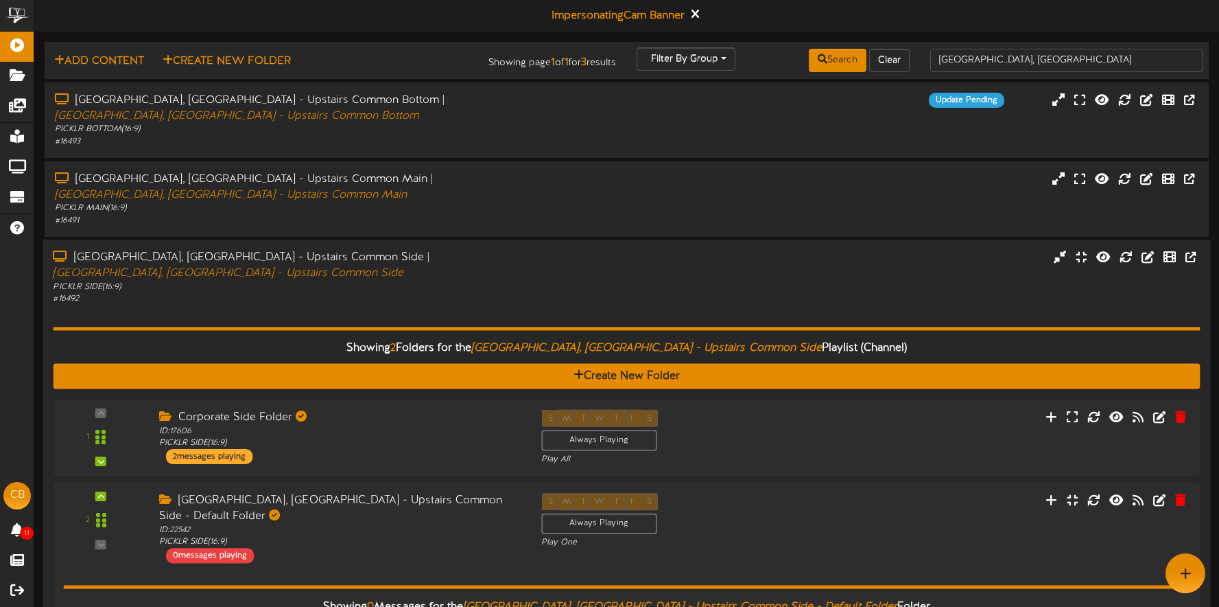
click at [484, 305] on div "Showing 2 Folders for the Kaysville, UT - Upstairs Common Side Playlist (Channe…" at bounding box center [626, 503] width 1147 height 397
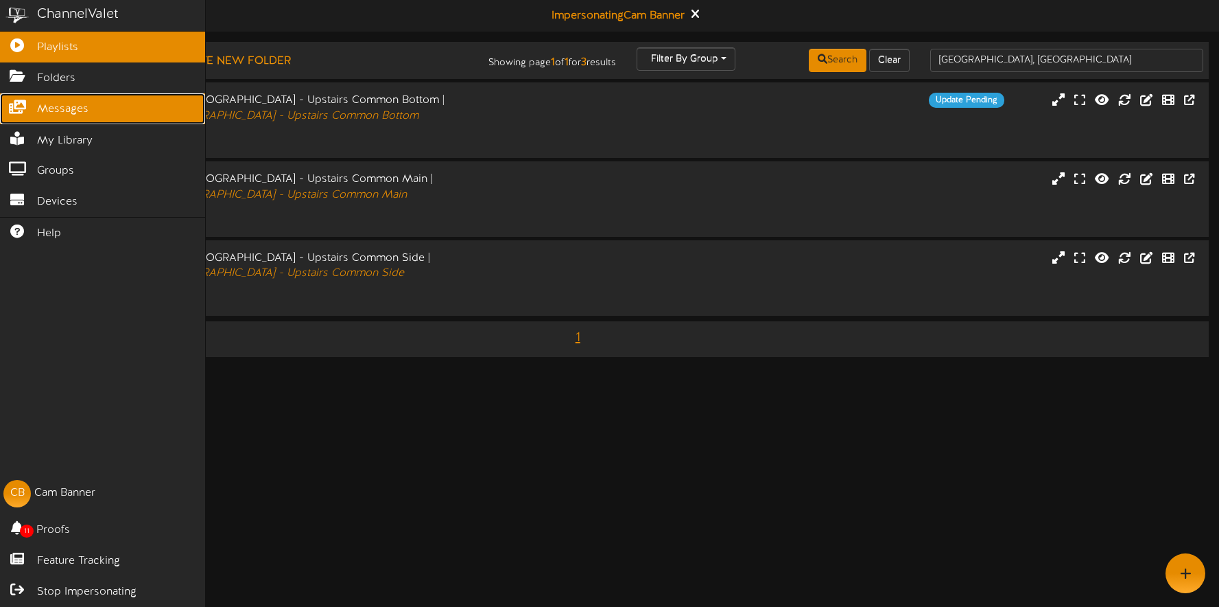
click at [57, 113] on span "Messages" at bounding box center [62, 110] width 51 height 16
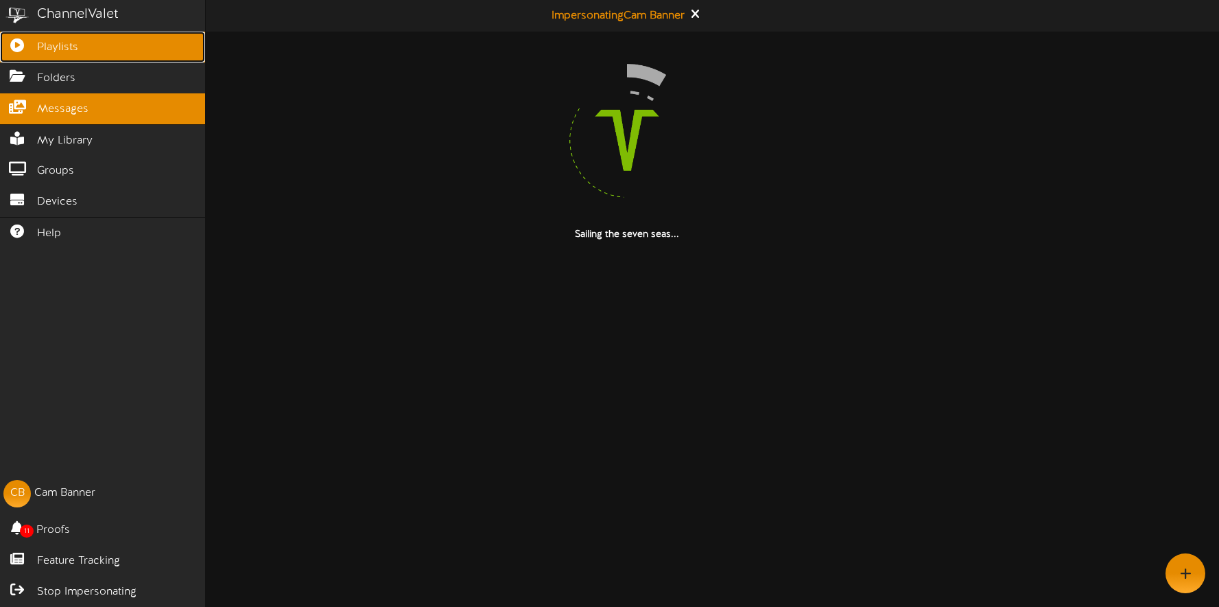
drag, startPoint x: 62, startPoint y: 51, endPoint x: 75, endPoint y: 54, distance: 13.3
click at [62, 51] on span "Playlists" at bounding box center [57, 48] width 41 height 16
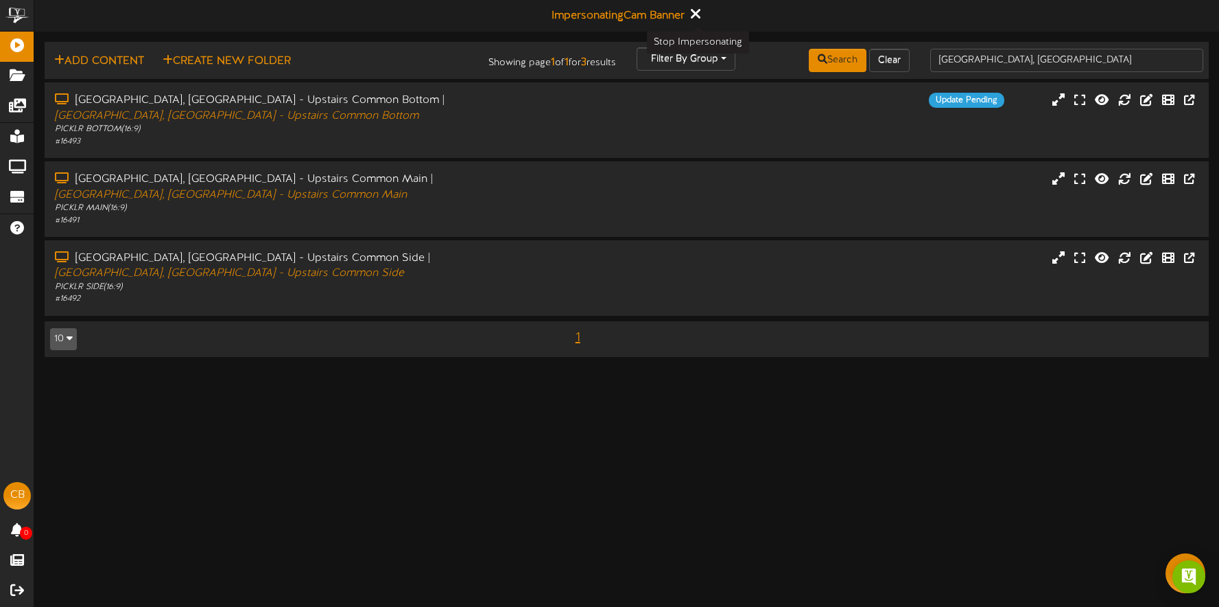
click at [698, 15] on icon at bounding box center [694, 13] width 9 height 15
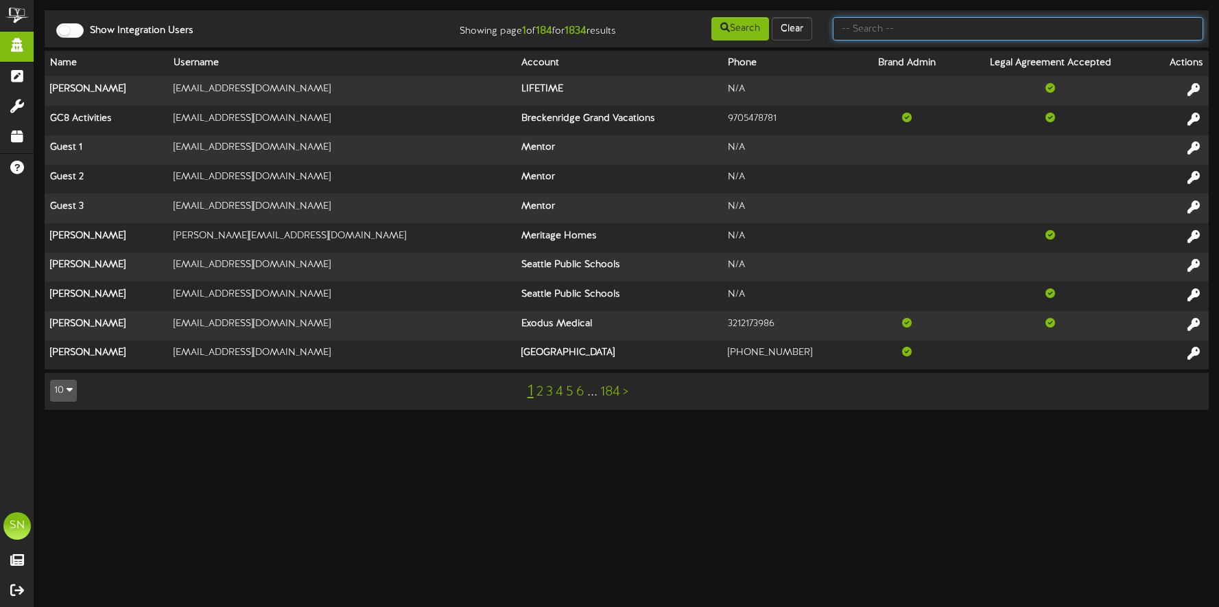
click at [911, 25] on input "text" at bounding box center [1018, 28] width 371 height 23
type input "bob short"
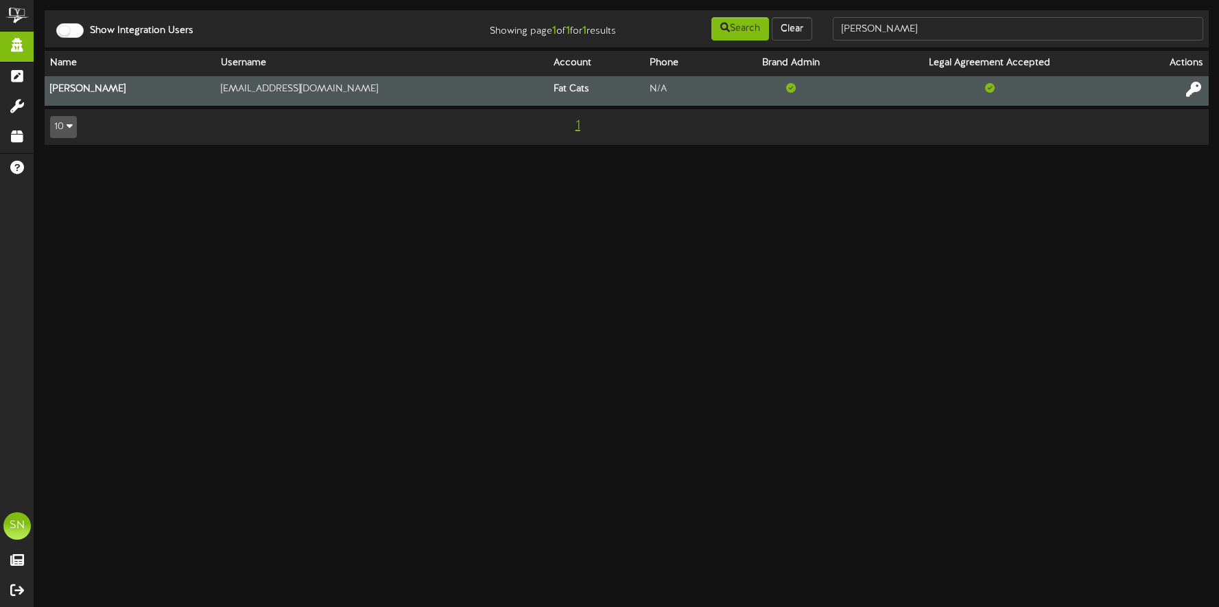
click at [1190, 89] on icon at bounding box center [1193, 89] width 15 height 15
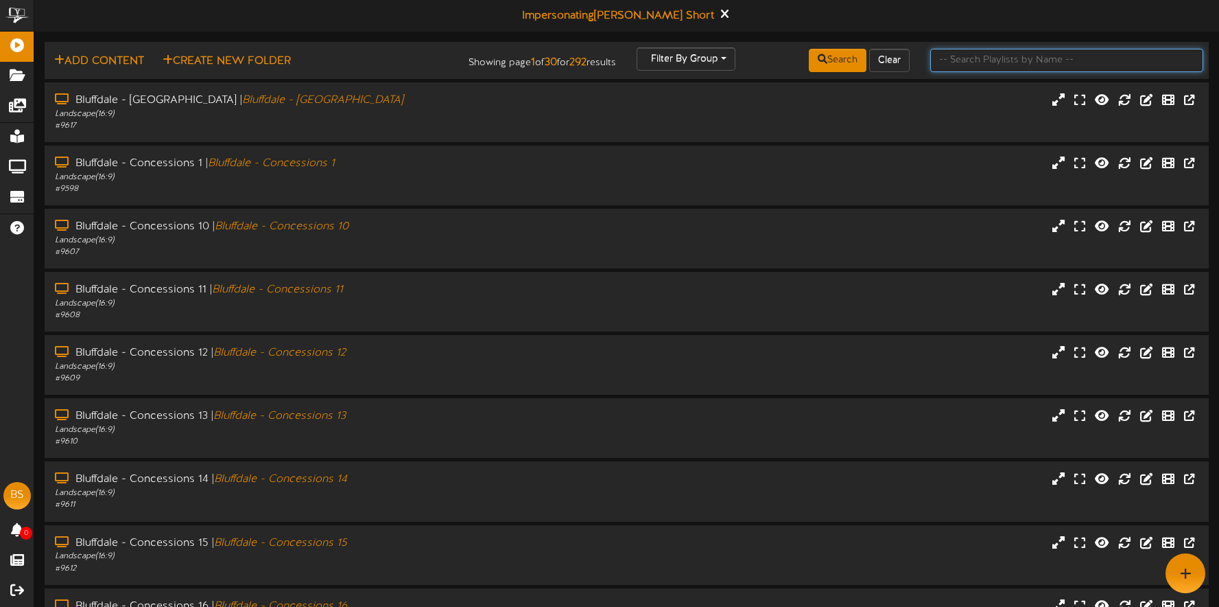
click at [961, 67] on input "text" at bounding box center [1066, 60] width 273 height 23
type input "provo"
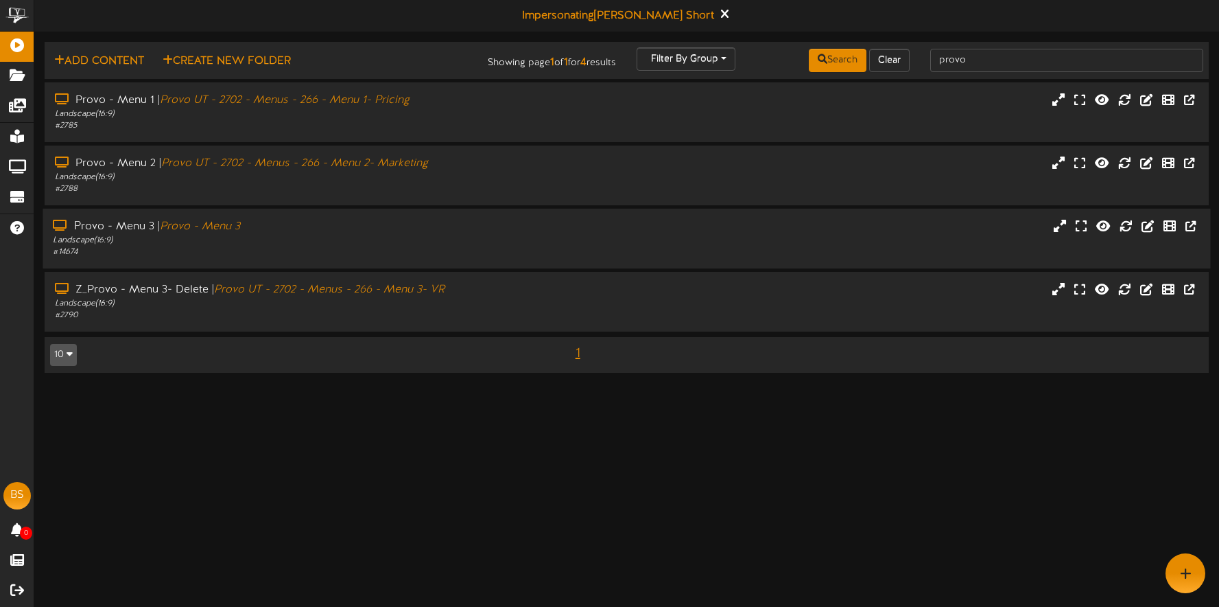
click at [314, 253] on div "# 14674" at bounding box center [286, 252] width 466 height 12
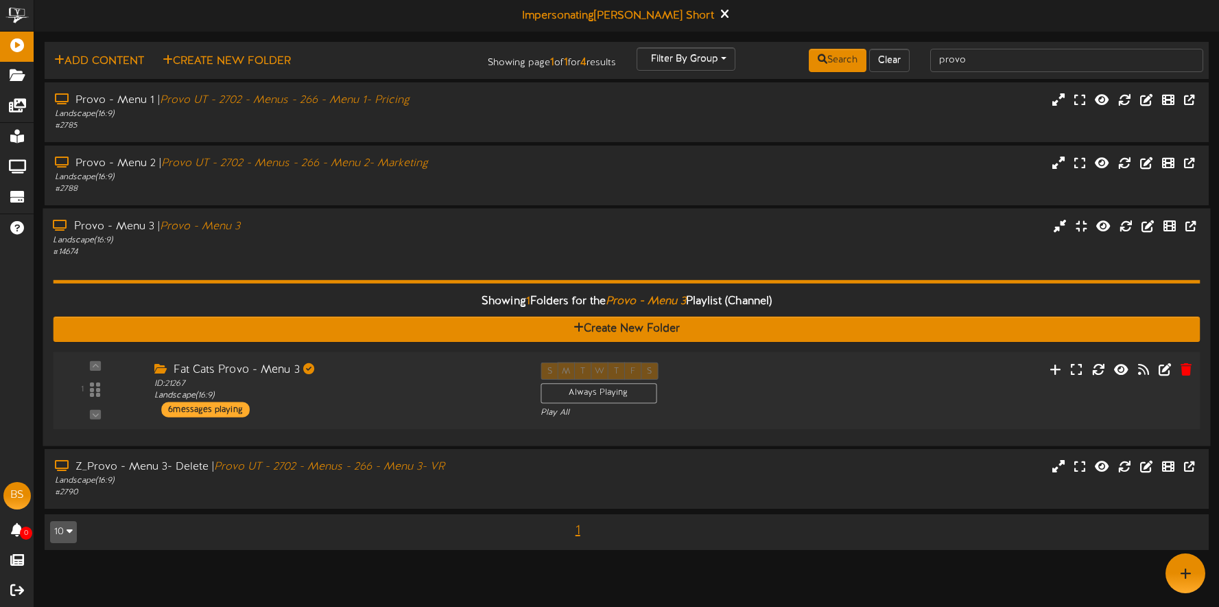
click at [394, 357] on div "1 ID: 21267" at bounding box center [626, 390] width 1159 height 78
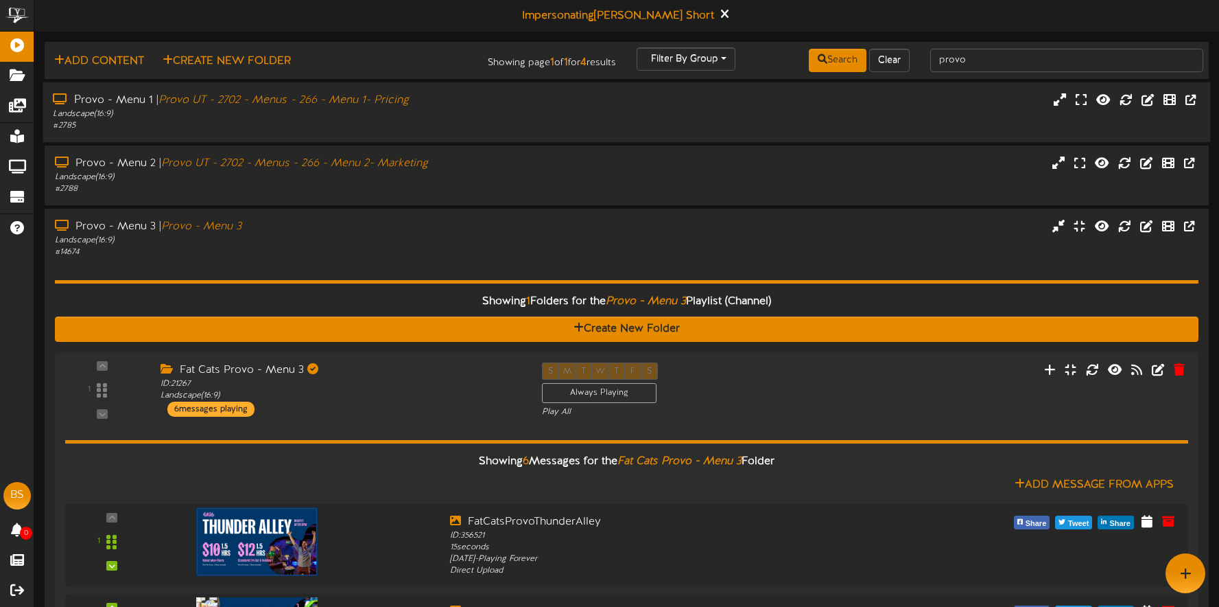
click at [434, 126] on div "# 2785" at bounding box center [286, 126] width 466 height 12
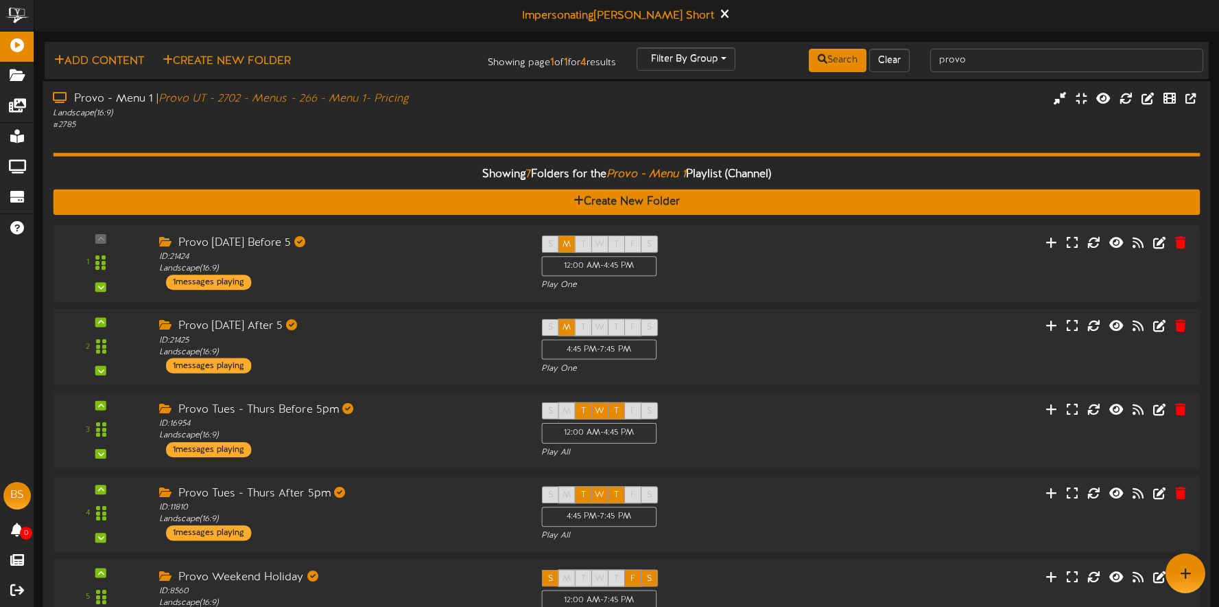
click at [443, 113] on div "Landscape ( 16:9 )" at bounding box center [286, 113] width 466 height 12
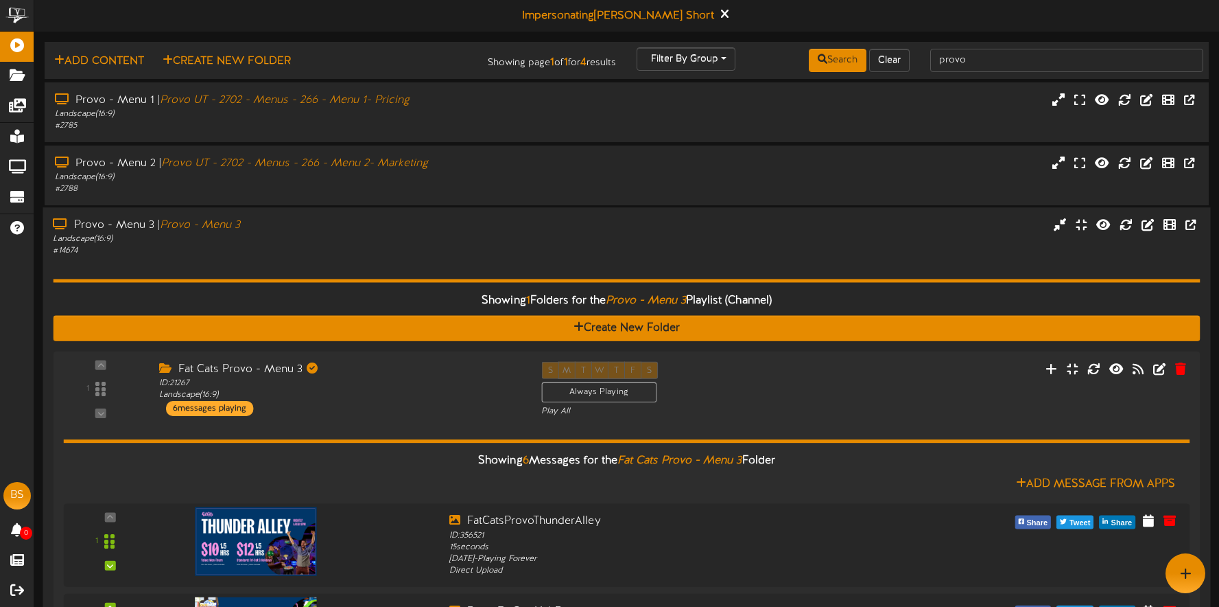
click at [416, 244] on div "Landscape ( 16:9 )" at bounding box center [286, 239] width 466 height 12
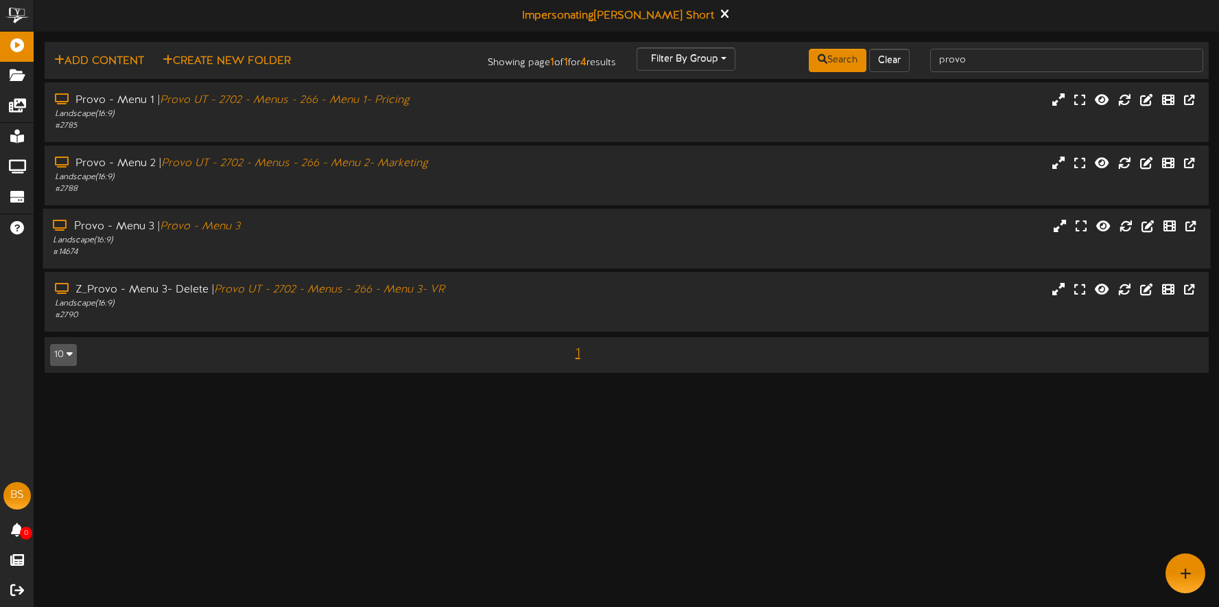
click at [365, 239] on div "Landscape ( 16:9 )" at bounding box center [286, 241] width 466 height 12
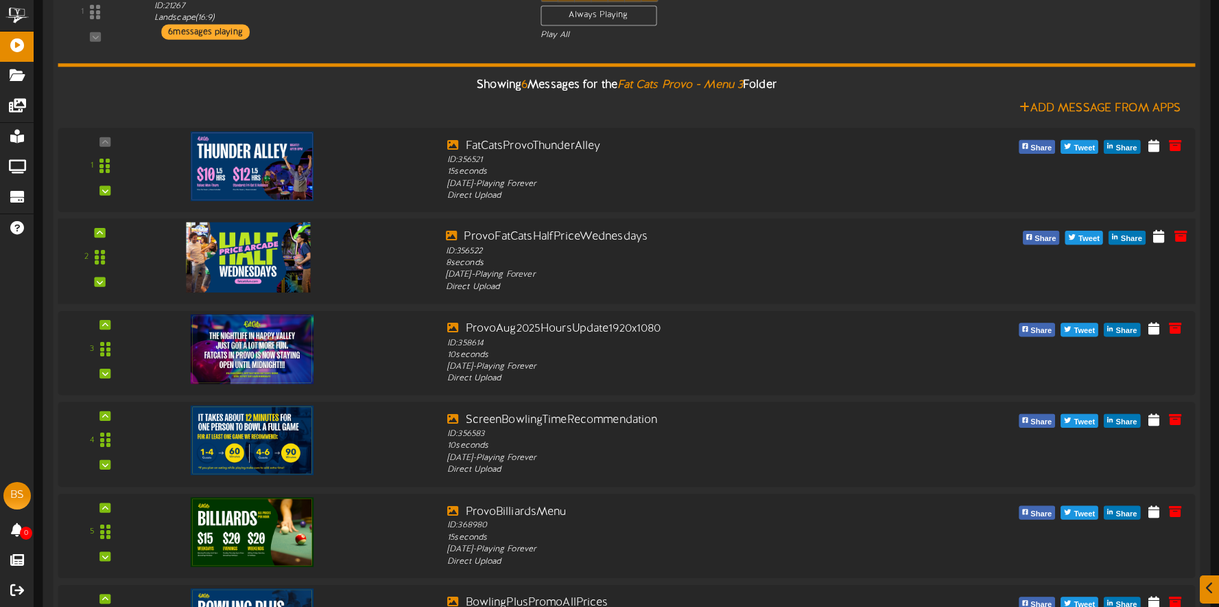
scroll to position [583, 0]
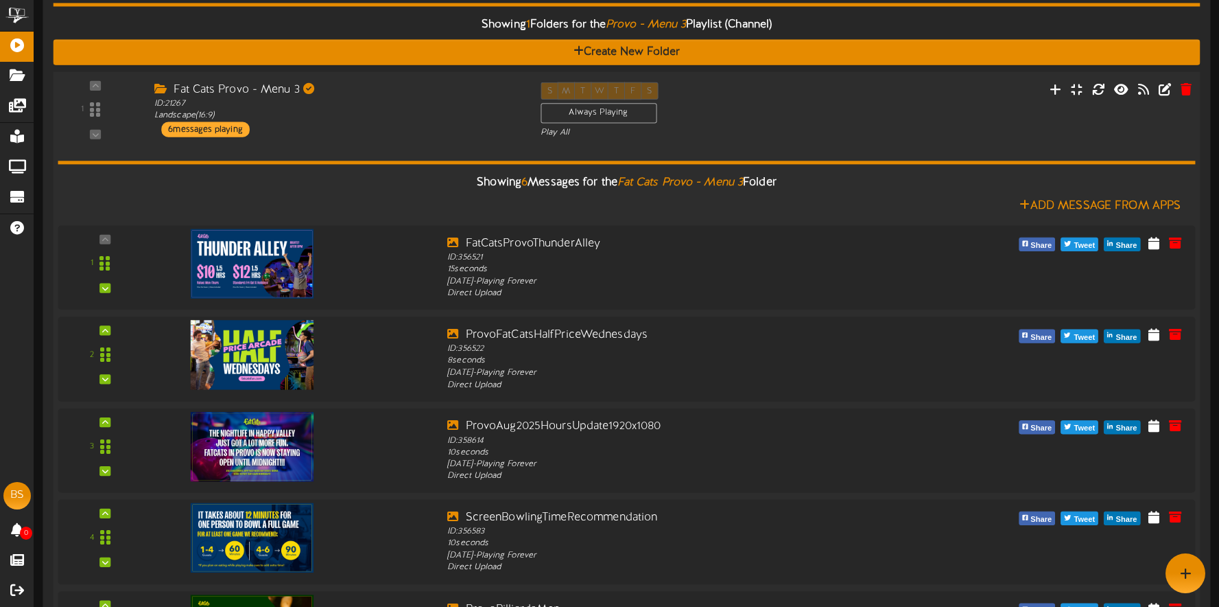
click at [395, 143] on div "Showing 6 Messages for the Fat Cats Provo - Menu 3 Folder Add Message From Apps…" at bounding box center [627, 456] width 1138 height 635
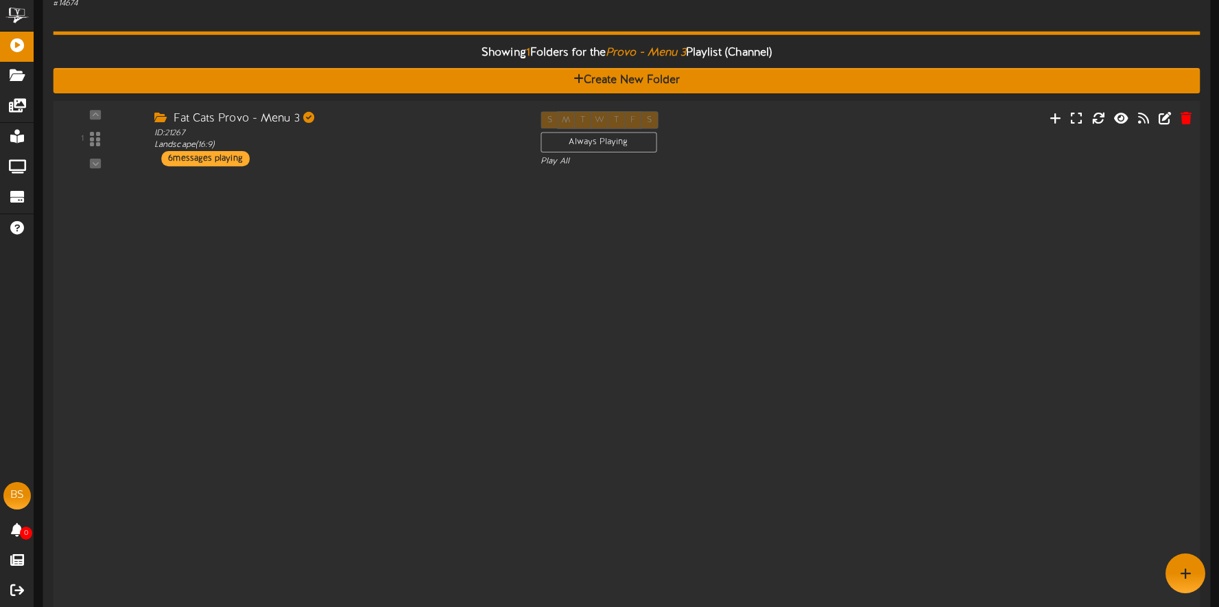
scroll to position [0, 0]
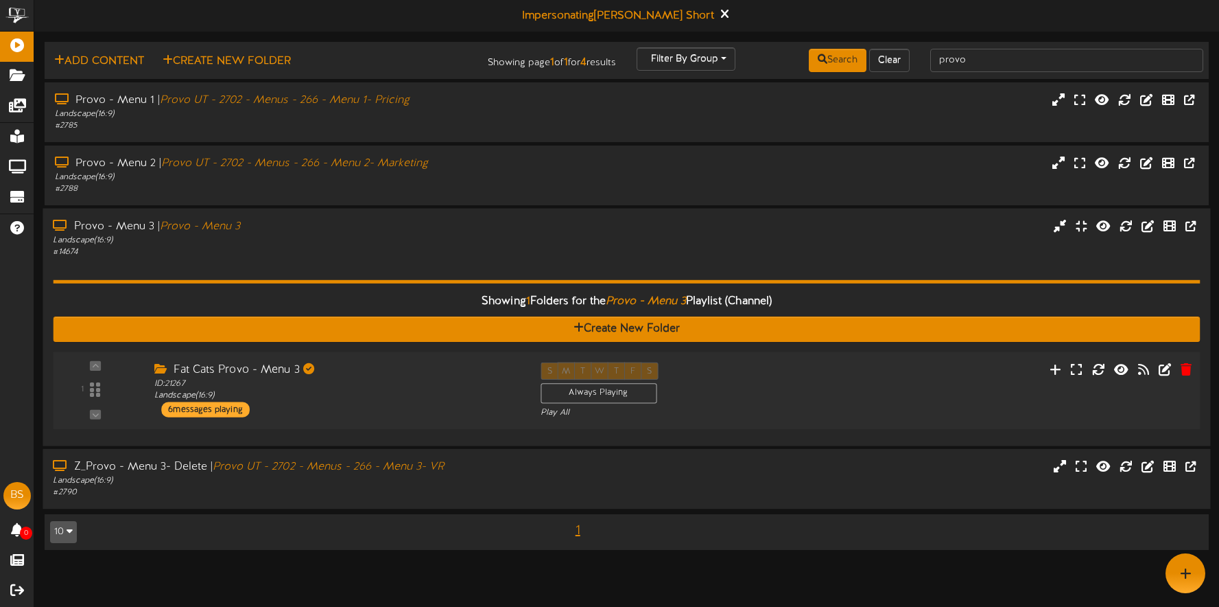
click at [514, 469] on div "Z_Provo - Menu 3- Delete | Provo UT - 2702 - Menus - 266 - Menu 3- VR" at bounding box center [286, 467] width 466 height 16
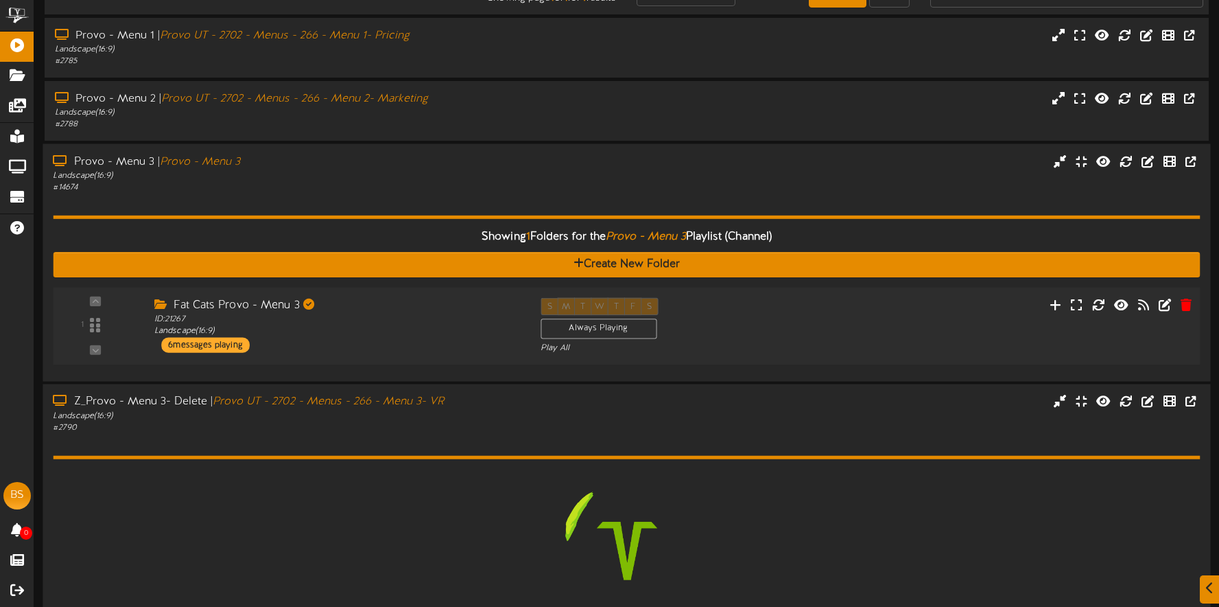
scroll to position [104, 0]
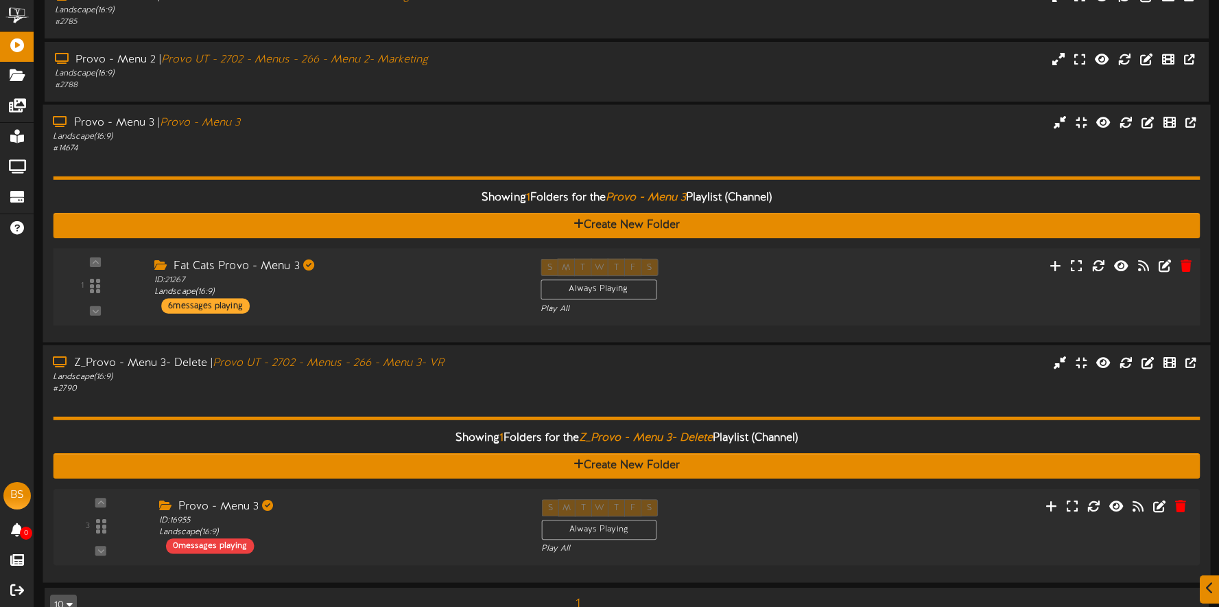
click at [472, 389] on div "# 2790" at bounding box center [286, 389] width 466 height 12
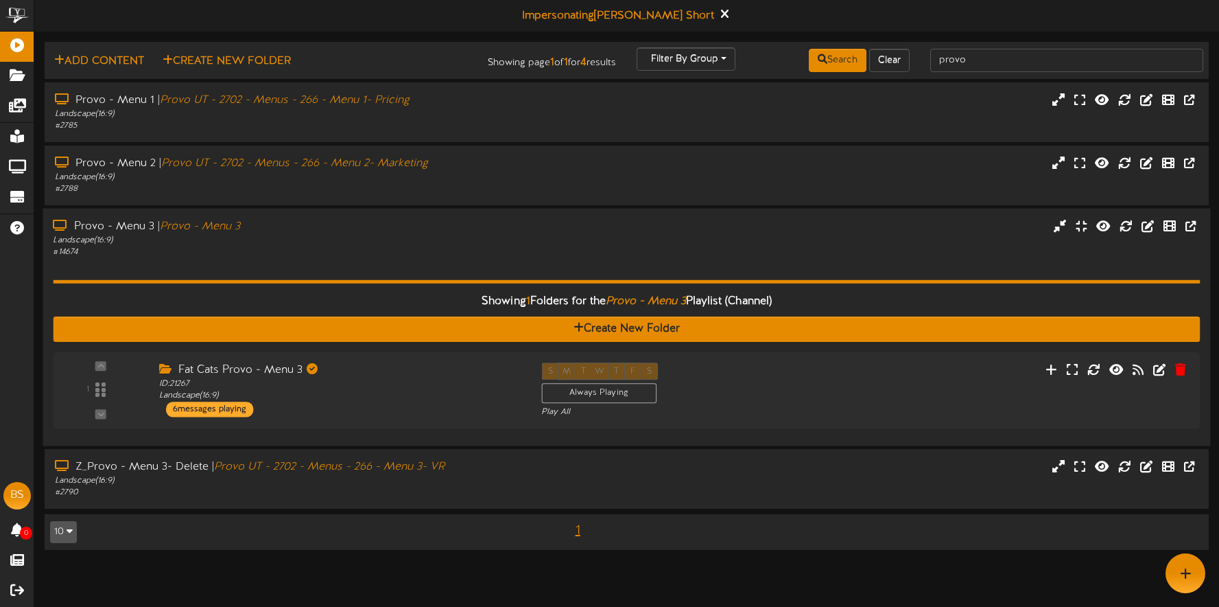
click at [421, 266] on div "Showing 1 Folders for the Provo - Menu 3 Playlist (Channel) Create New Folder 1…" at bounding box center [626, 347] width 1147 height 178
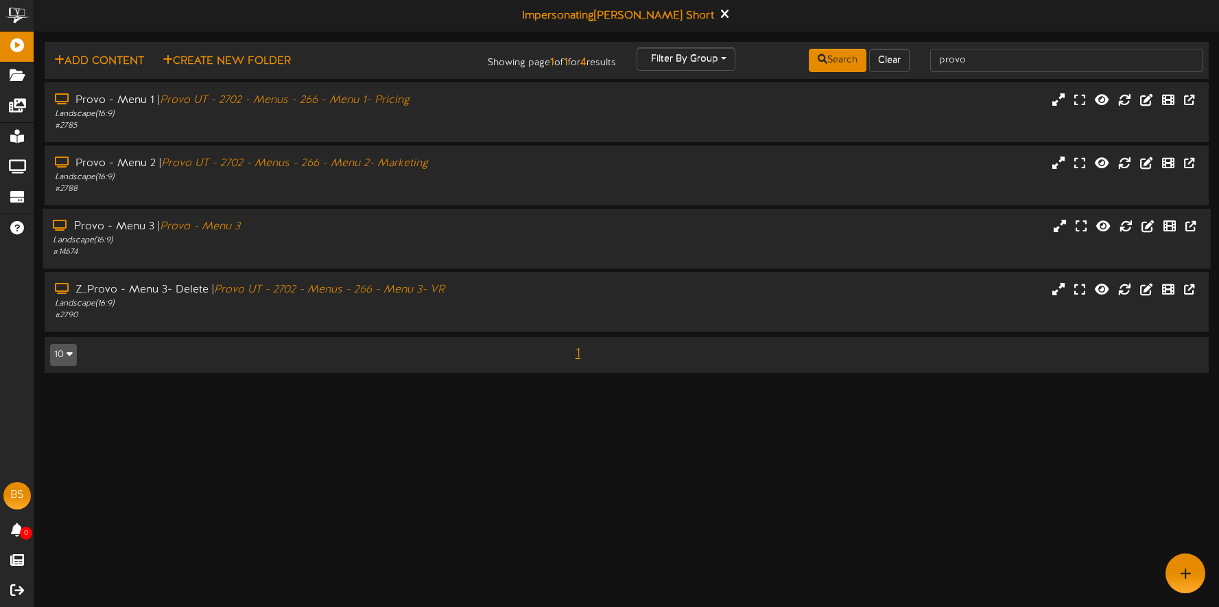
click at [420, 266] on div "Provo - Menu 3 | Provo - Menu 3 Landscape ( 16:9 ) # 14674" at bounding box center [627, 239] width 1168 height 60
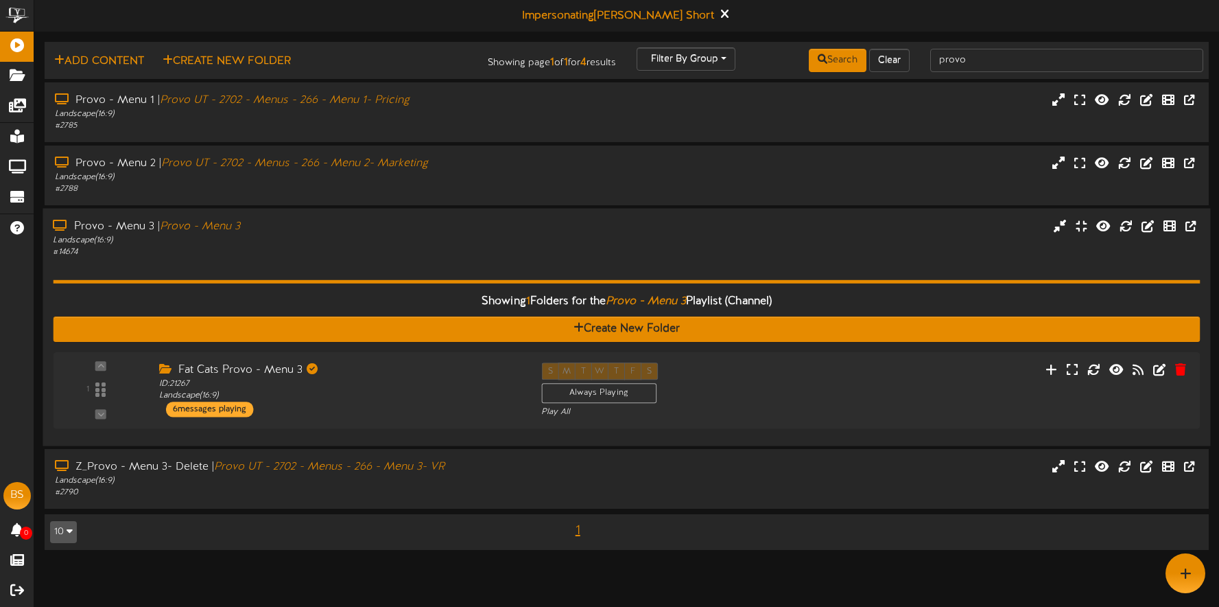
click at [420, 266] on div "Showing 1 Folders for the Provo - Menu 3 Playlist (Channel) Create New Folder 1…" at bounding box center [626, 347] width 1147 height 178
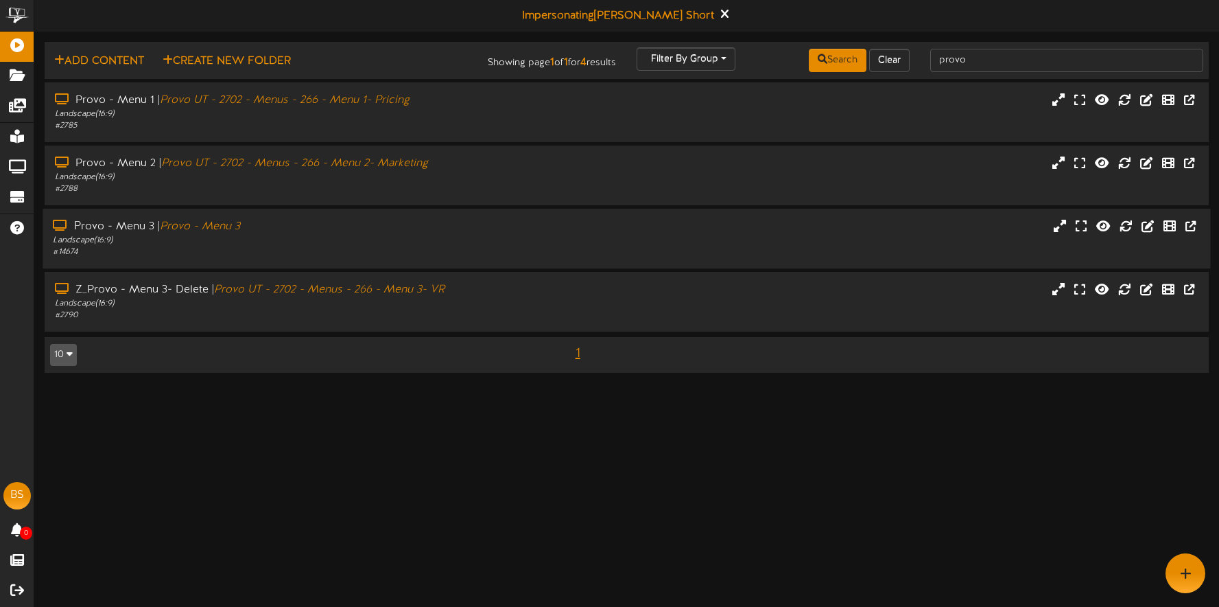
click at [423, 262] on div "Provo - Menu 3 | Provo - Menu 3 Landscape ( 16:9 ) # 14674" at bounding box center [627, 239] width 1168 height 60
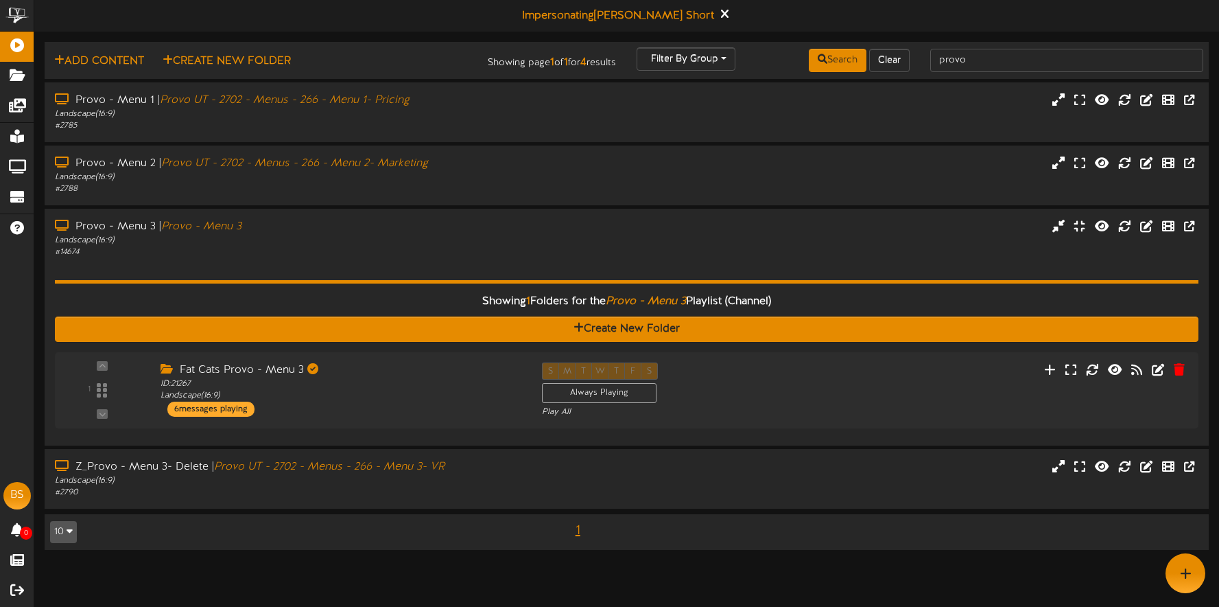
click at [401, 260] on div "Showing 1 Folders for the Provo - Menu 3 Playlist (Channel) Create New Folder 1…" at bounding box center [627, 346] width 1144 height 177
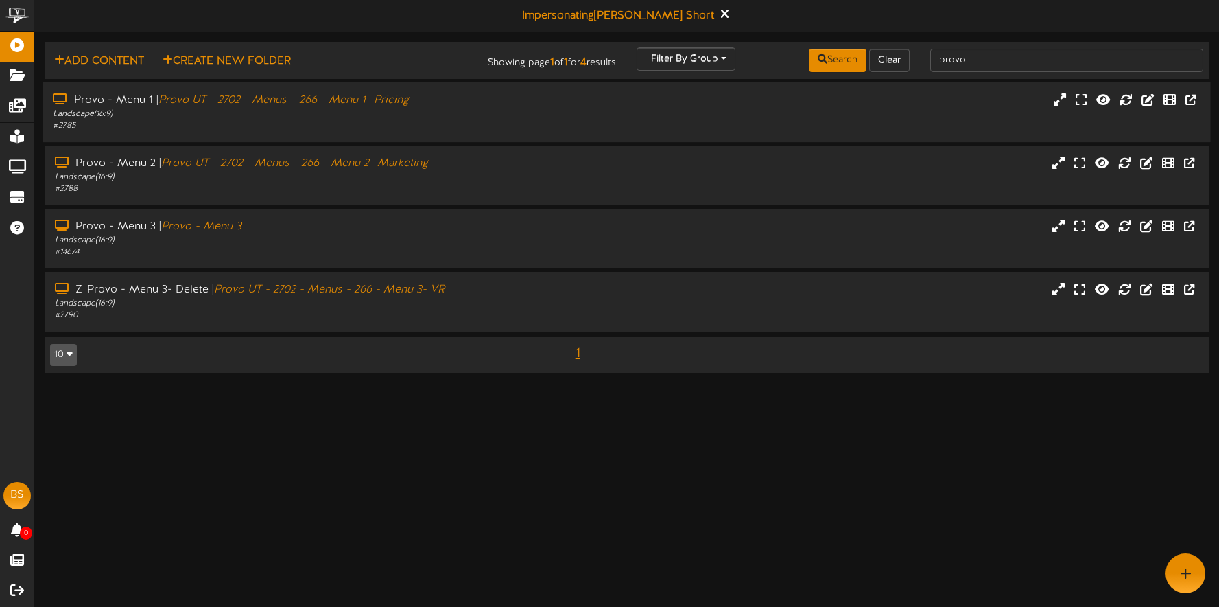
click at [397, 123] on div "# 2785" at bounding box center [286, 126] width 466 height 12
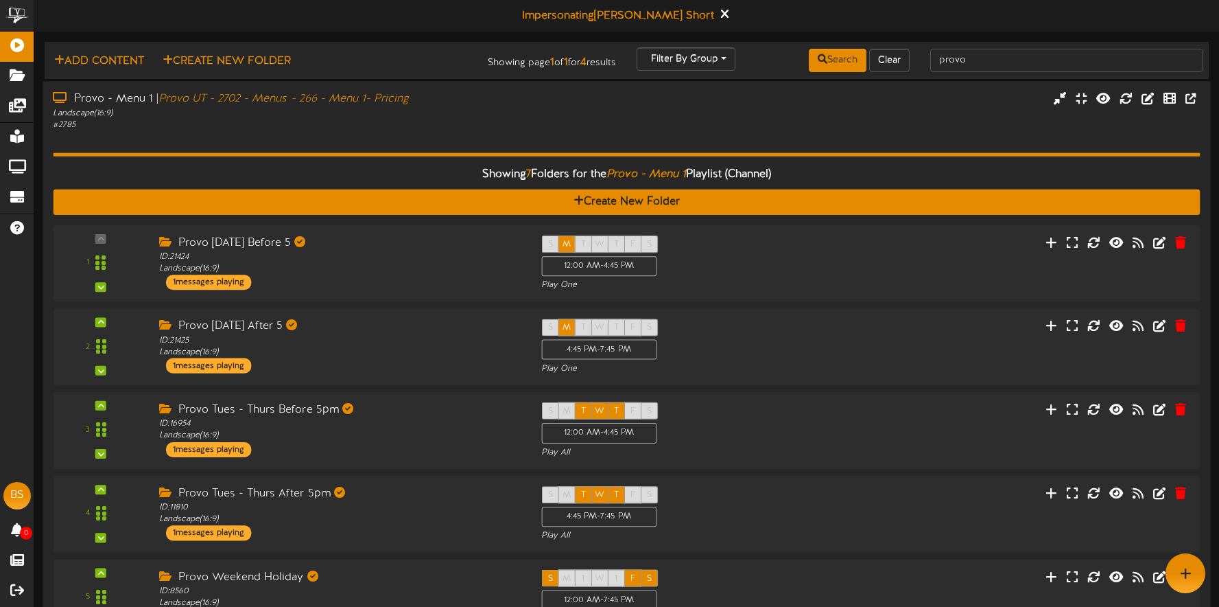
click at [503, 111] on div "Landscape ( 16:9 )" at bounding box center [286, 113] width 466 height 12
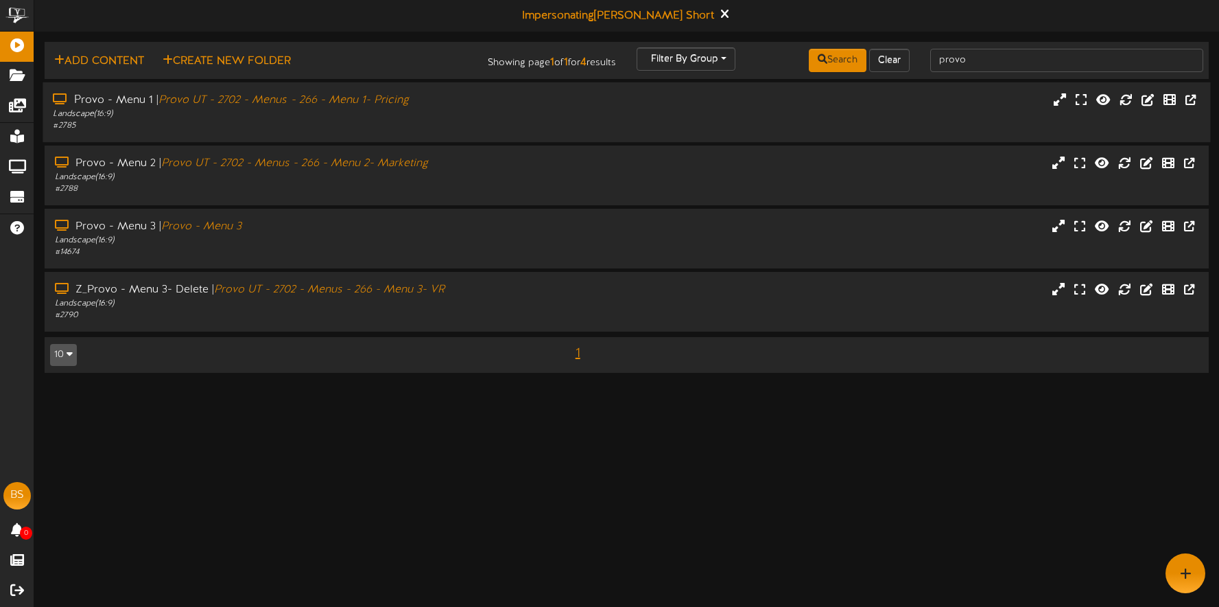
click at [439, 119] on div "Landscape ( 16:9 )" at bounding box center [286, 114] width 466 height 12
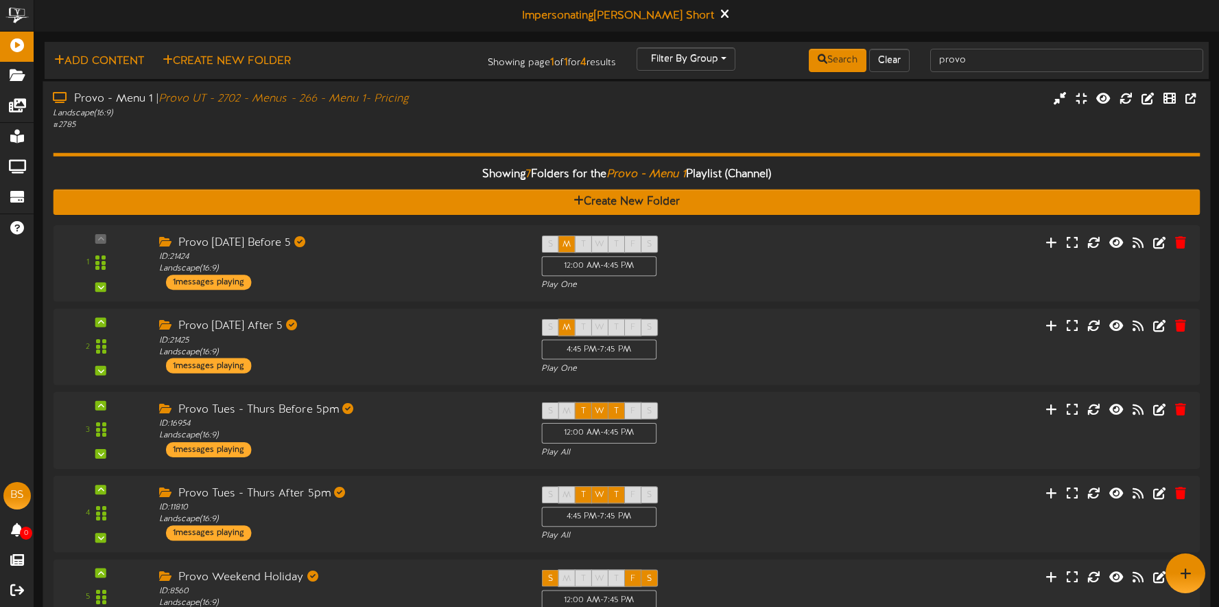
click at [265, 145] on div "Showing 7 Folders for the Provo - Menu 1 Playlist (Channel) Create New Folder 1…" at bounding box center [626, 469] width 1147 height 679
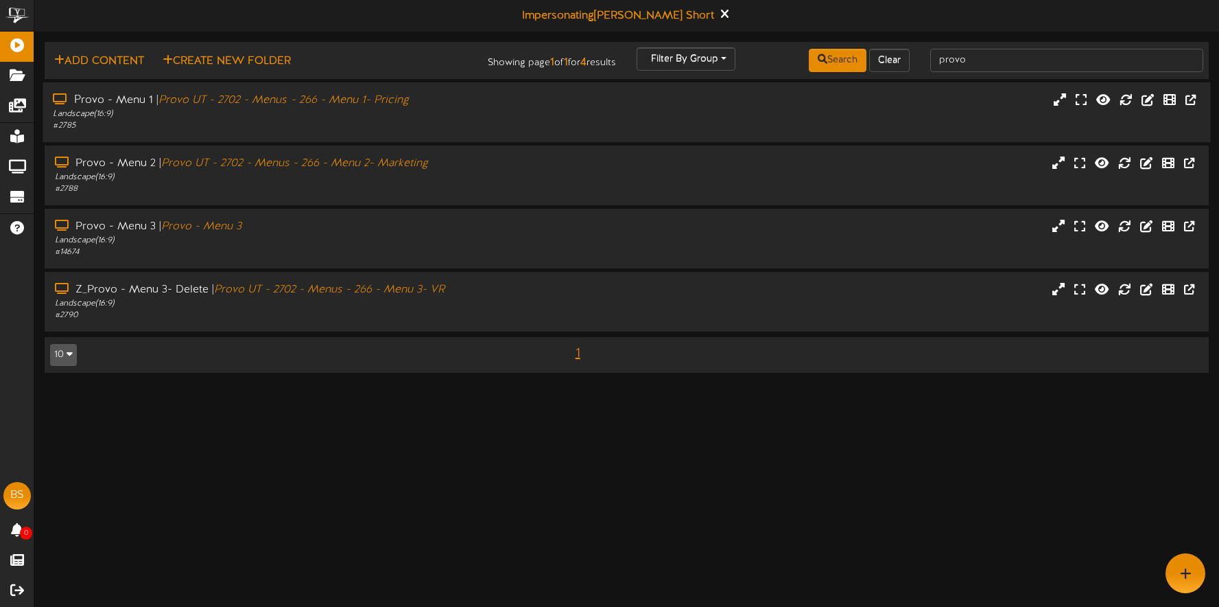
click at [262, 141] on div "Provo - Menu 1 | Provo UT - 2702 - Menus - 266 - Menu 1- Pricing Landscape ( 16…" at bounding box center [627, 112] width 1168 height 60
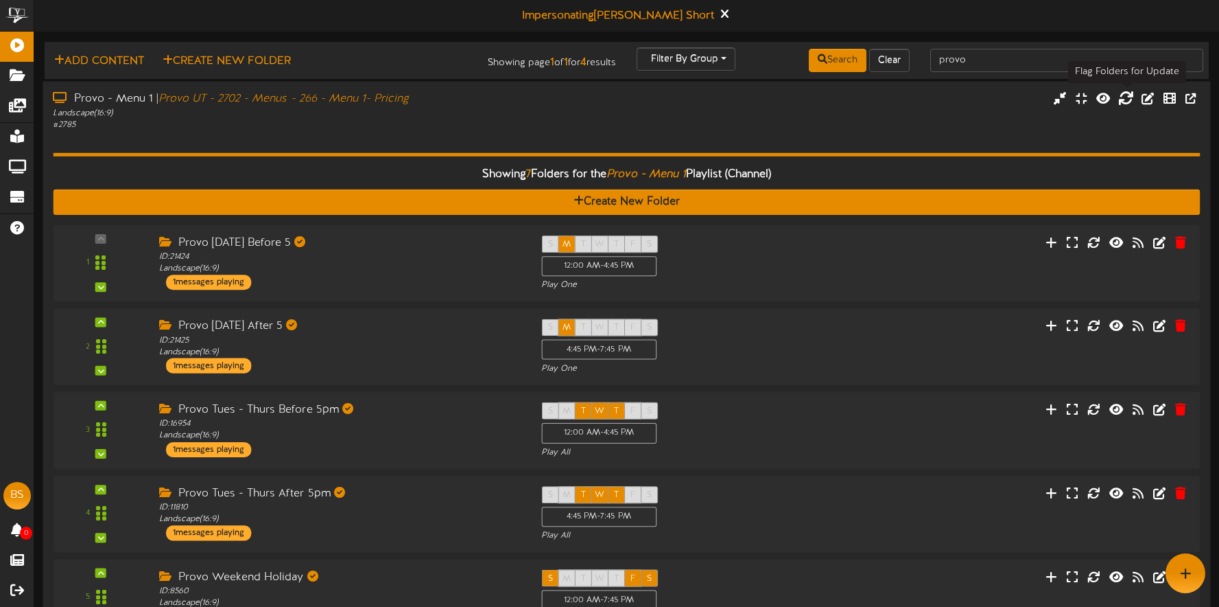
click at [1125, 99] on icon at bounding box center [1125, 98] width 15 height 15
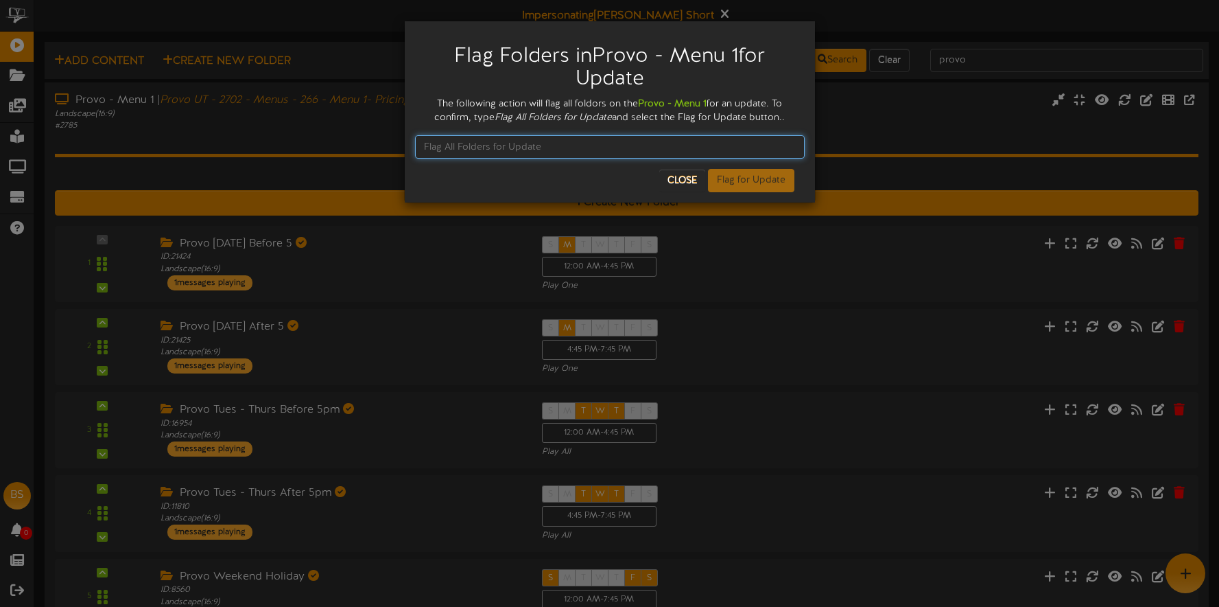
click at [533, 148] on input "text" at bounding box center [610, 146] width 390 height 23
type input "Flag All Folders for Update"
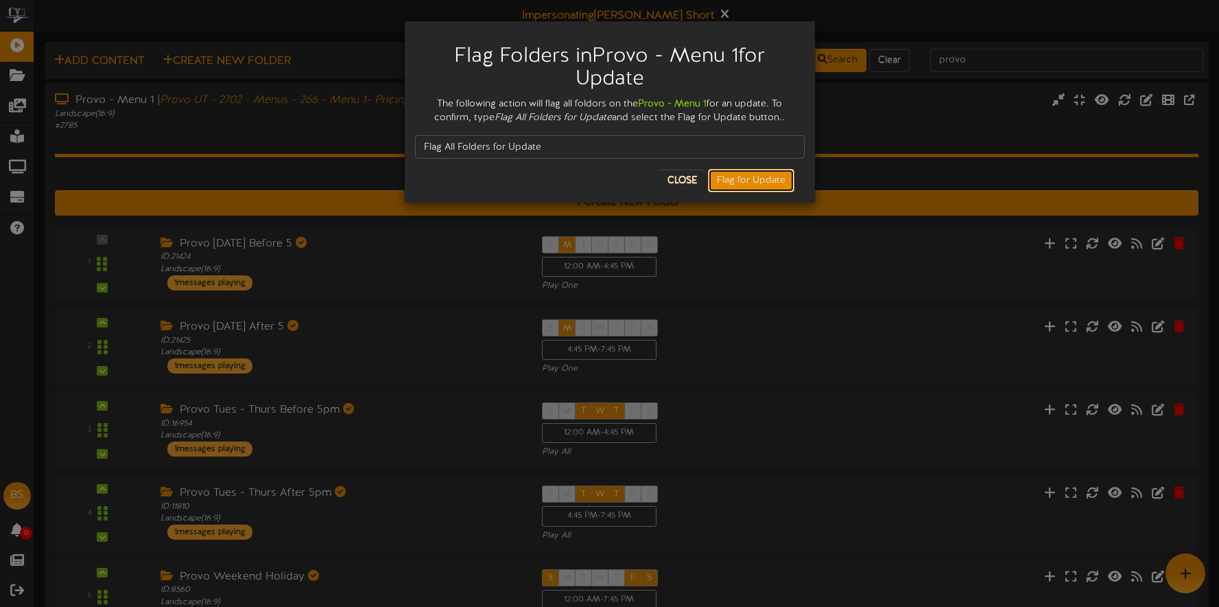
click at [737, 181] on button "Flag for Update" at bounding box center [751, 180] width 86 height 23
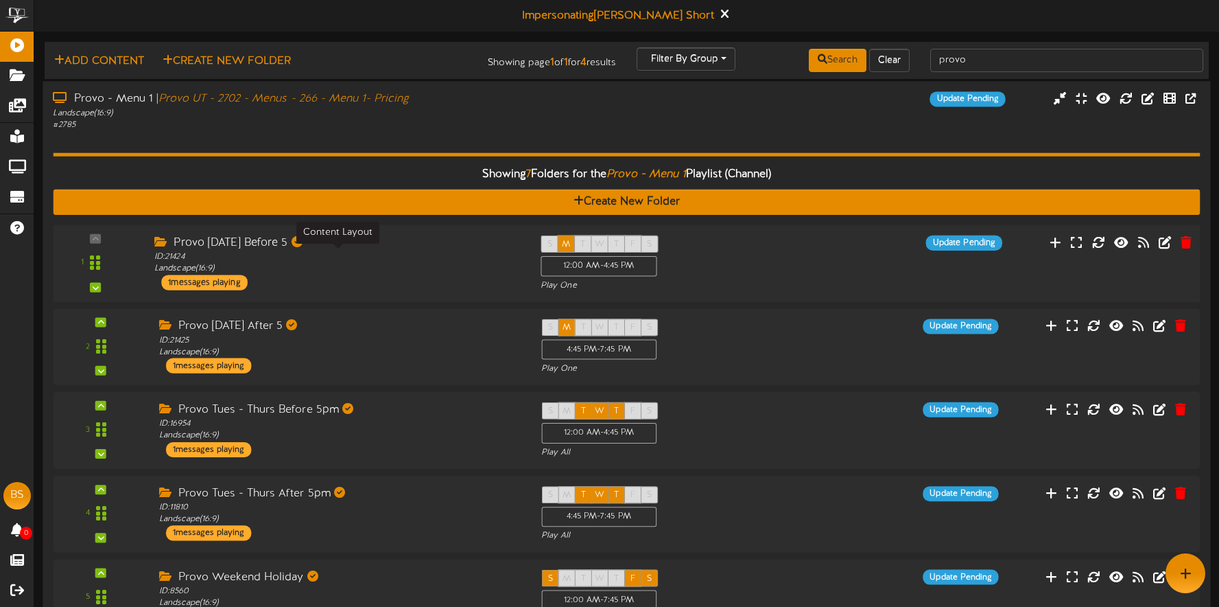
click at [412, 263] on div "ID: 21424 Landscape ( 16:9 )" at bounding box center [337, 262] width 366 height 24
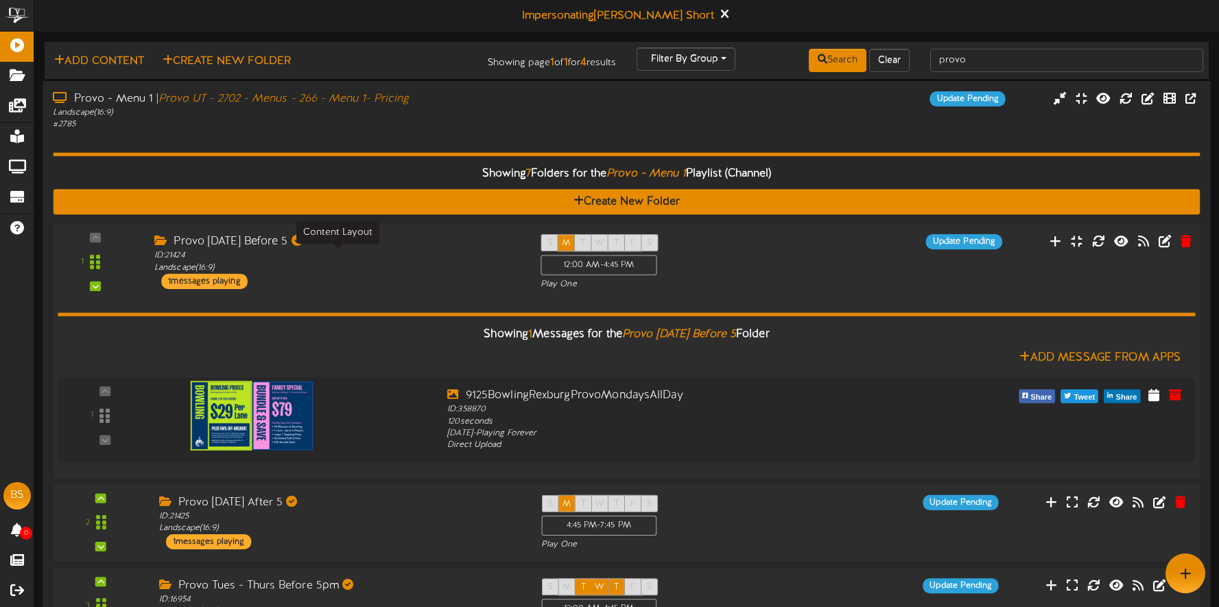
click at [412, 263] on div "ID: 21424 Landscape ( 16:9 )" at bounding box center [337, 262] width 366 height 24
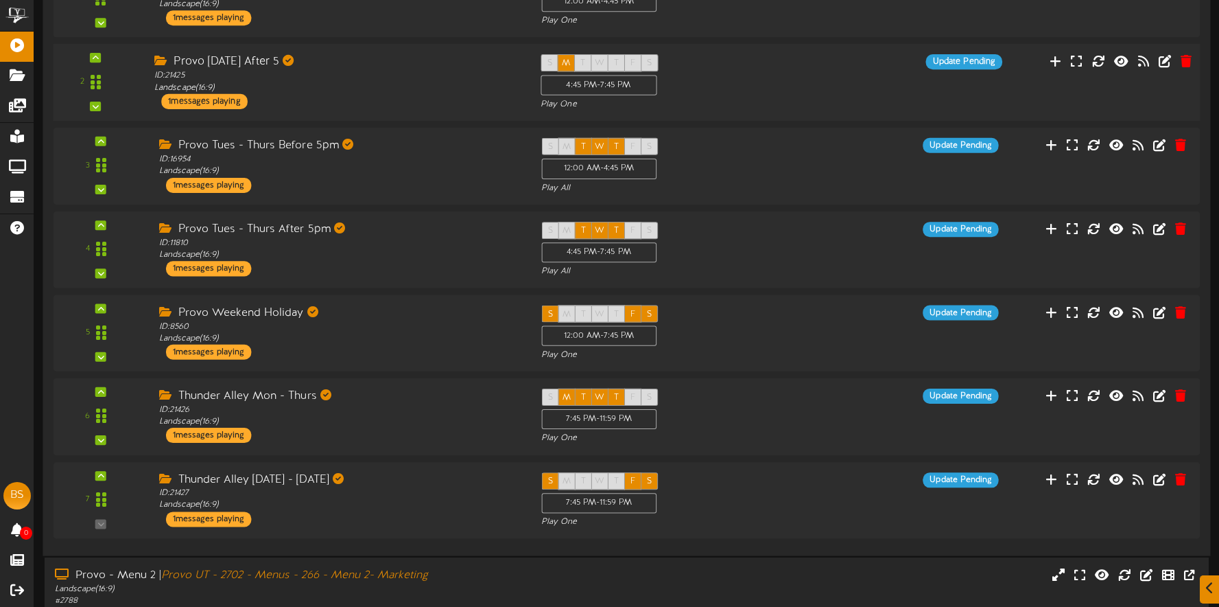
scroll to position [270, 0]
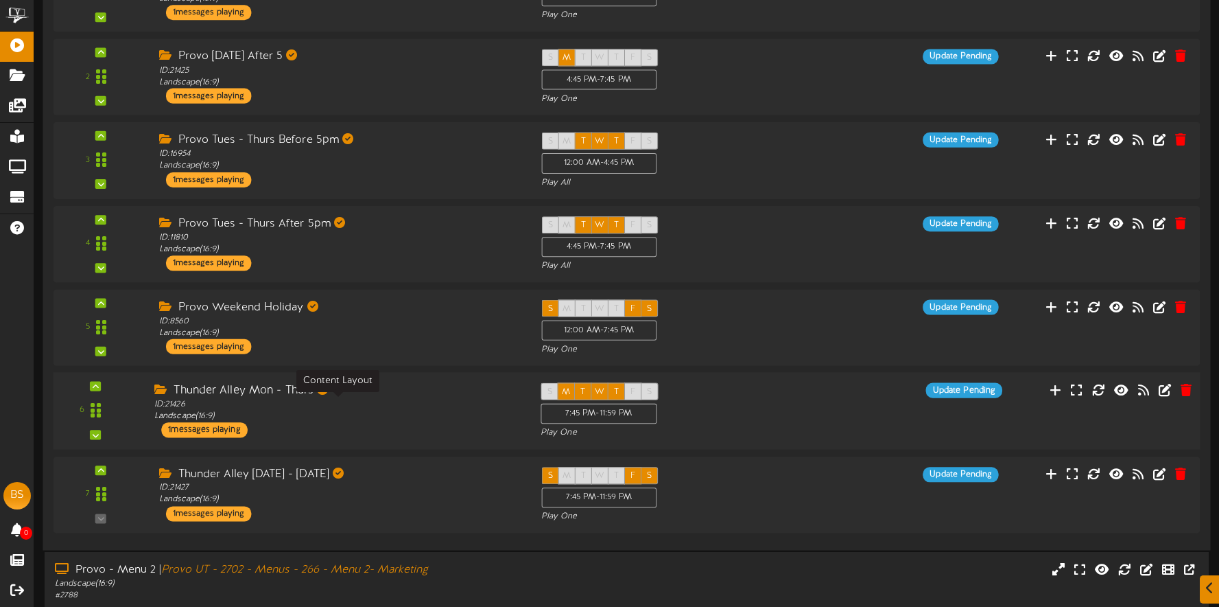
click at [421, 408] on div "ID: 21426 Landscape ( 16:9 )" at bounding box center [337, 411] width 366 height 24
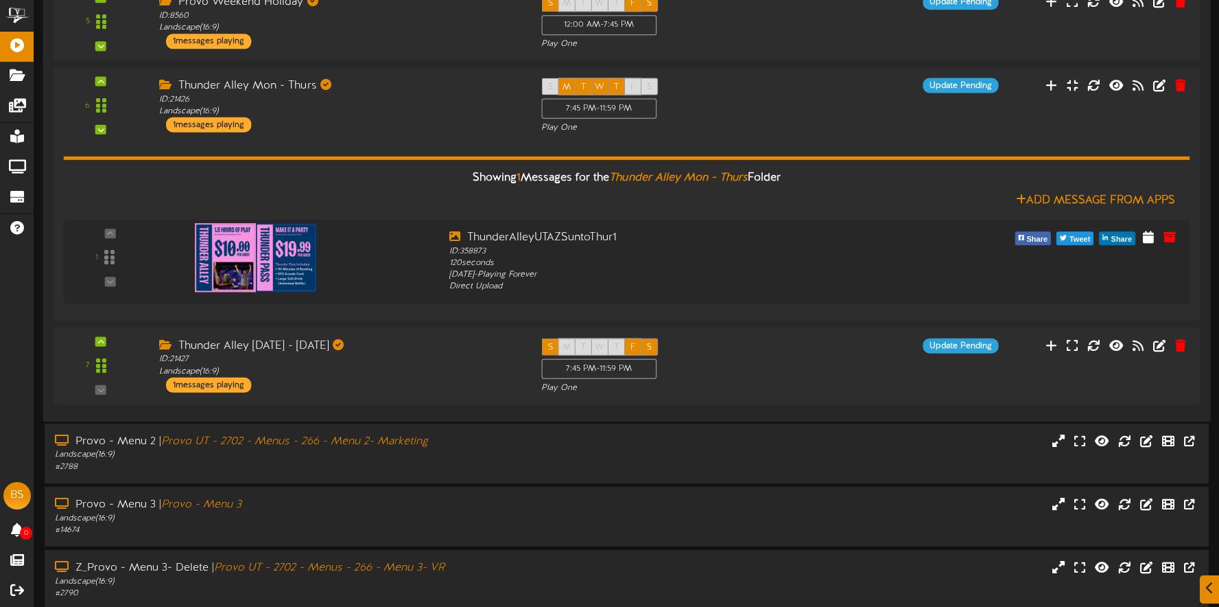
scroll to position [632, 0]
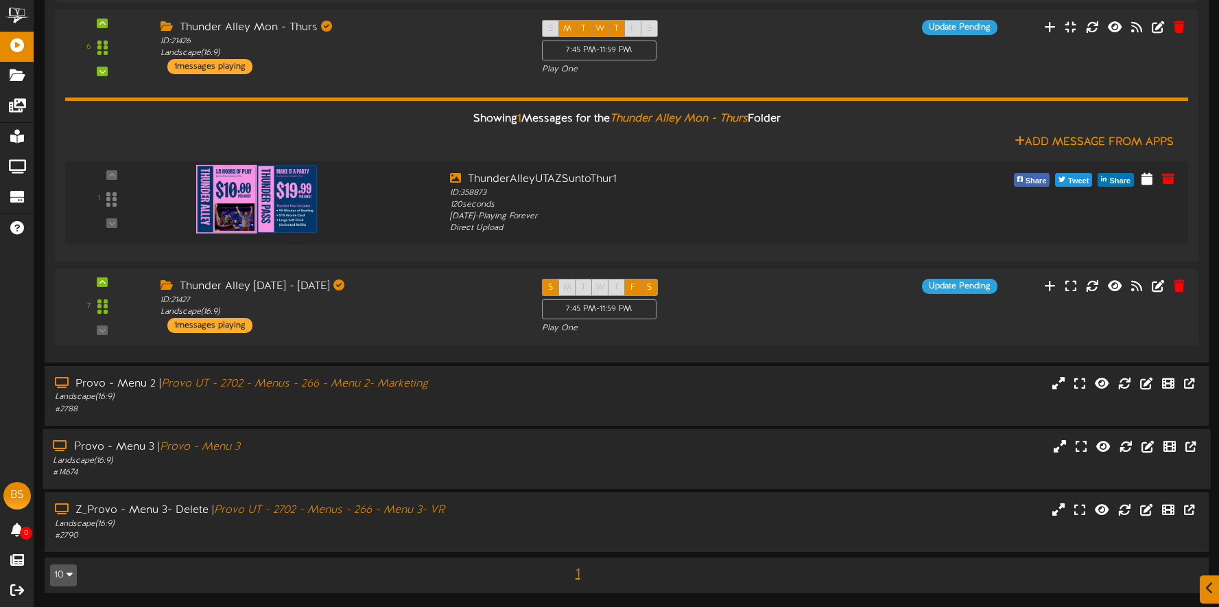
click at [461, 440] on div "Provo - Menu 3 | Provo - Menu 3" at bounding box center [286, 447] width 466 height 16
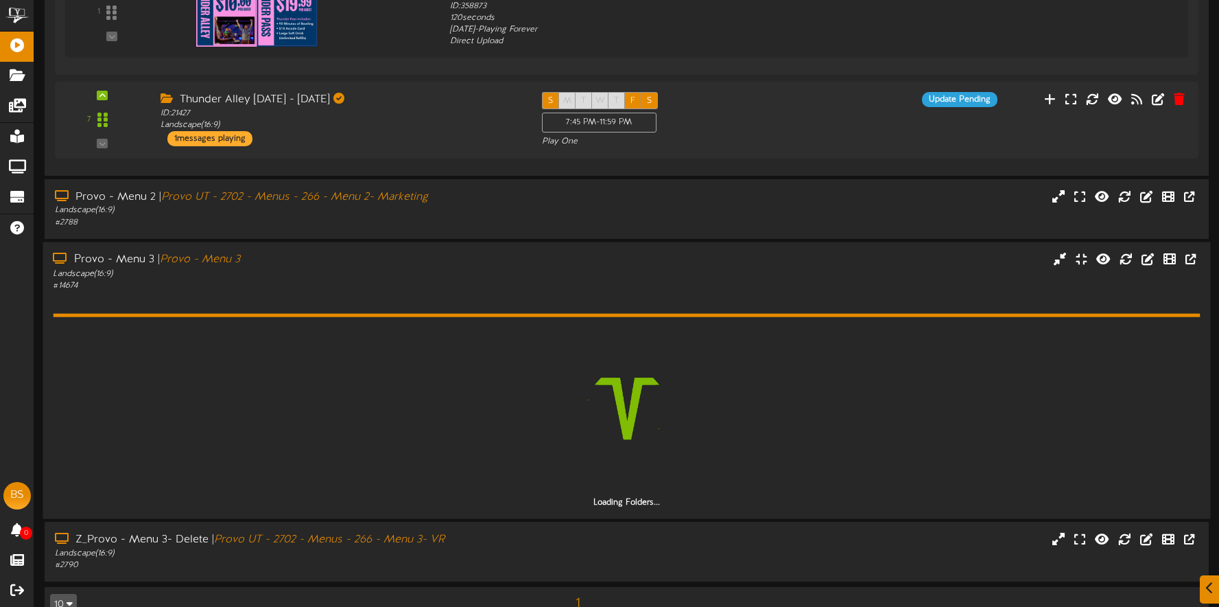
scroll to position [809, 0]
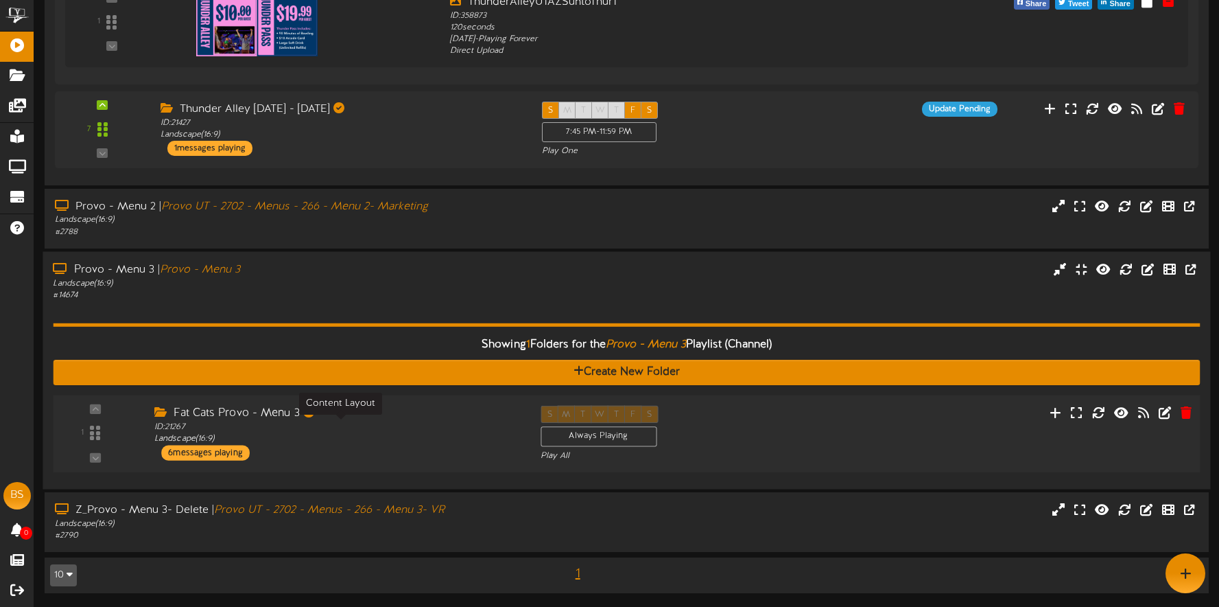
click at [464, 431] on div "ID: 21267 Landscape ( 16:9 )" at bounding box center [337, 433] width 366 height 24
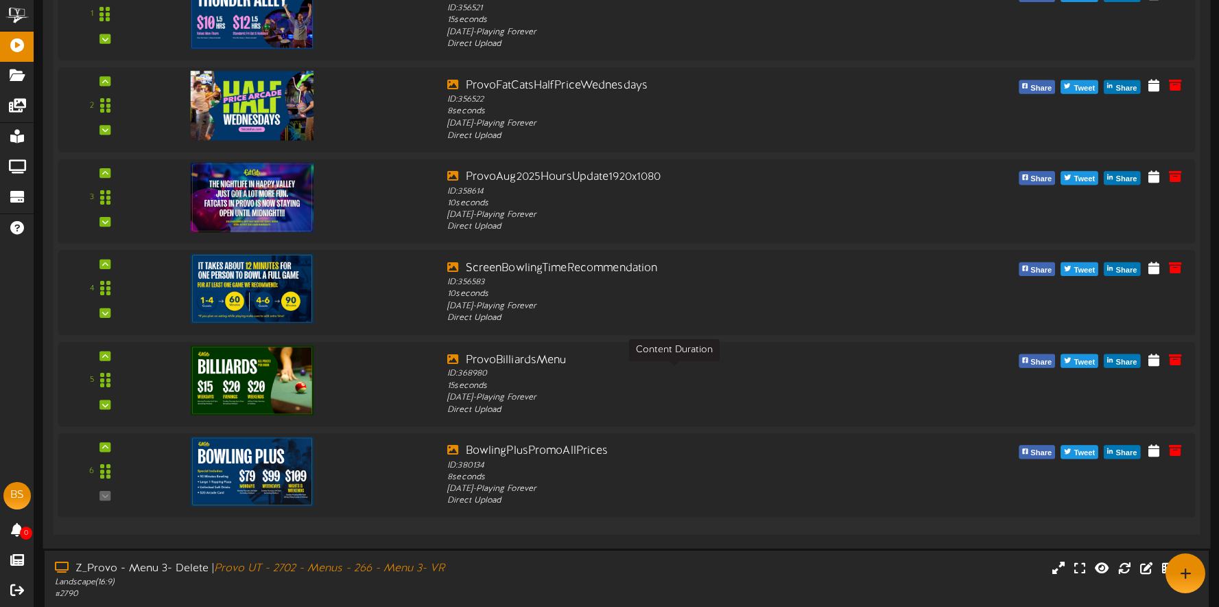
scroll to position [980, 0]
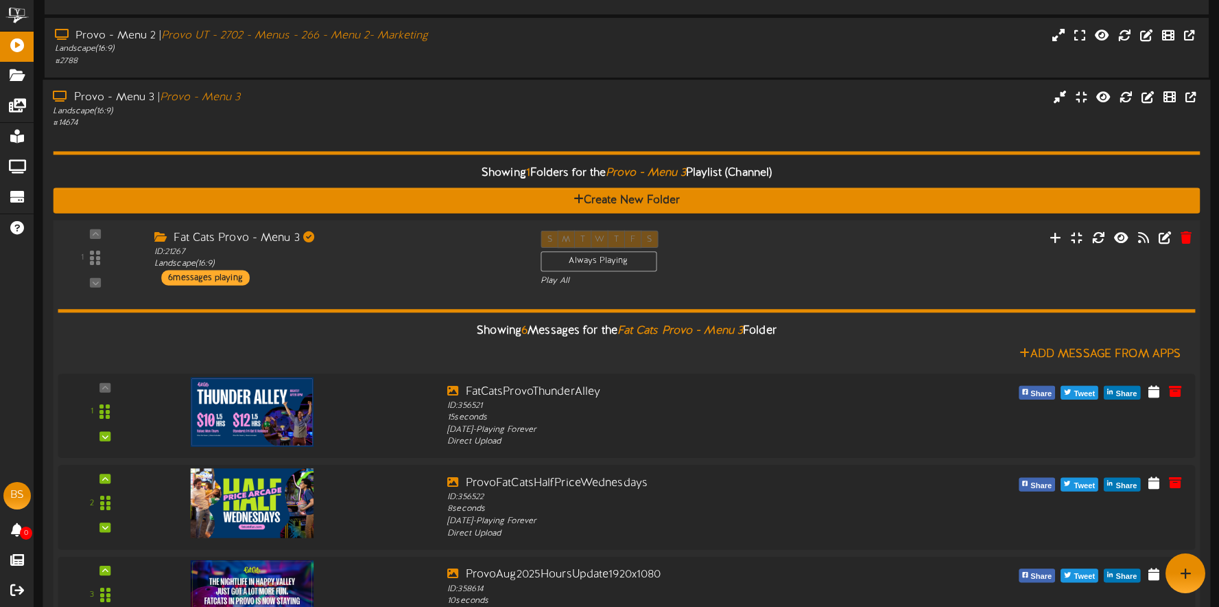
click at [449, 303] on div "Showing 6 Messages for the Fat Cats Provo - Menu 3 Folder Add Message From Apps…" at bounding box center [627, 604] width 1138 height 635
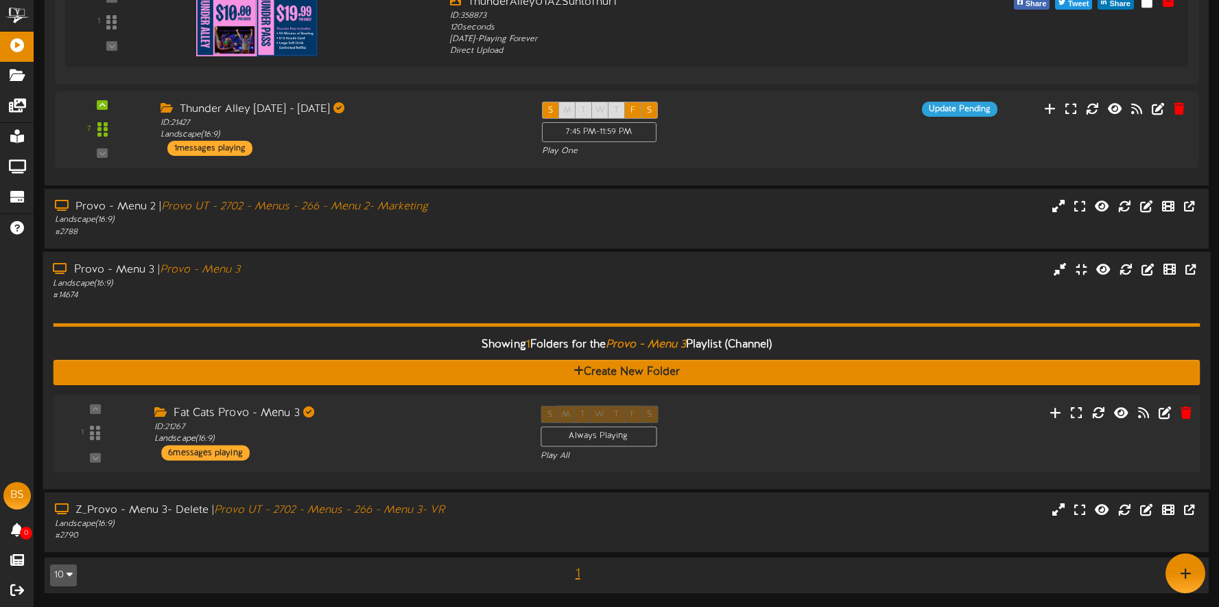
click at [393, 281] on div "Landscape ( 16:9 )" at bounding box center [286, 283] width 466 height 12
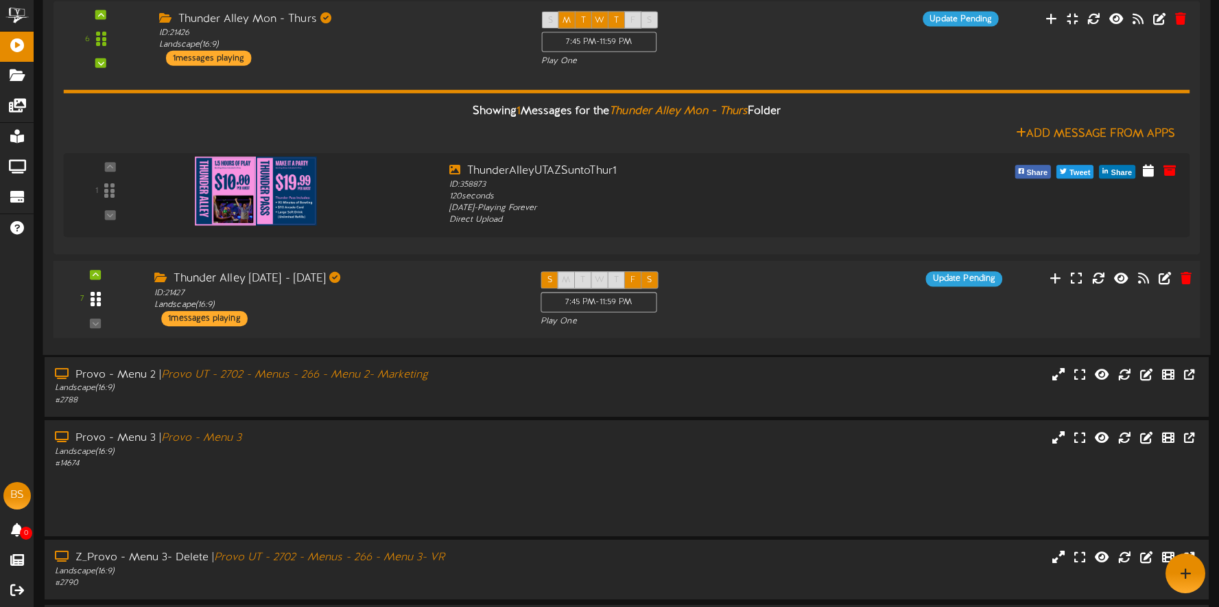
scroll to position [632, 0]
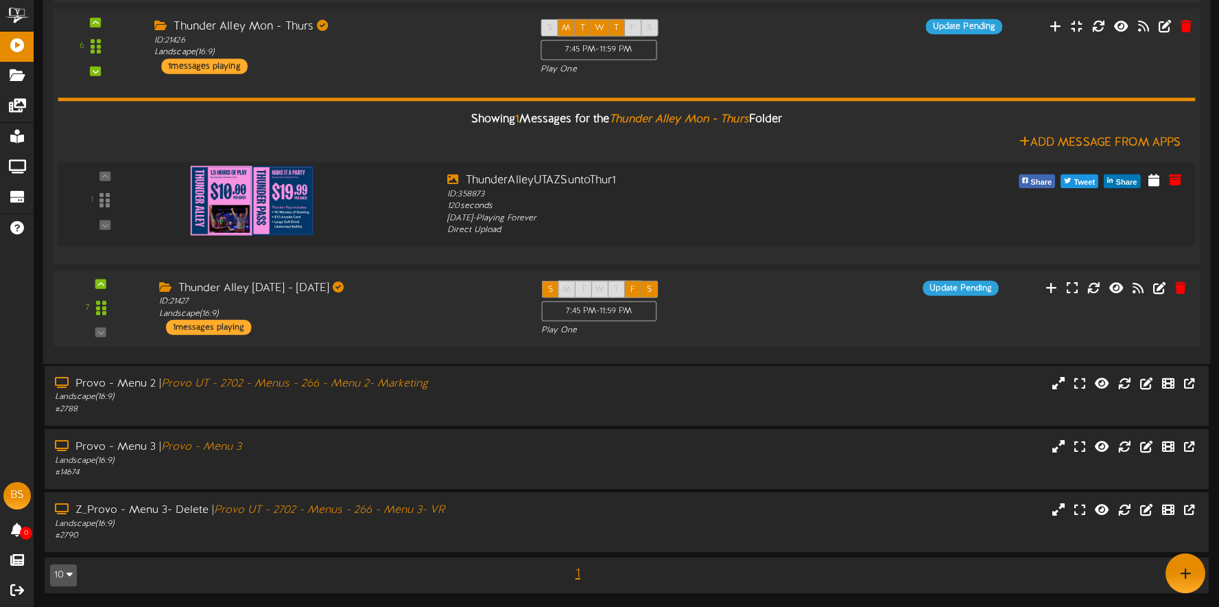
click at [402, 67] on div "Thunder Alley Mon - Thurs ID: 21426 Landscape ( 16:9 ) 1 messages playing" at bounding box center [337, 46] width 386 height 55
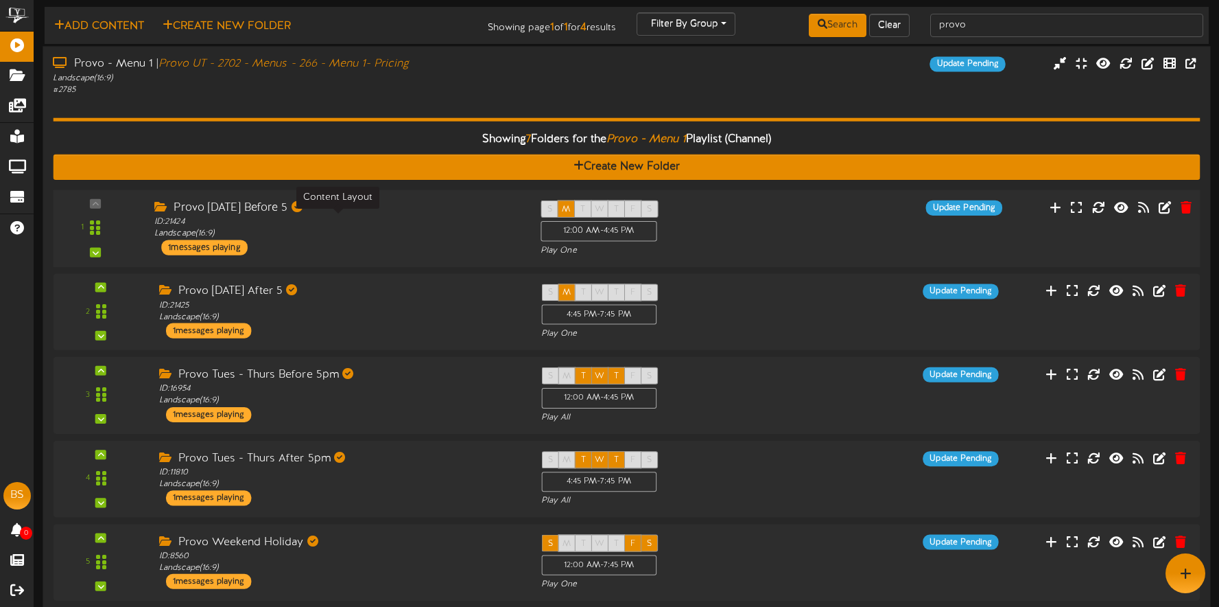
scroll to position [0, 0]
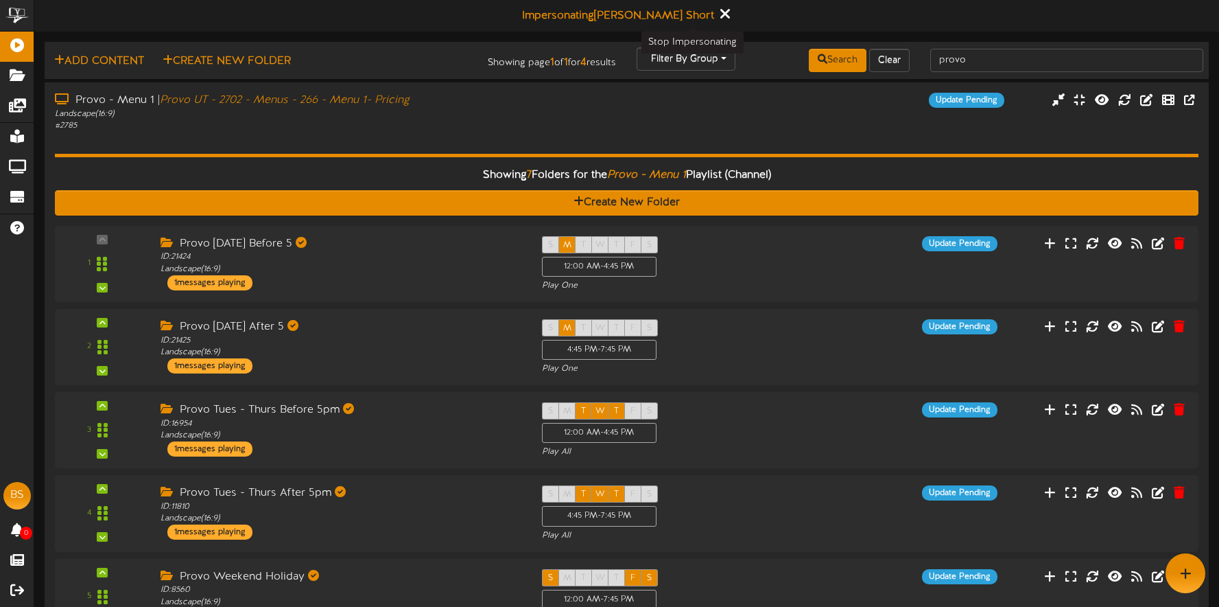
click at [716, 14] on button at bounding box center [724, 15] width 17 height 21
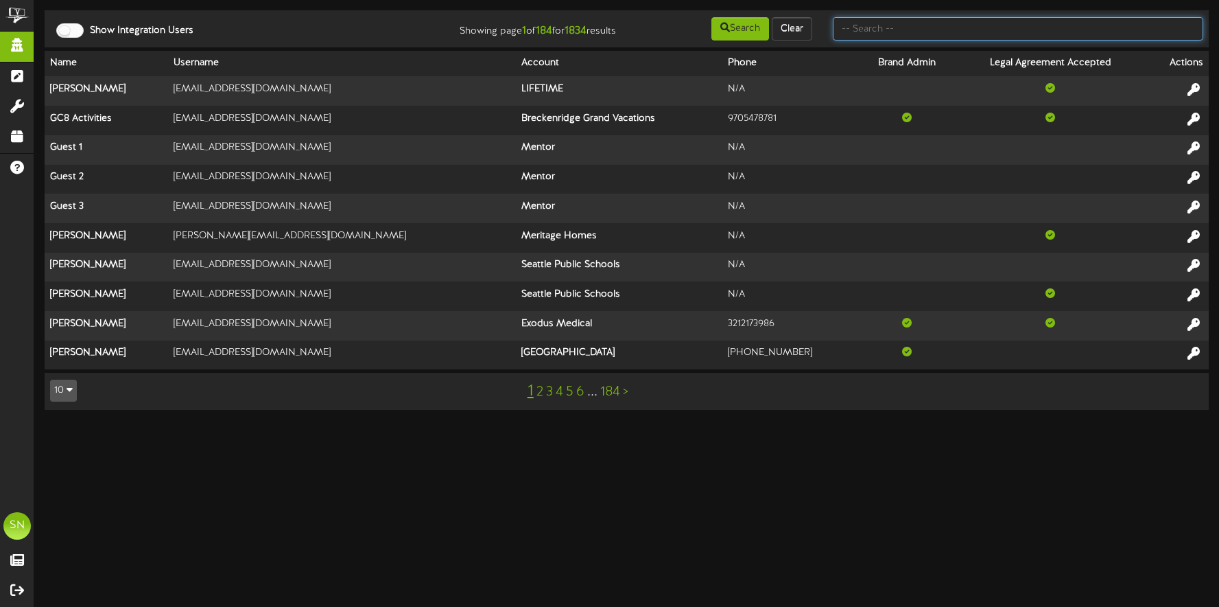
click at [858, 27] on input "text" at bounding box center [1018, 28] width 371 height 23
type input "t"
type input "h"
type input "the picklr"
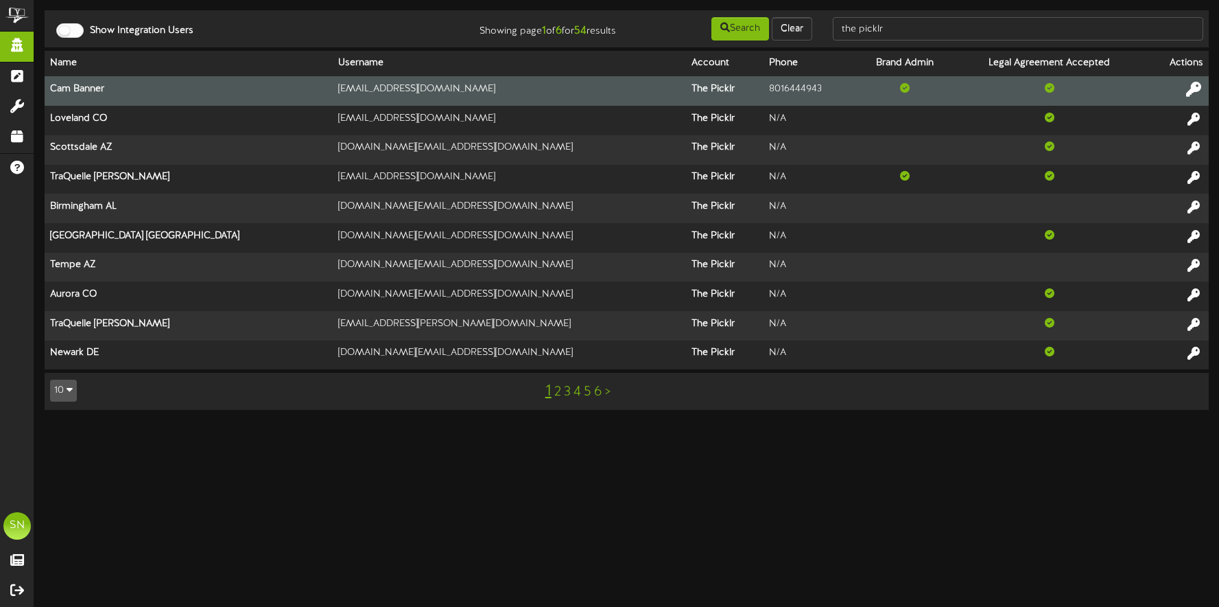
click at [1198, 90] on icon at bounding box center [1193, 89] width 15 height 15
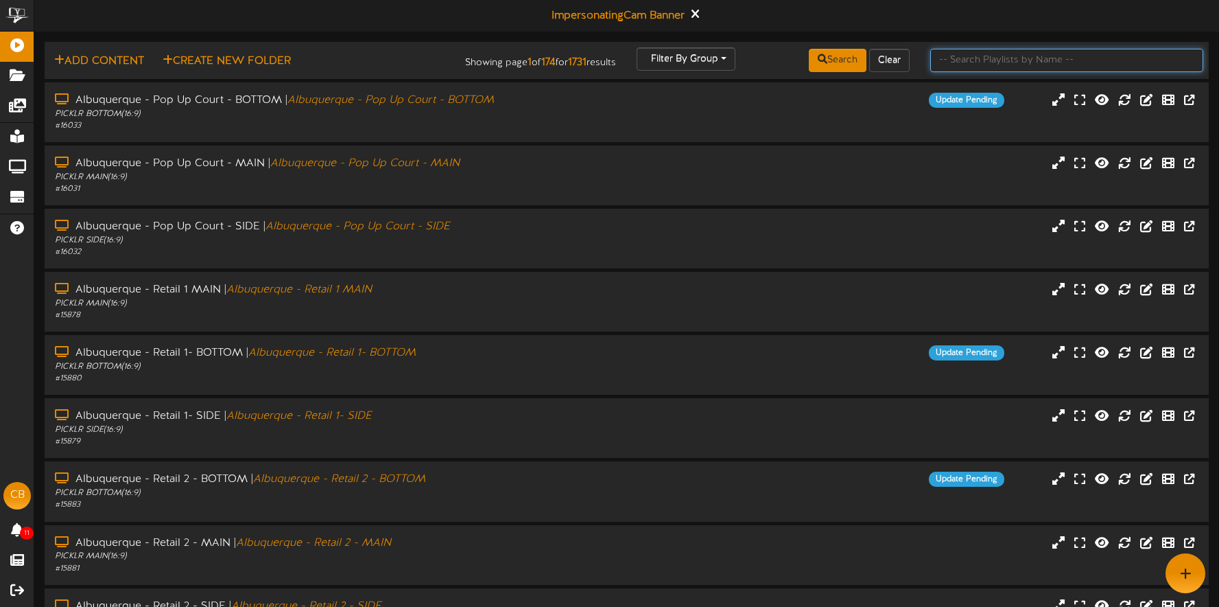
click at [978, 67] on input "text" at bounding box center [1066, 60] width 273 height 23
type input "kaysville"
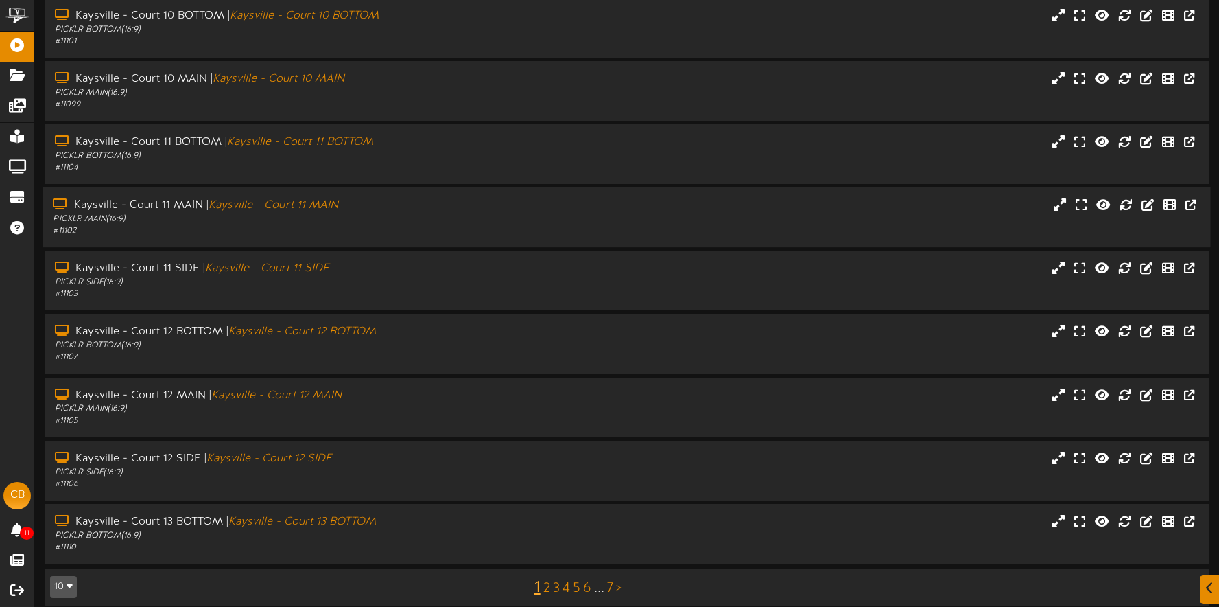
scroll to position [161, 0]
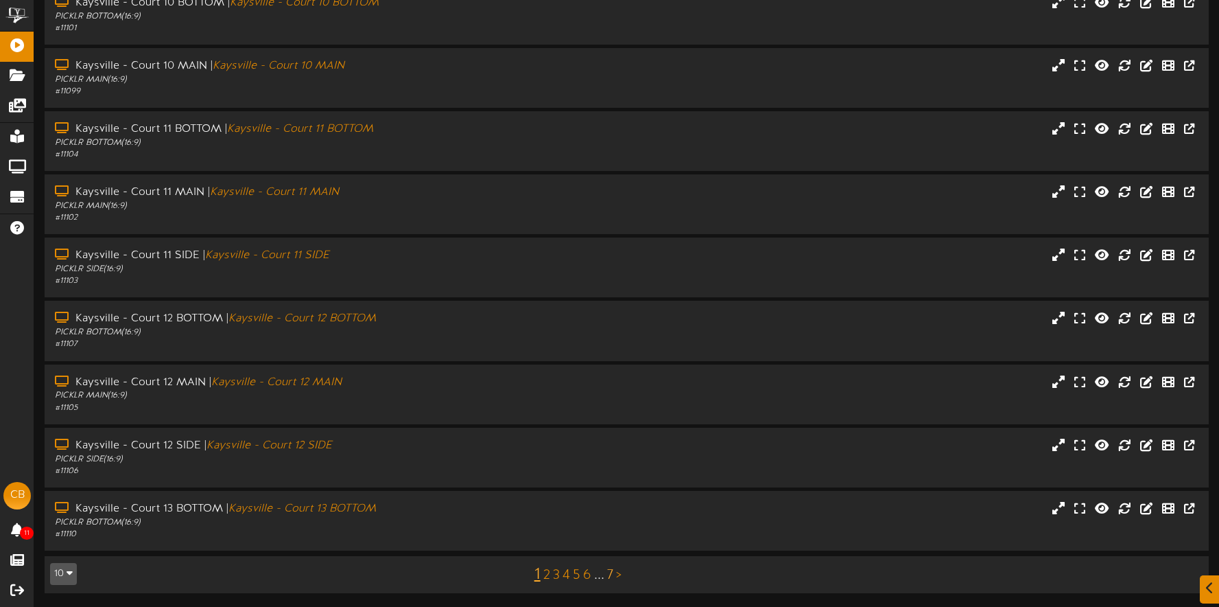
click at [609, 574] on link "7" at bounding box center [610, 574] width 6 height 15
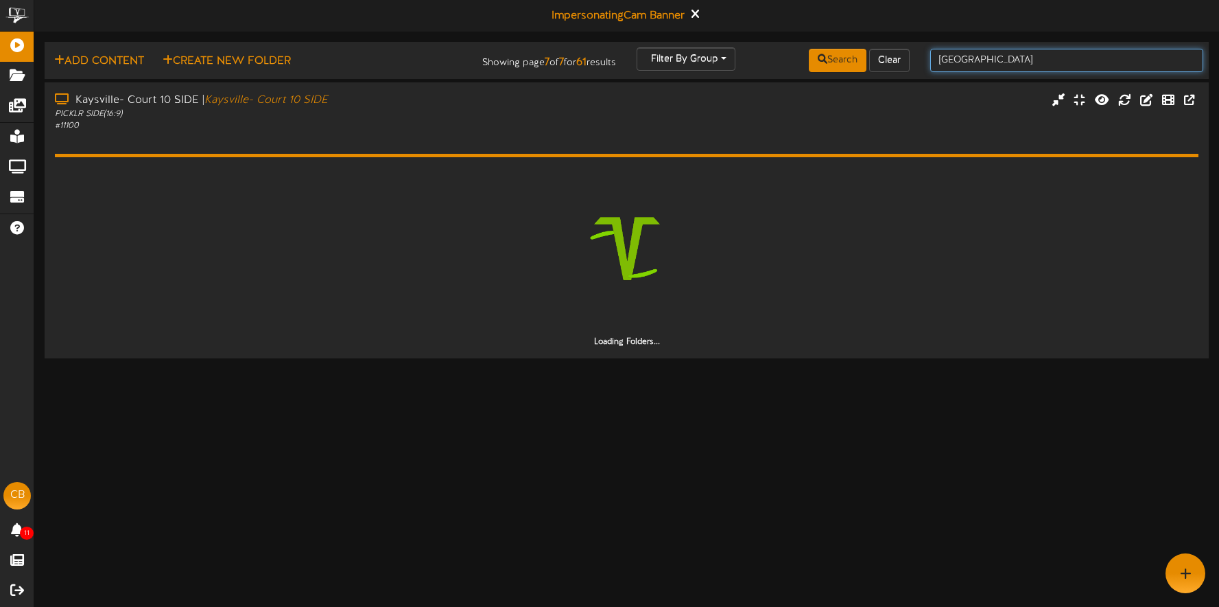
click at [993, 60] on input "kaysville" at bounding box center [1066, 60] width 273 height 23
type input "kaysville, ut"
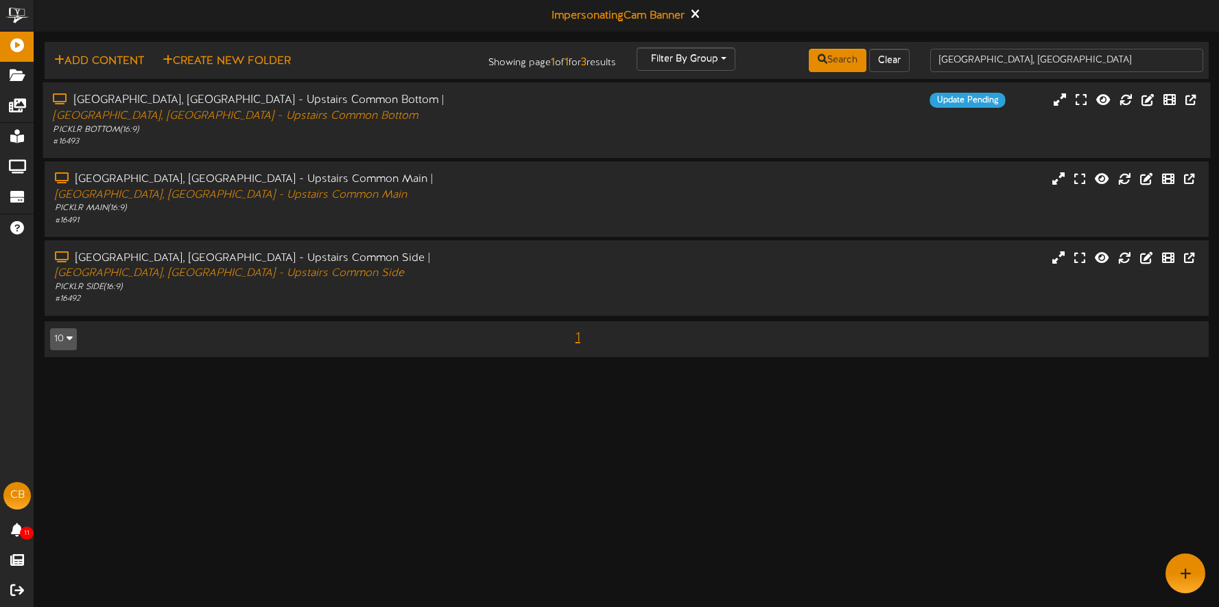
click at [607, 113] on div "Kaysville, UT - Upstairs Common Bottom | Kaysville, UT - Upstairs Common Bottom…" at bounding box center [627, 120] width 1168 height 55
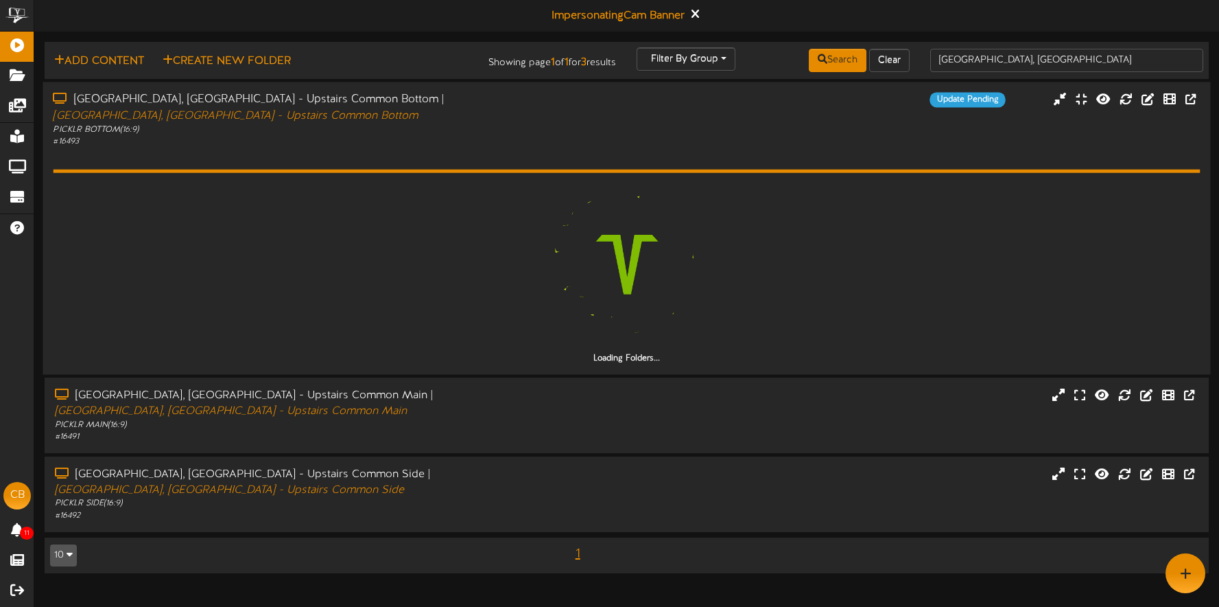
click at [285, 147] on div "Loading Folders..." at bounding box center [626, 255] width 1147 height 217
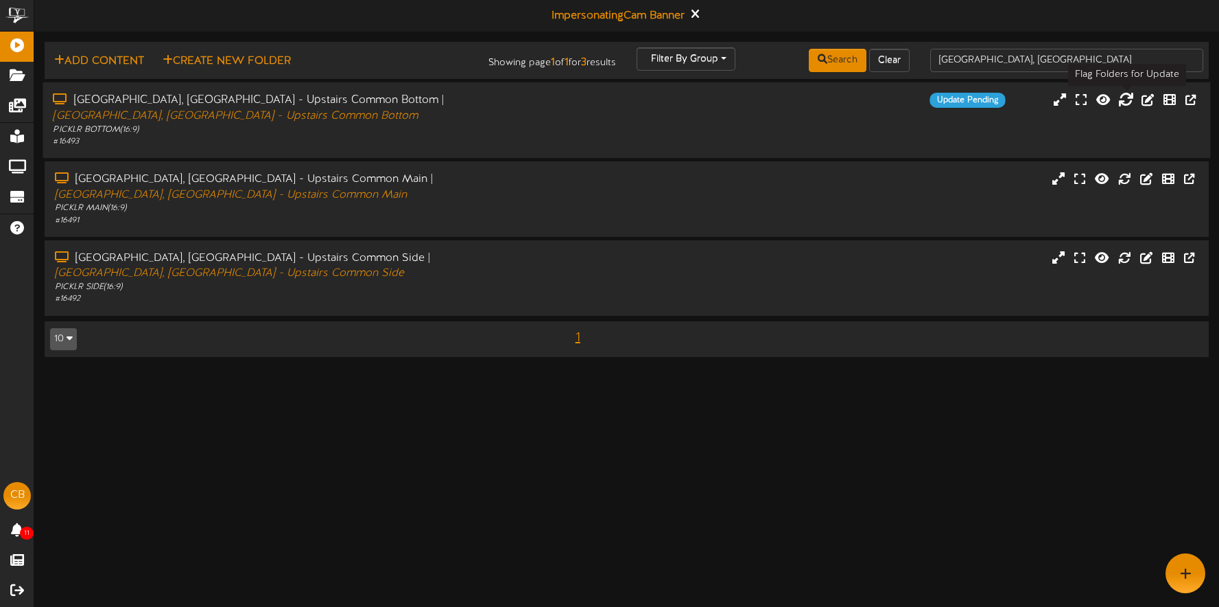
click at [1125, 99] on icon at bounding box center [1125, 98] width 15 height 15
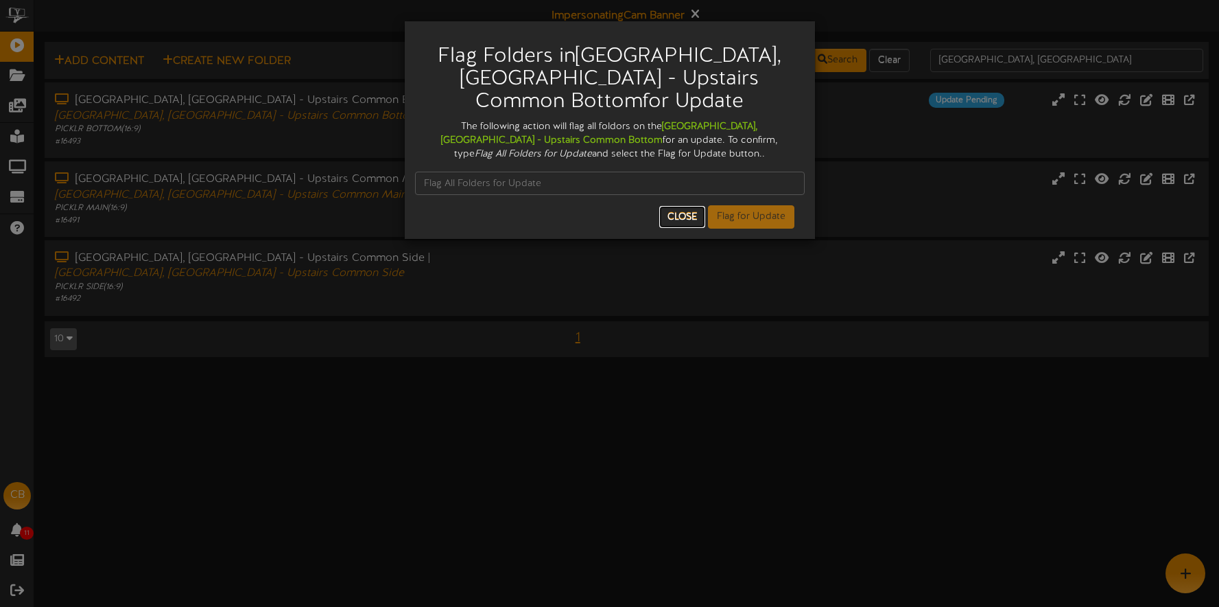
drag, startPoint x: 685, startPoint y: 190, endPoint x: 645, endPoint y: 176, distance: 42.7
click at [685, 206] on button "Close" at bounding box center [682, 217] width 46 height 22
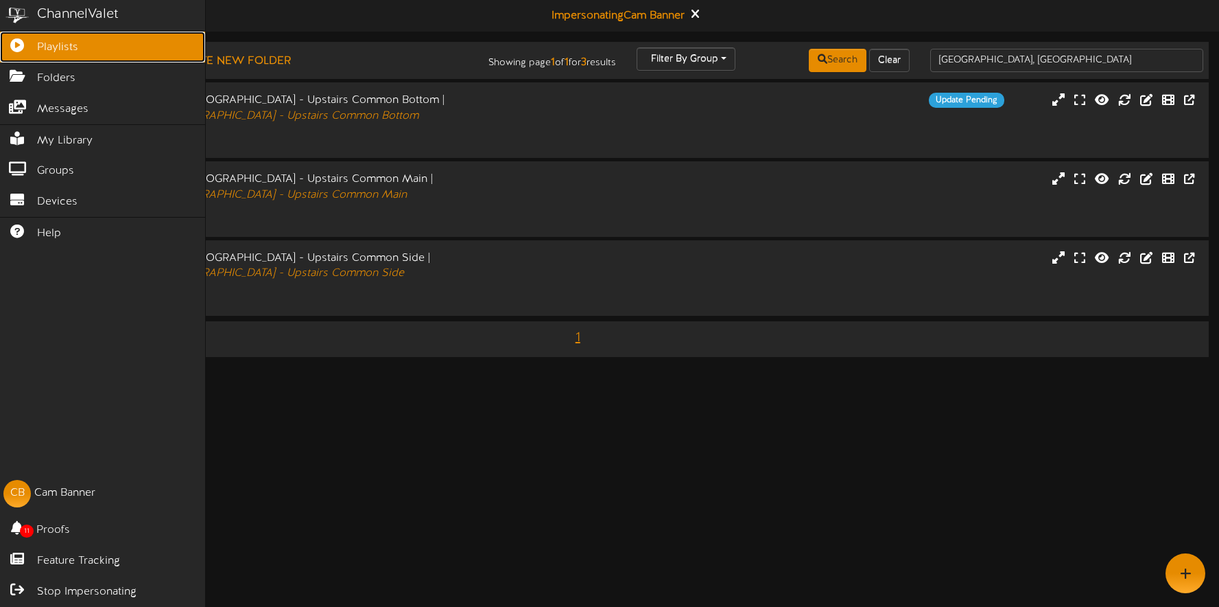
click at [25, 46] on icon at bounding box center [17, 43] width 34 height 10
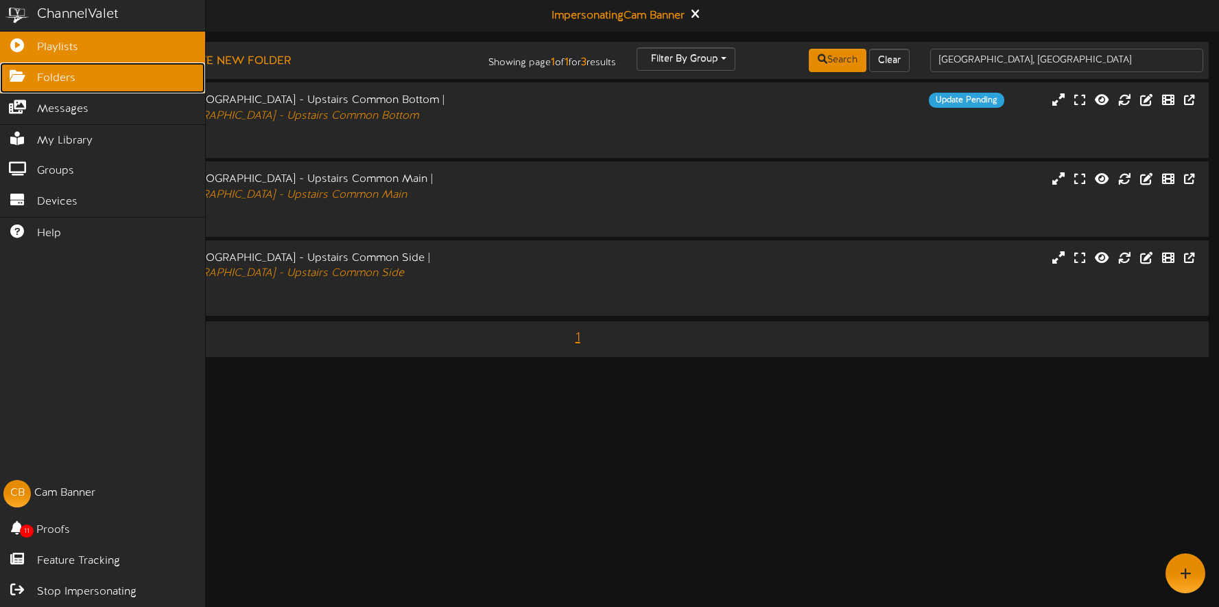
click at [69, 74] on span "Folders" at bounding box center [56, 79] width 38 height 16
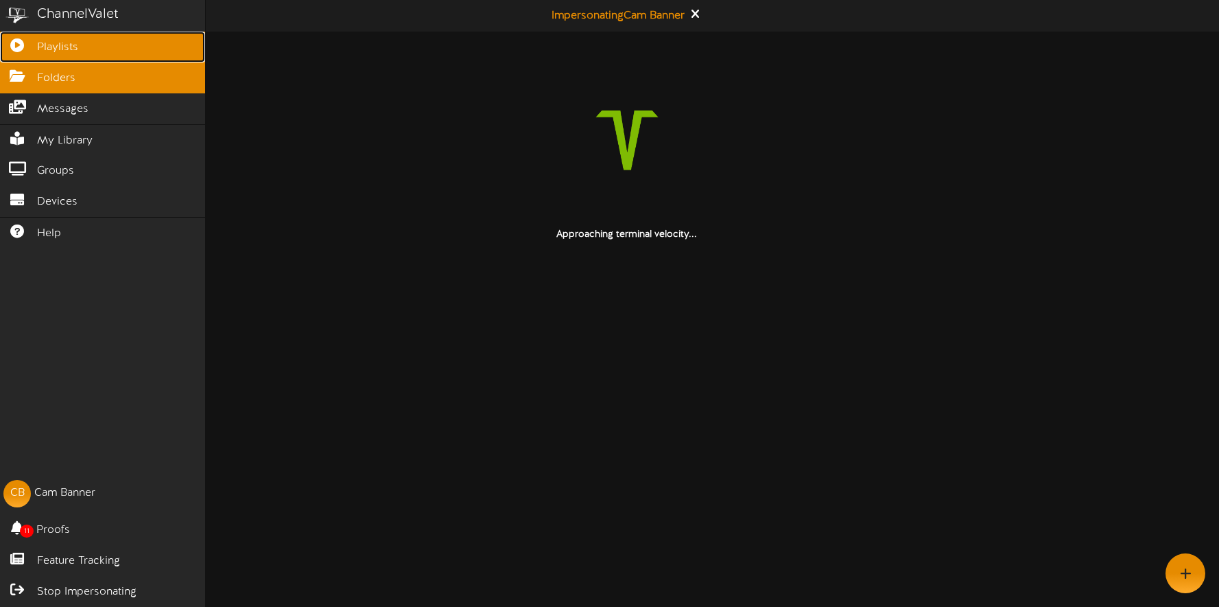
click at [75, 48] on span "Playlists" at bounding box center [57, 48] width 41 height 16
